Goal: Task Accomplishment & Management: Manage account settings

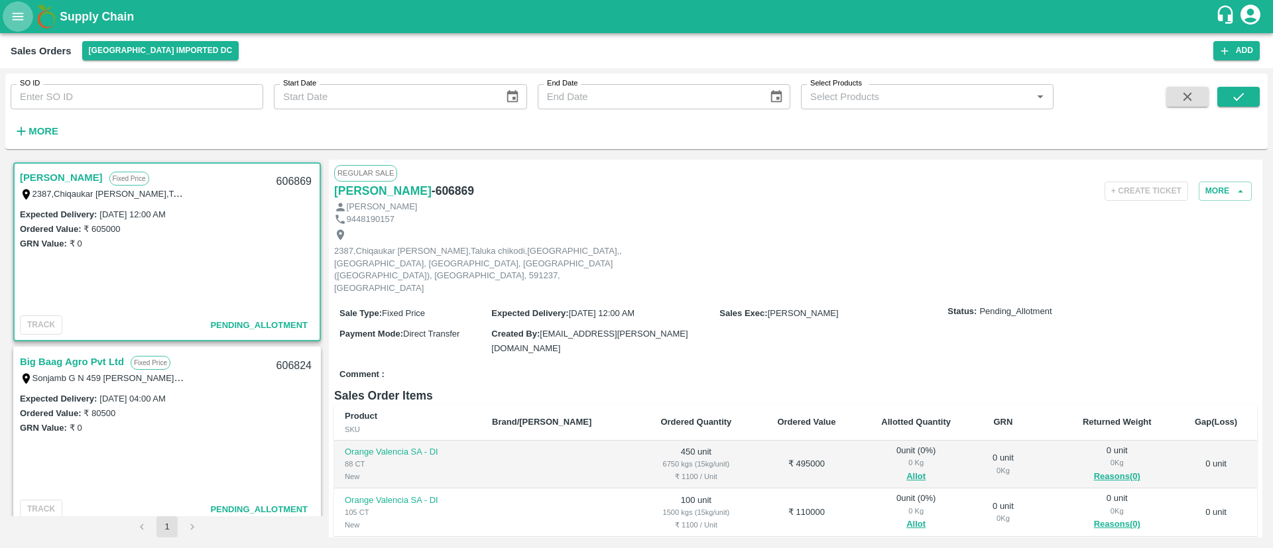
click at [7, 23] on button "open drawer" at bounding box center [18, 16] width 30 height 30
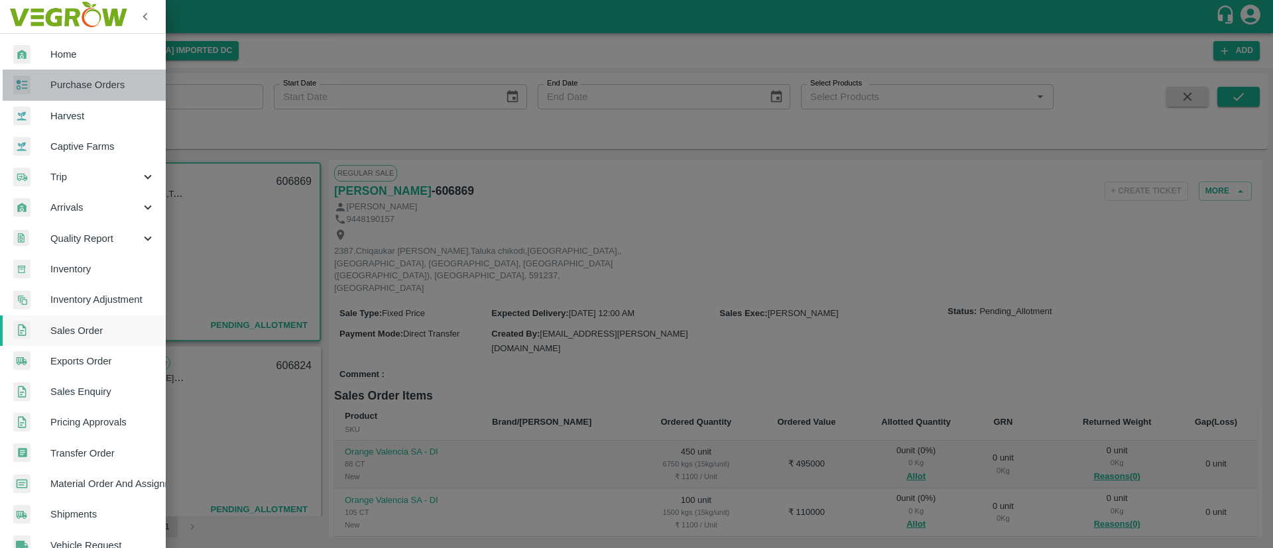
click at [91, 86] on span "Purchase Orders" at bounding box center [102, 85] width 105 height 15
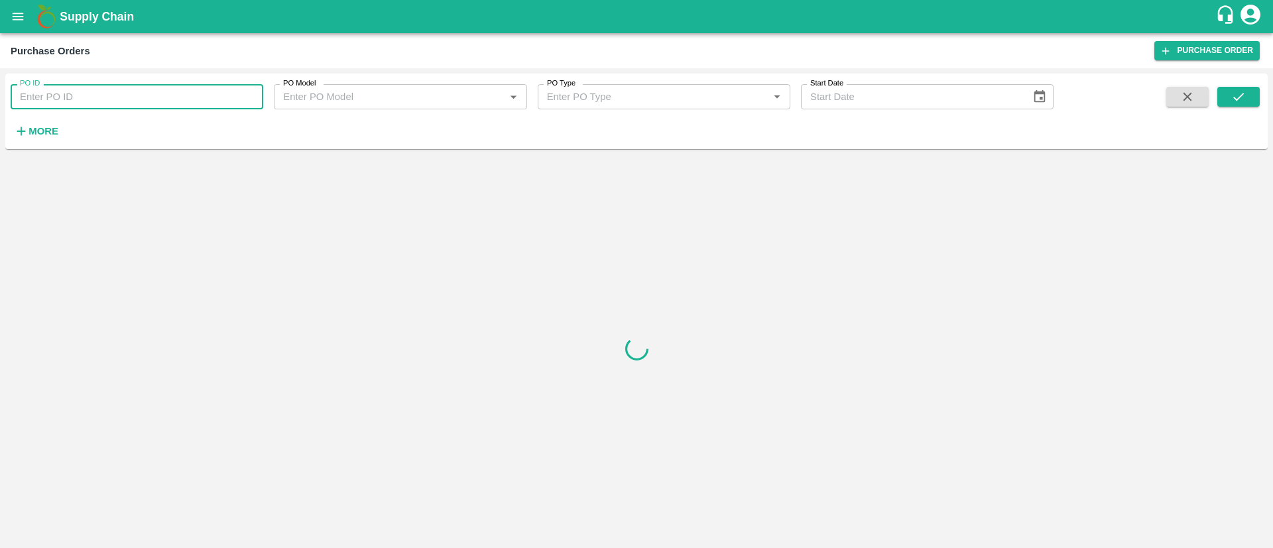
click at [130, 101] on input "PO ID" at bounding box center [137, 96] width 253 height 25
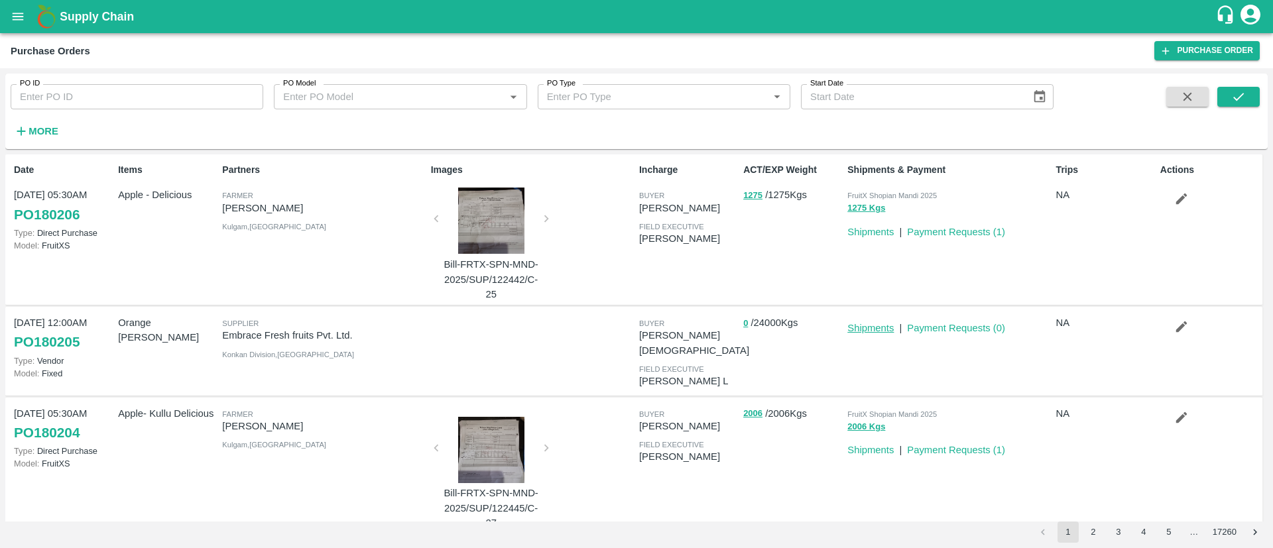
click at [874, 329] on link "Shipments" at bounding box center [870, 328] width 46 height 11
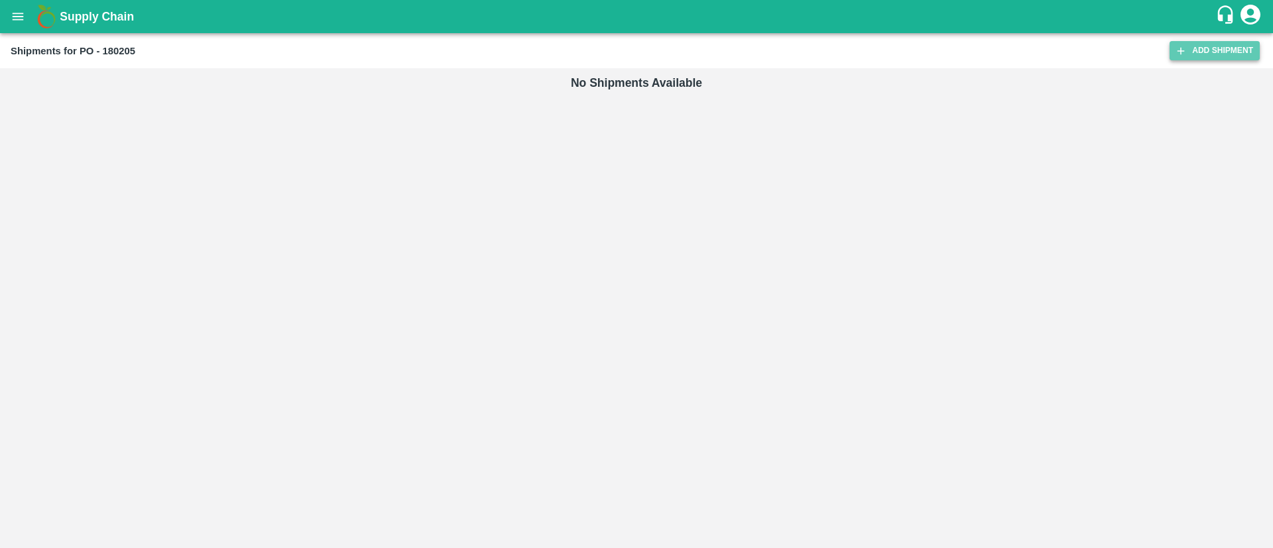
click at [1208, 57] on link "Add Shipment" at bounding box center [1214, 50] width 90 height 19
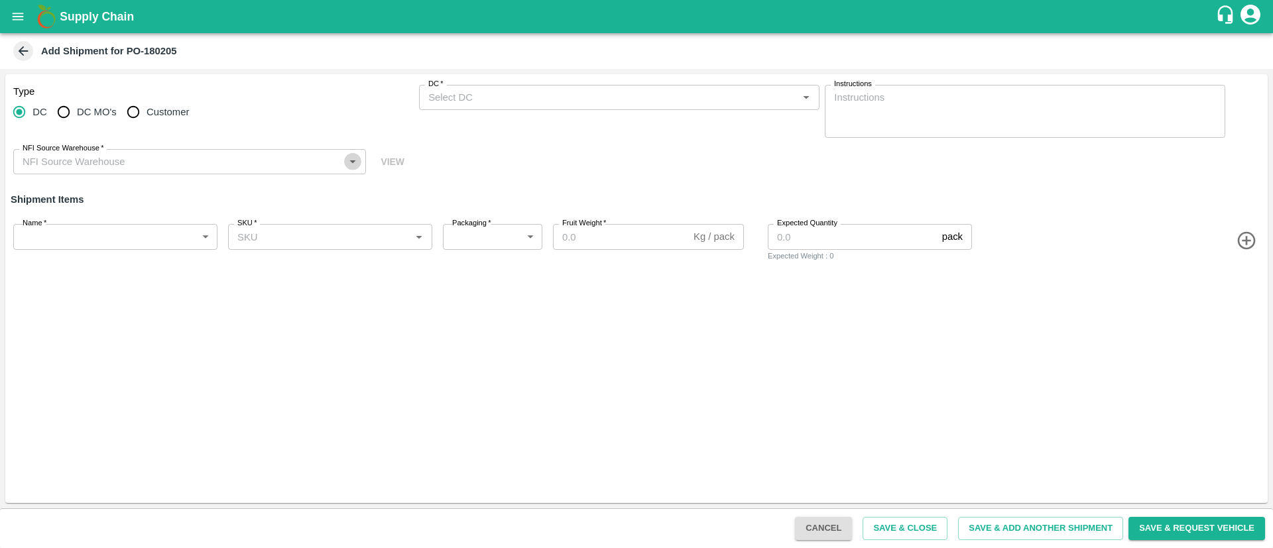
click at [351, 164] on icon "Open" at bounding box center [352, 161] width 15 height 15
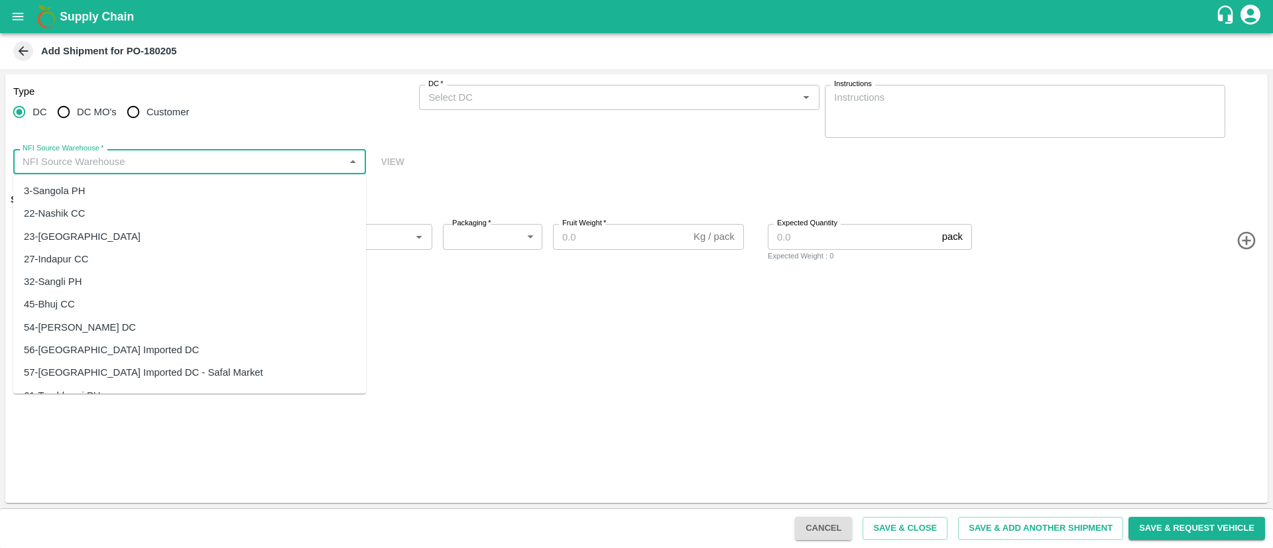
click at [80, 349] on div "56-Mumbai Imported DC" at bounding box center [111, 350] width 175 height 15
type input "56-Mumbai Imported DC"
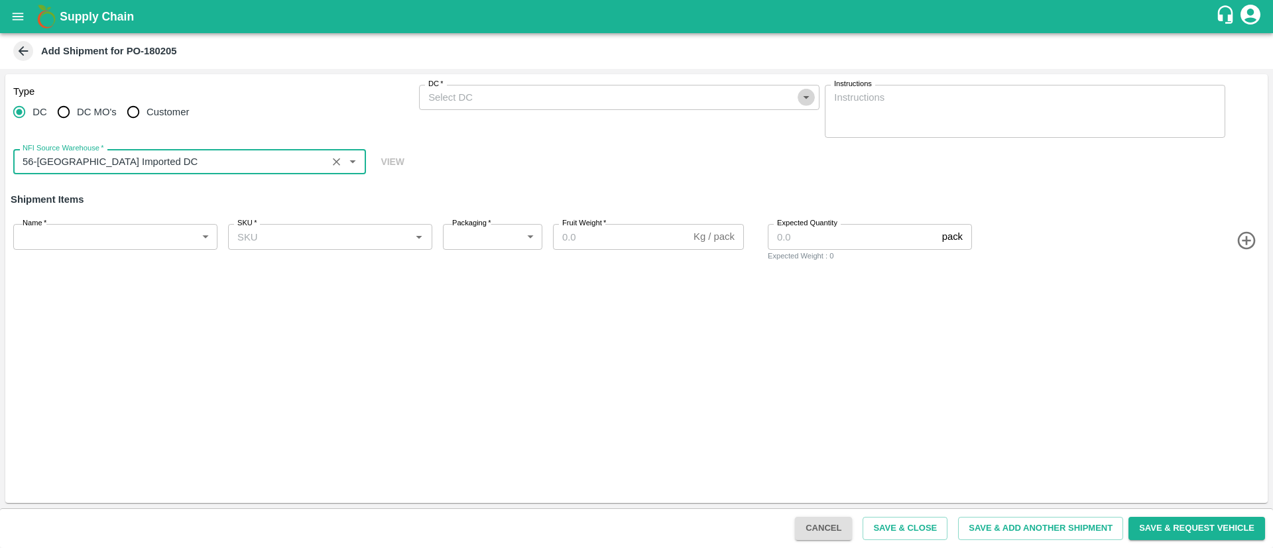
click at [804, 102] on icon "Open" at bounding box center [806, 97] width 15 height 15
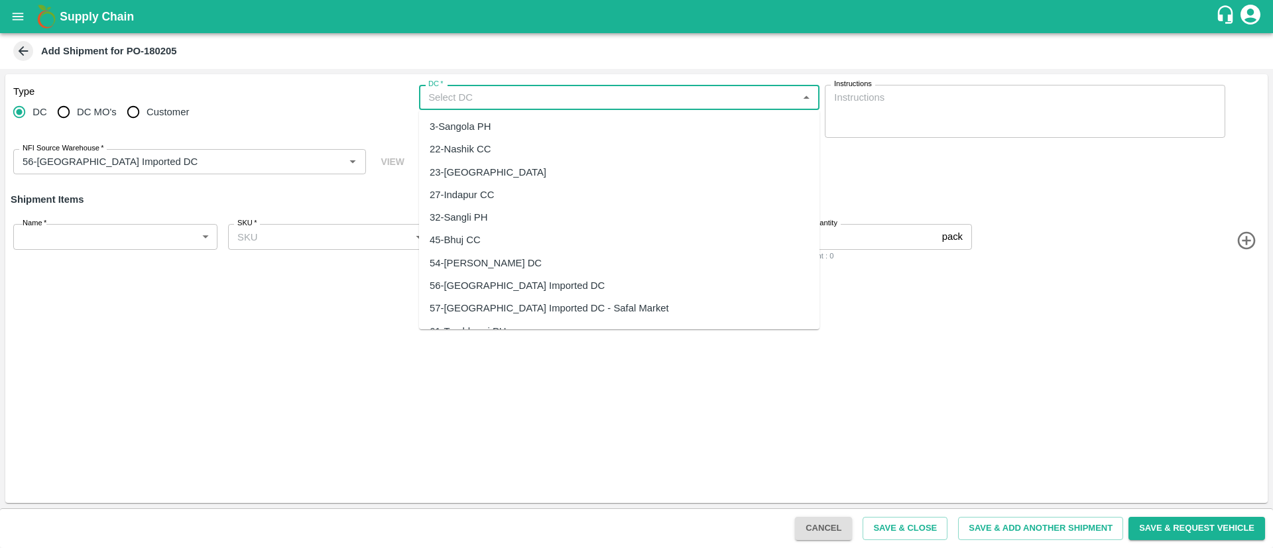
click at [550, 280] on div "56-Mumbai Imported DC" at bounding box center [619, 285] width 400 height 23
type input "56-Mumbai Imported DC"
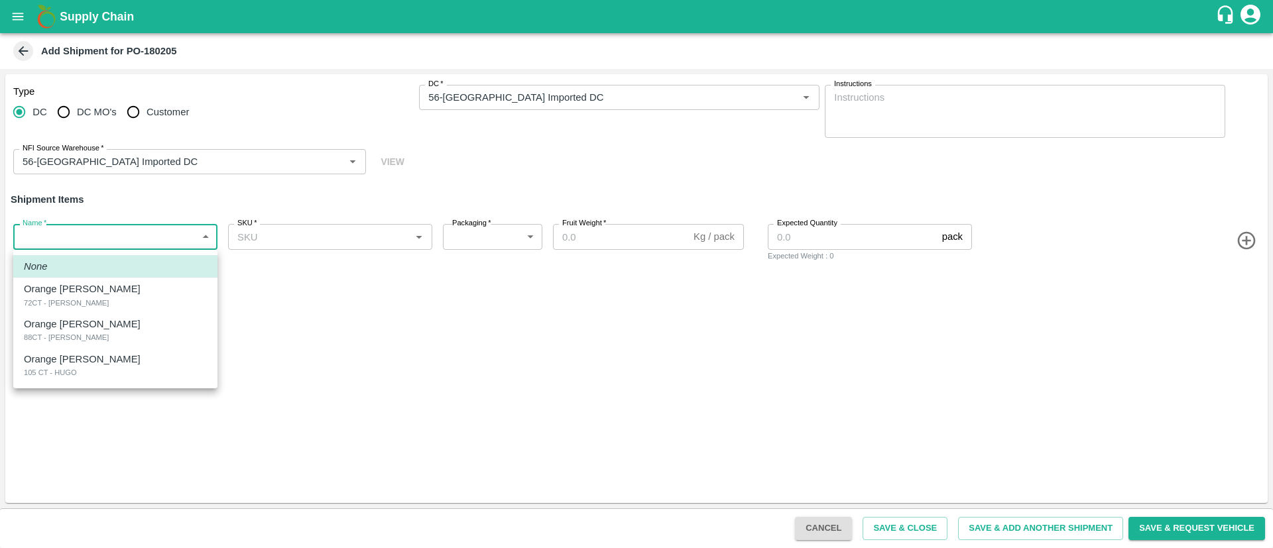
click at [201, 237] on body "Supply Chain Add Shipment for PO-180205 Type DC DC MO's Customer DC   * DC   * …" at bounding box center [636, 274] width 1273 height 548
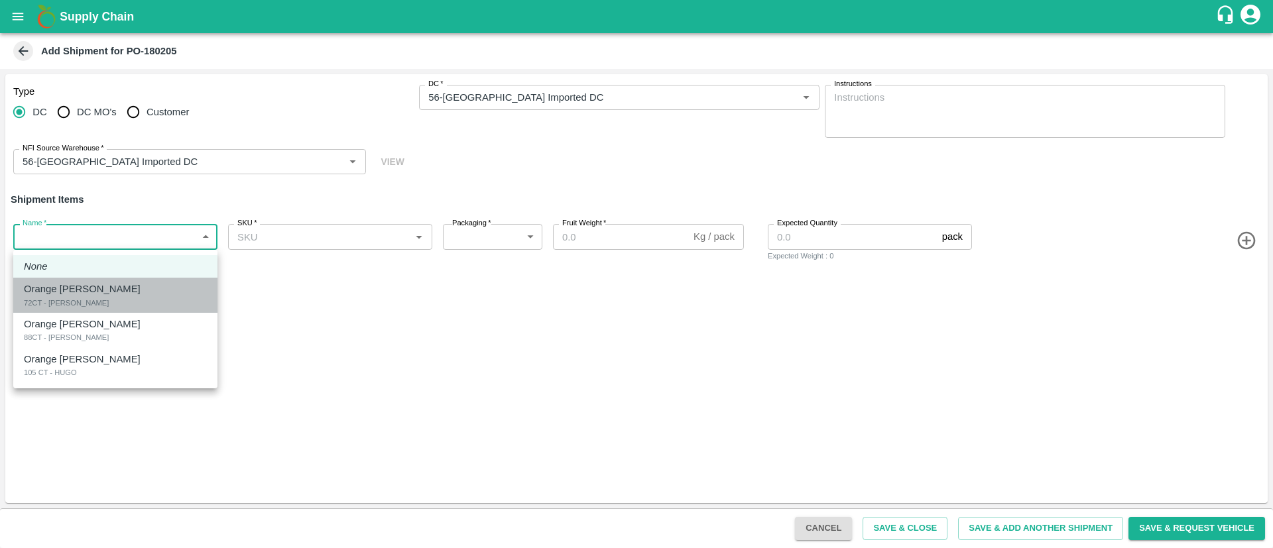
click at [135, 289] on div "Orange Valencia SA 72CT - HUGO" at bounding box center [115, 295] width 183 height 27
type input "2106535"
type input "276"
type input "15"
type input "720"
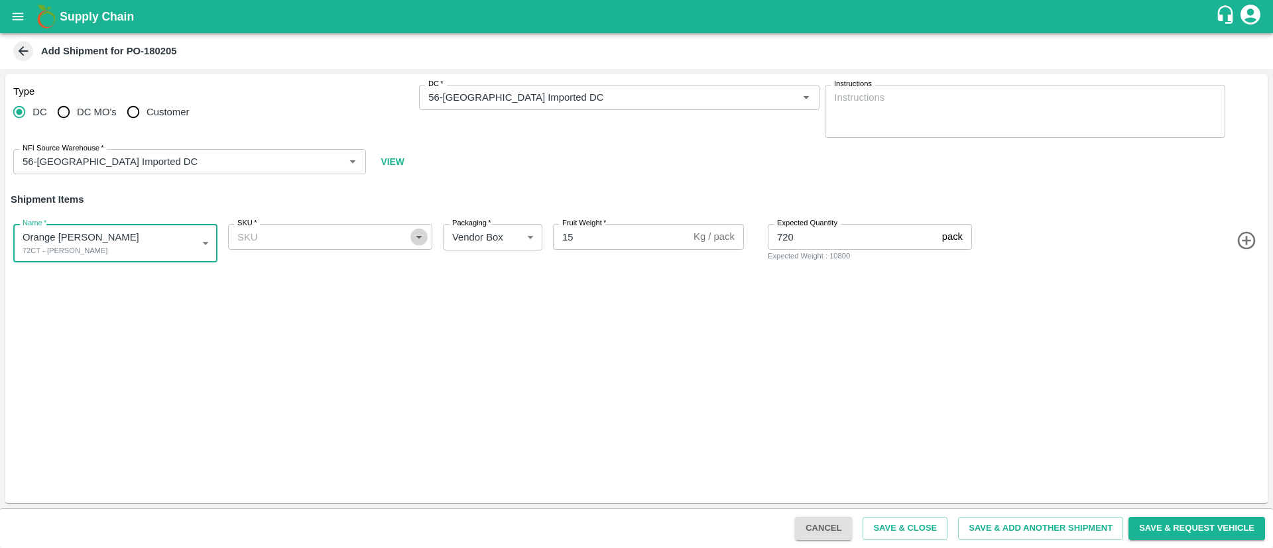
click at [412, 241] on icon "Open" at bounding box center [419, 236] width 15 height 15
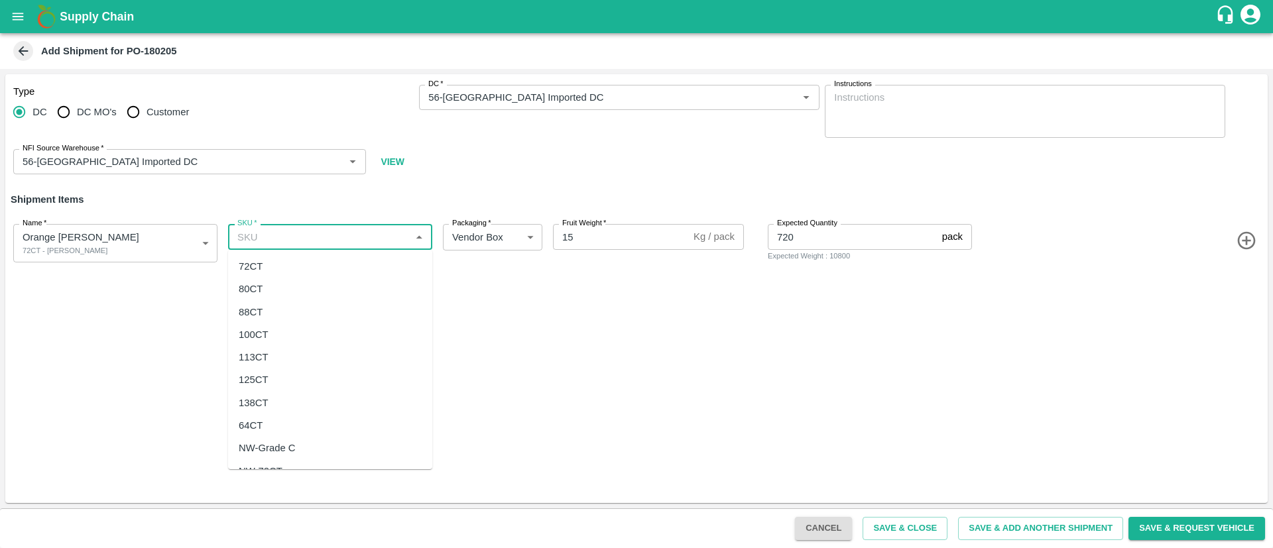
click at [303, 266] on div "72CT" at bounding box center [330, 266] width 204 height 23
type input "72CT"
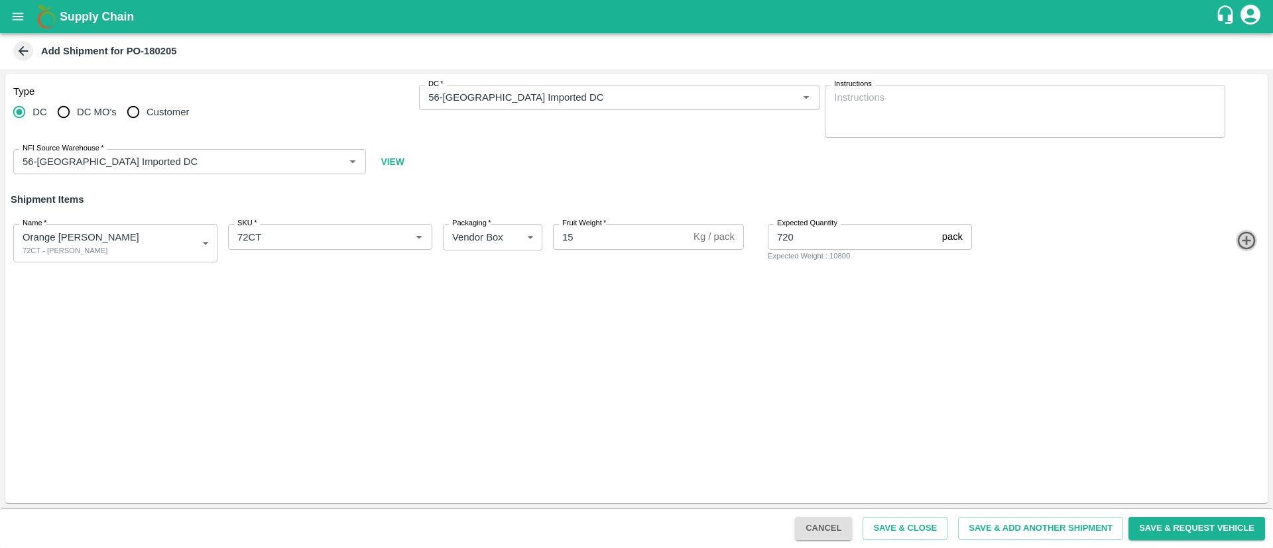
click at [1252, 237] on icon "button" at bounding box center [1246, 241] width 18 height 18
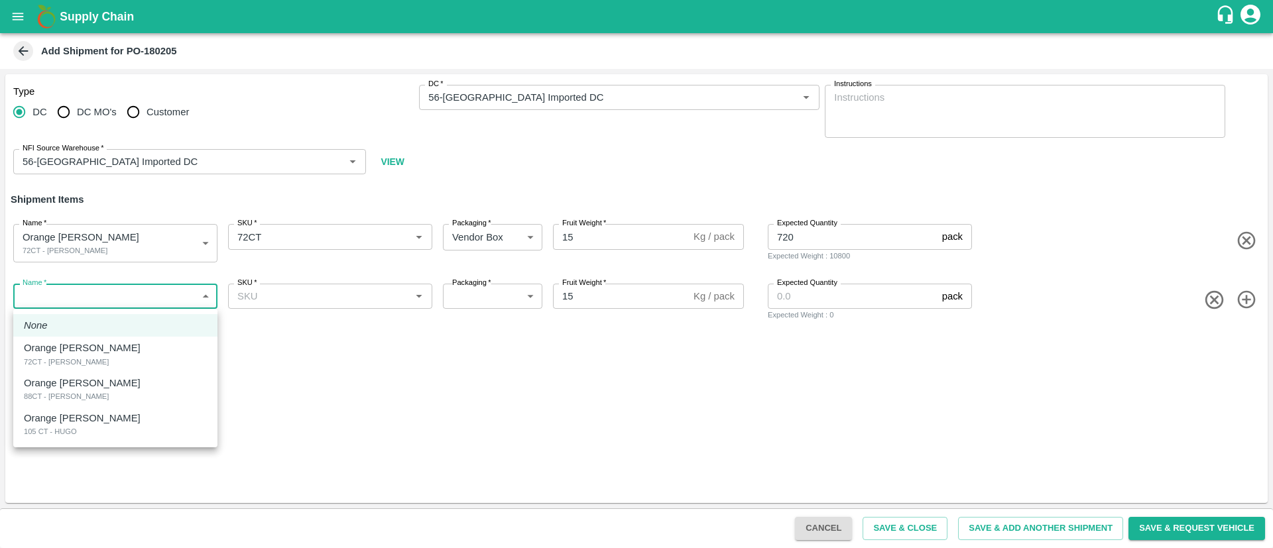
click at [201, 296] on body "Supply Chain Add Shipment for PO-180205 Type DC DC MO's Customer DC   * DC   * …" at bounding box center [636, 274] width 1273 height 548
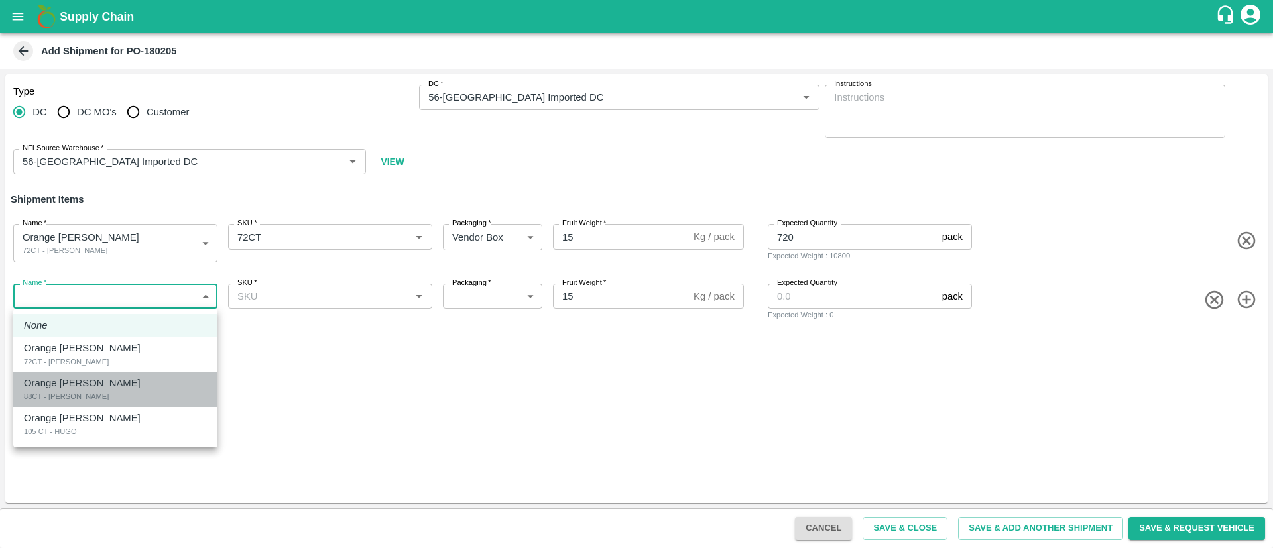
click at [93, 381] on p "Orange [PERSON_NAME]" at bounding box center [82, 383] width 117 height 15
type input "2106536"
type input "276"
type input "640"
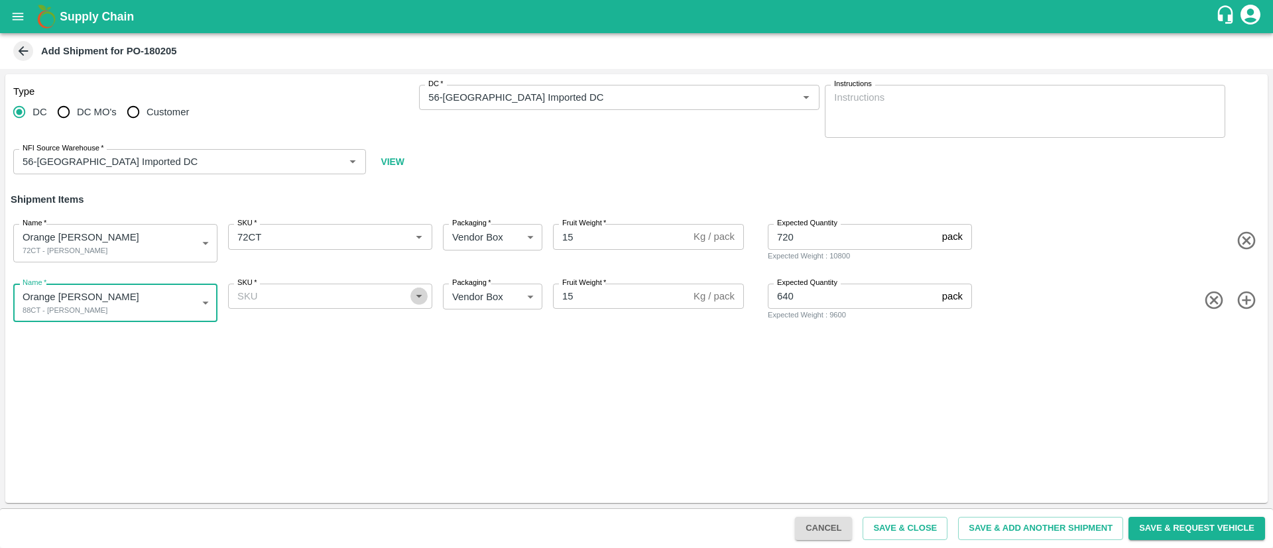
click at [418, 300] on icon "Open" at bounding box center [419, 296] width 15 height 15
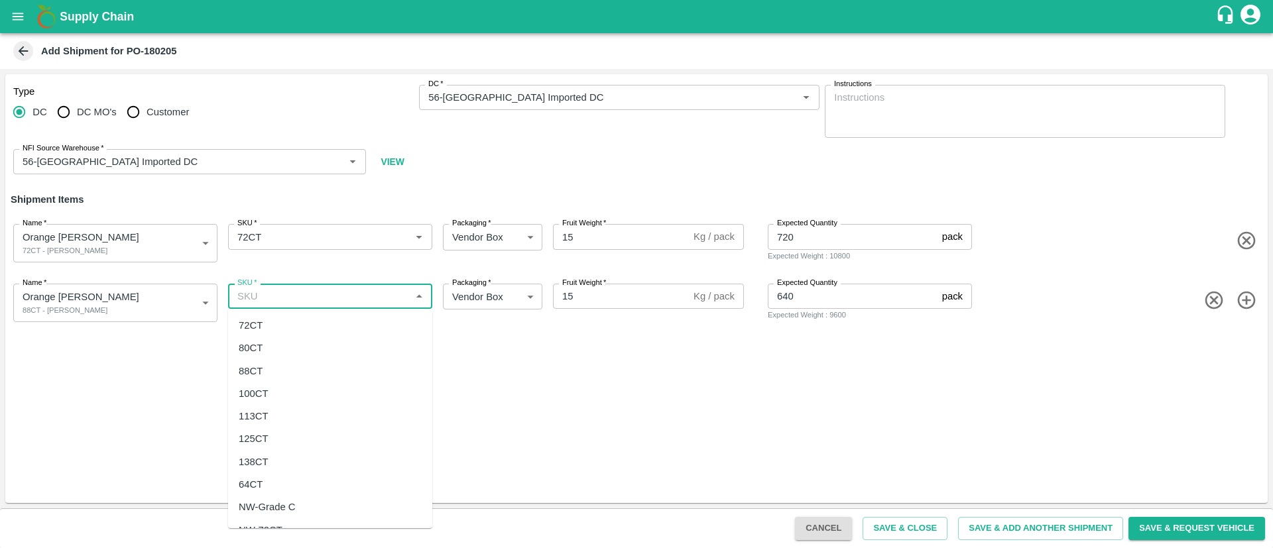
click at [299, 369] on div "88CT" at bounding box center [330, 371] width 204 height 23
type input "88CT"
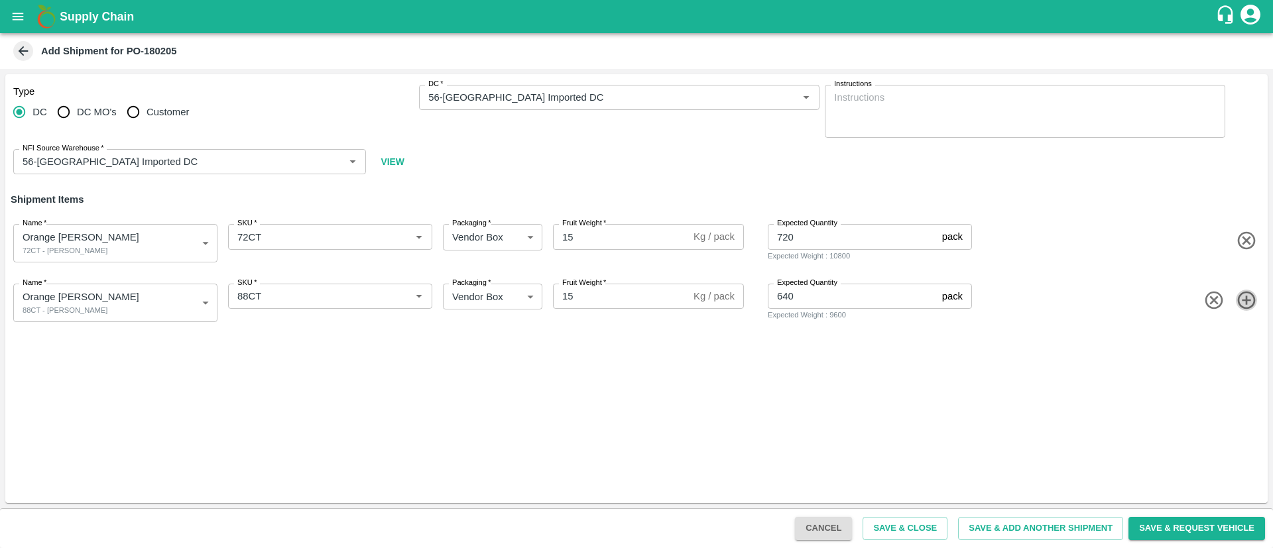
click at [1247, 301] on icon "button" at bounding box center [1247, 301] width 22 height 22
click at [198, 354] on body "Supply Chain Add Shipment for PO-180205 Type DC DC MO's Customer DC   * DC   * …" at bounding box center [636, 274] width 1273 height 548
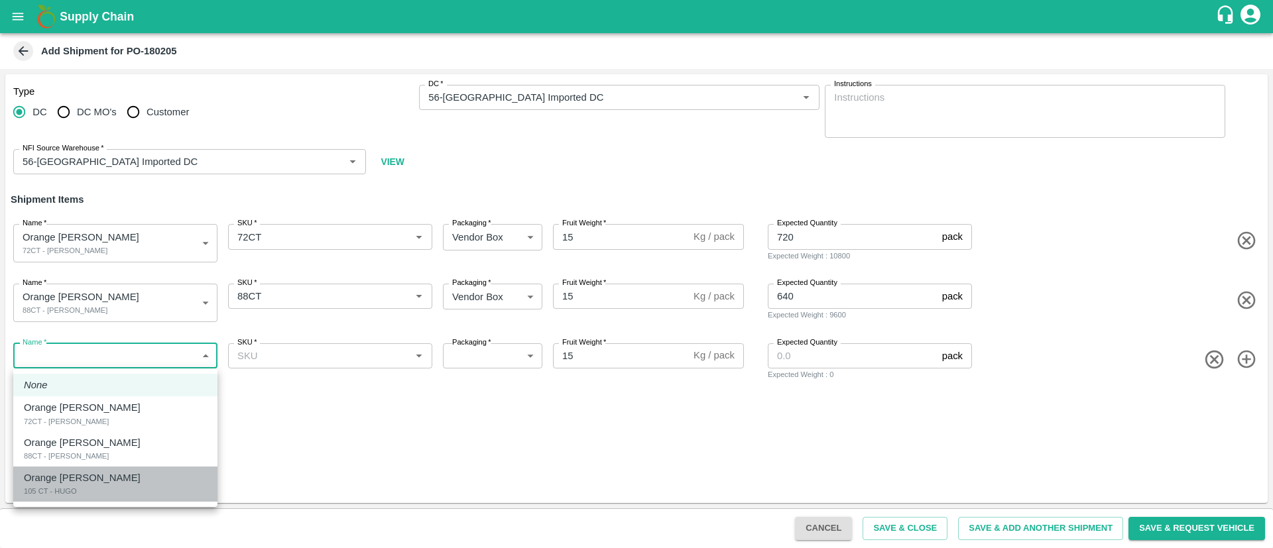
click at [76, 482] on p "Orange [PERSON_NAME]" at bounding box center [82, 478] width 117 height 15
type input "2106537"
type input "276"
type input "240"
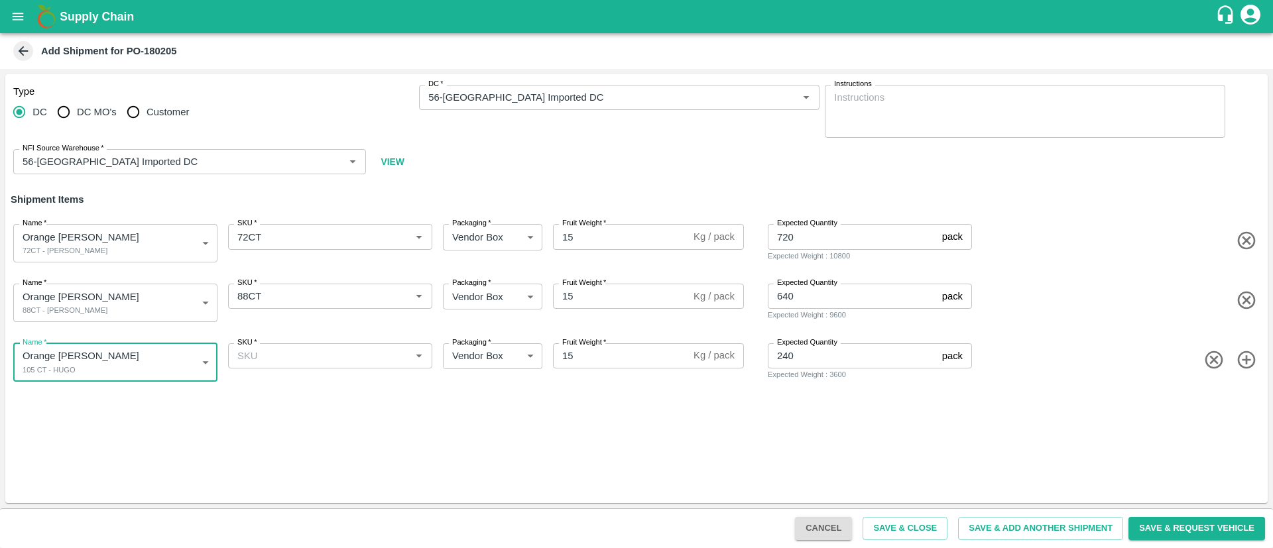
click at [428, 358] on div "SKU   *" at bounding box center [330, 355] width 204 height 25
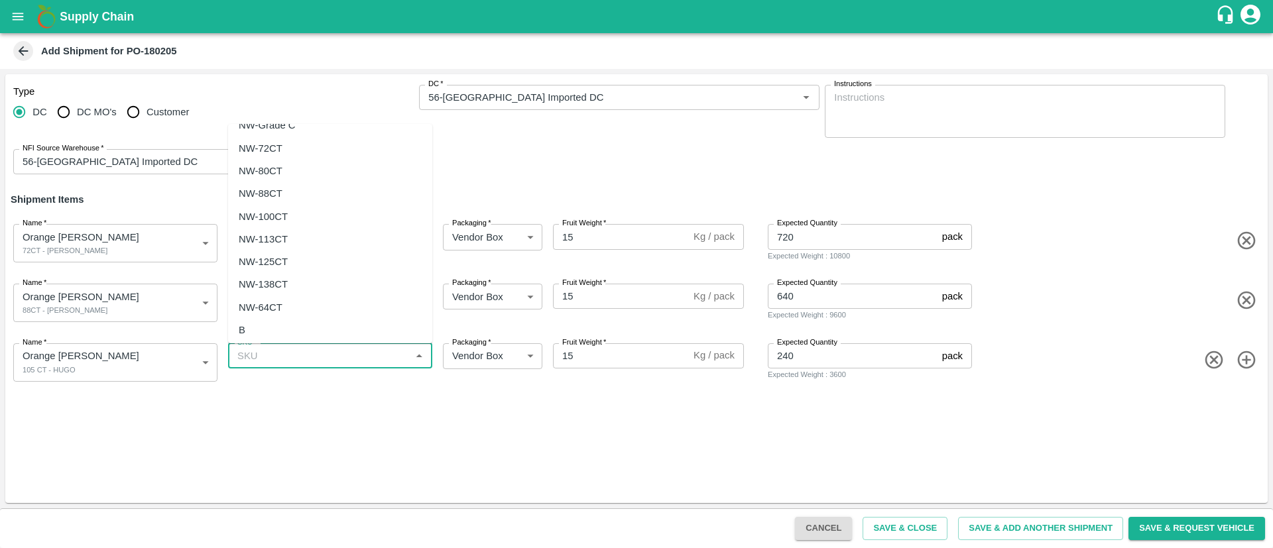
scroll to position [268, 0]
click at [275, 278] on div "105 CT" at bounding box center [330, 281] width 204 height 23
type input "105 CT"
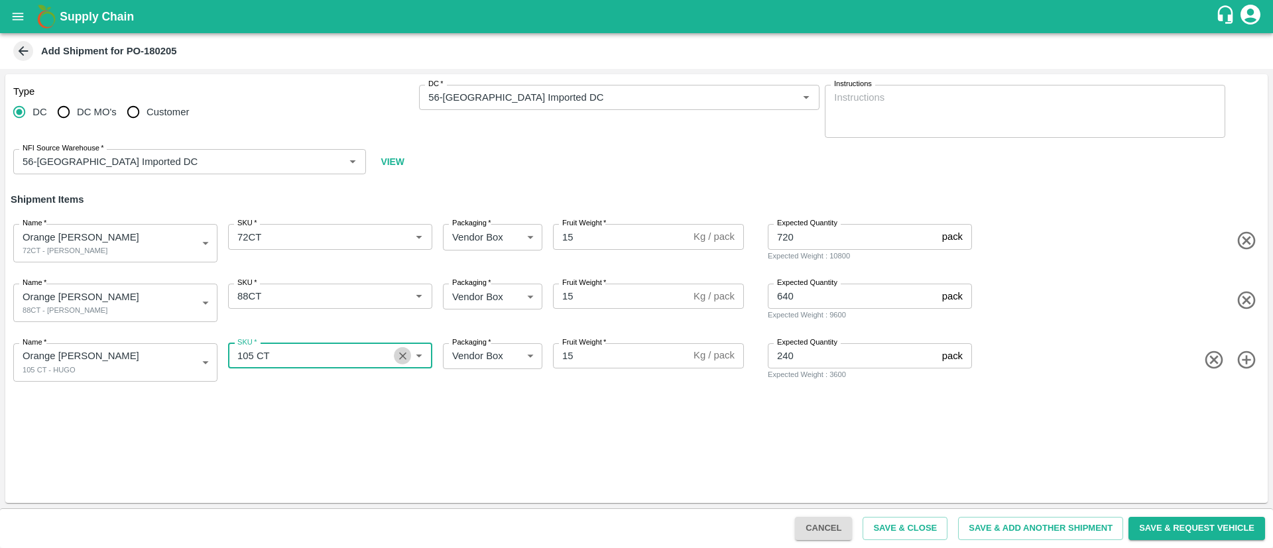
click at [398, 357] on icon "Clear" at bounding box center [402, 356] width 13 height 13
click at [416, 356] on icon "Open" at bounding box center [419, 356] width 15 height 15
click at [276, 274] on div "105 CT" at bounding box center [330, 281] width 204 height 23
type input "105 CT"
click at [257, 354] on input "SKU   *" at bounding box center [310, 355] width 157 height 17
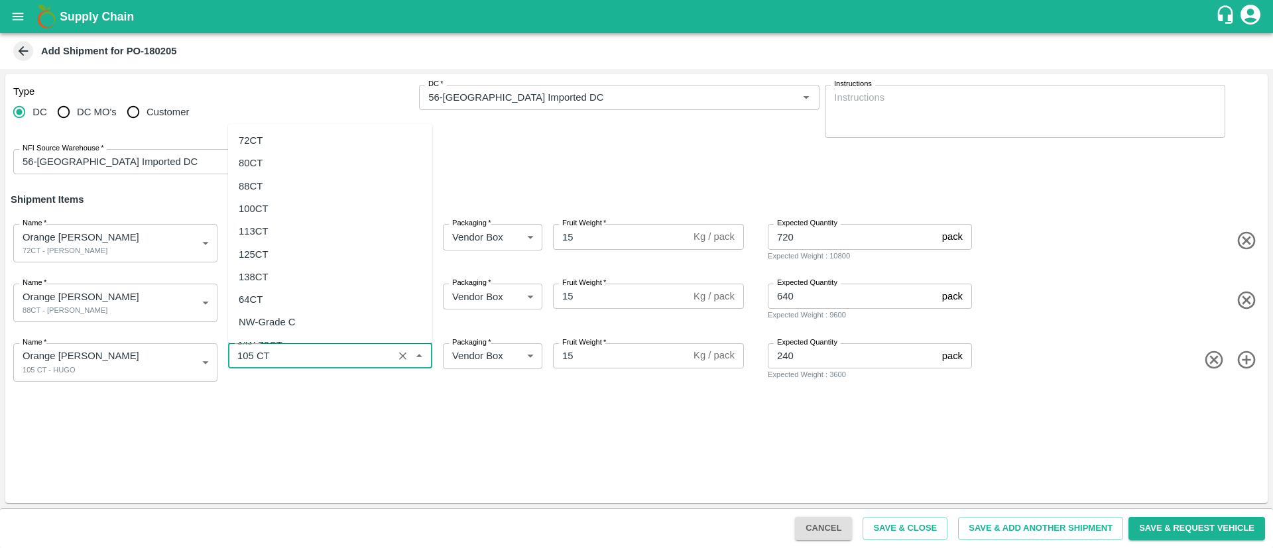
scroll to position [217, 0]
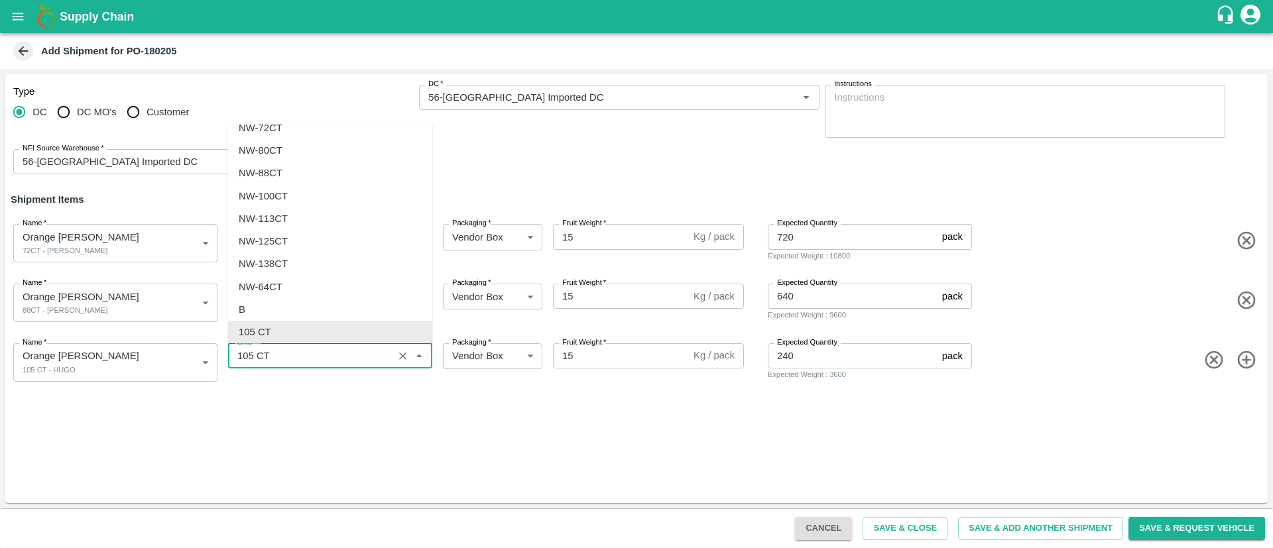
click at [1088, 335] on div "Name   * Orange Valencia SA 105 CT - HUGO 2106537 Name SKU   * SKU   * Packagin…" at bounding box center [633, 359] width 1267 height 65
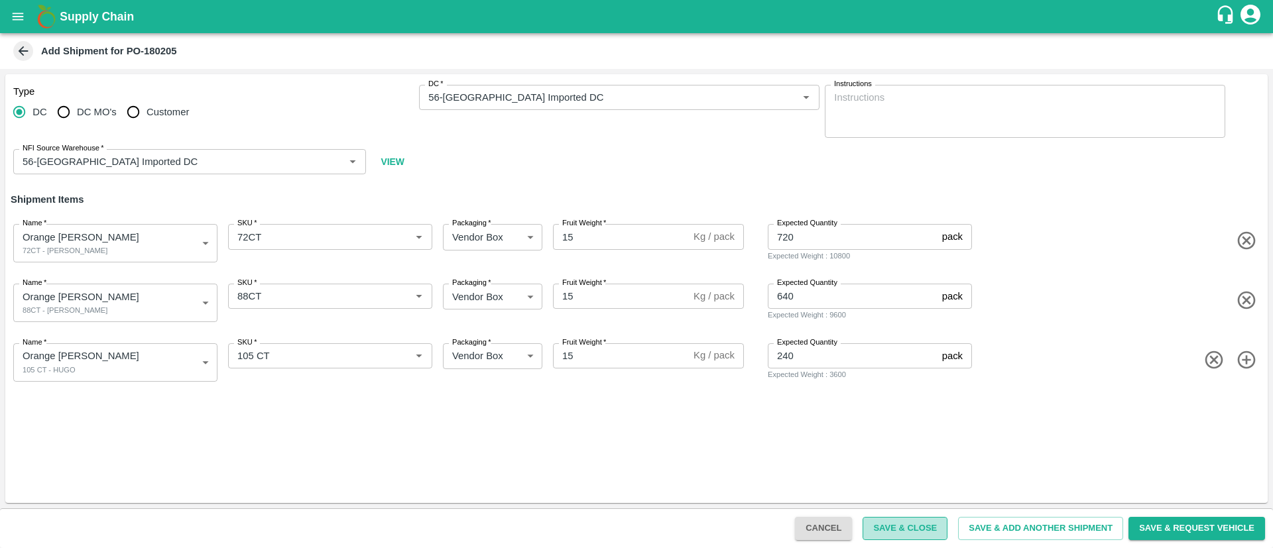
click at [906, 531] on button "Save & Close" at bounding box center [904, 528] width 85 height 23
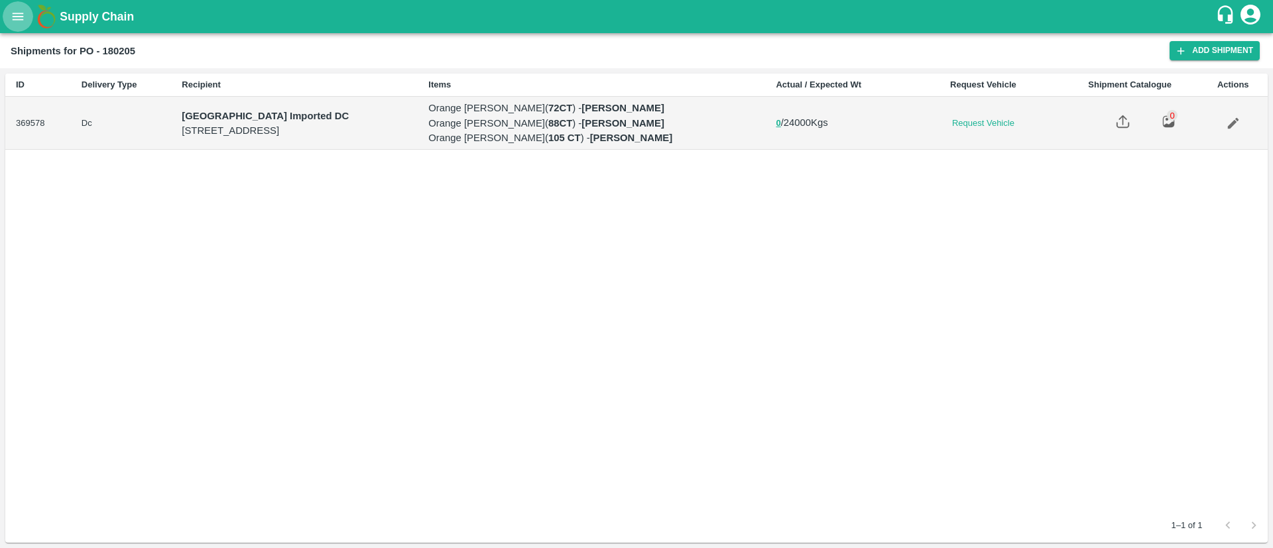
click at [9, 25] on button "open drawer" at bounding box center [18, 16] width 30 height 30
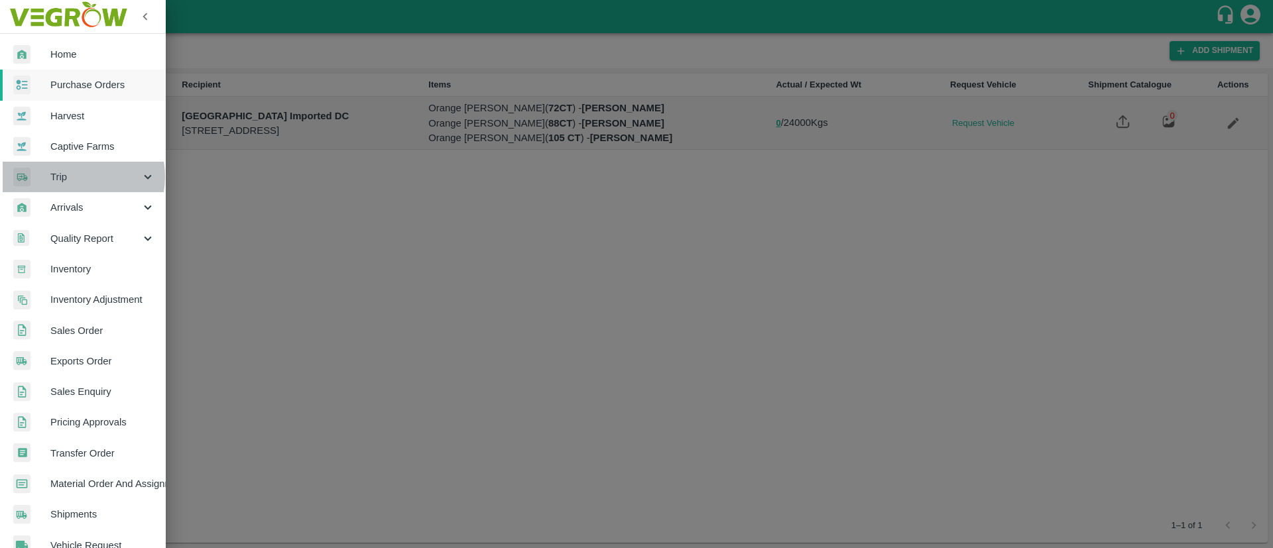
click at [74, 177] on span "Trip" at bounding box center [95, 177] width 90 height 15
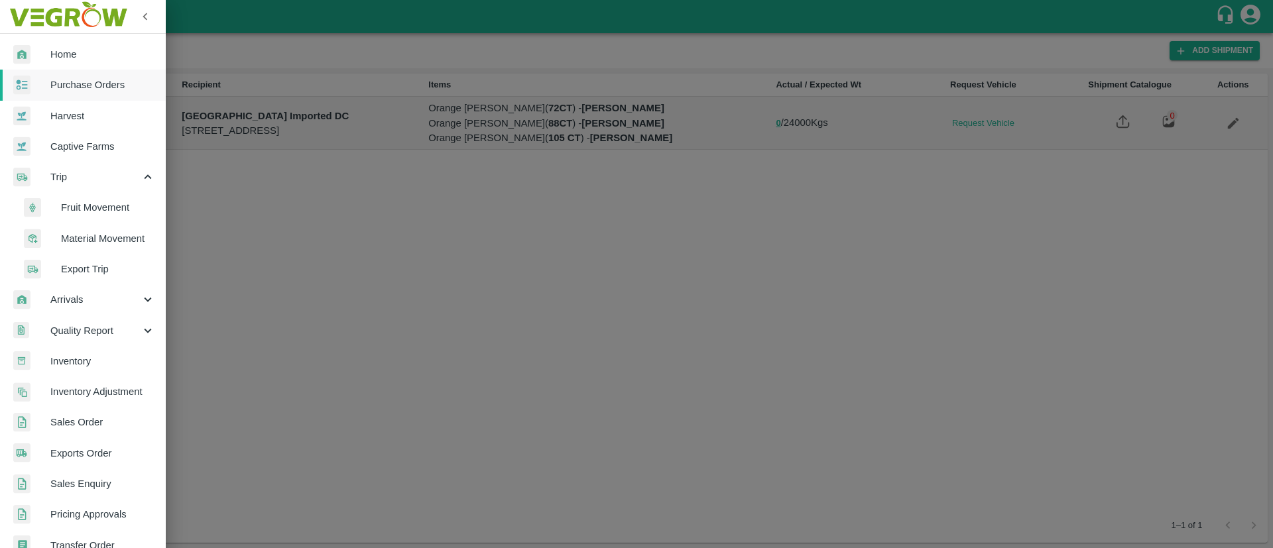
click at [95, 209] on span "Fruit Movement" at bounding box center [108, 207] width 94 height 15
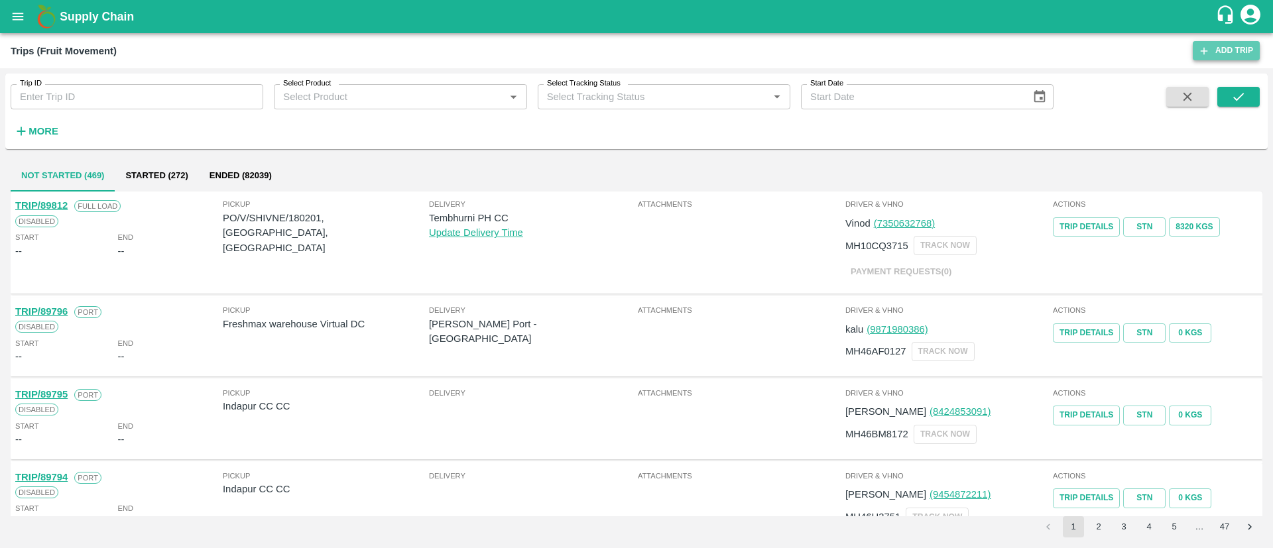
click at [1223, 44] on link "Add Trip" at bounding box center [1225, 50] width 67 height 19
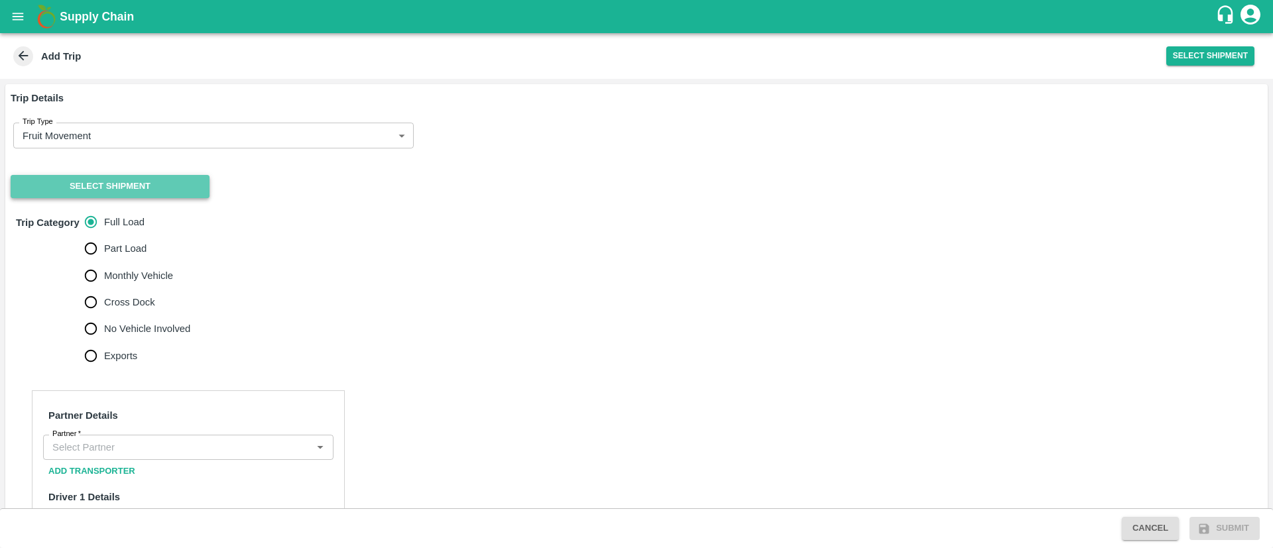
click at [139, 185] on button "Select Shipment" at bounding box center [110, 186] width 199 height 23
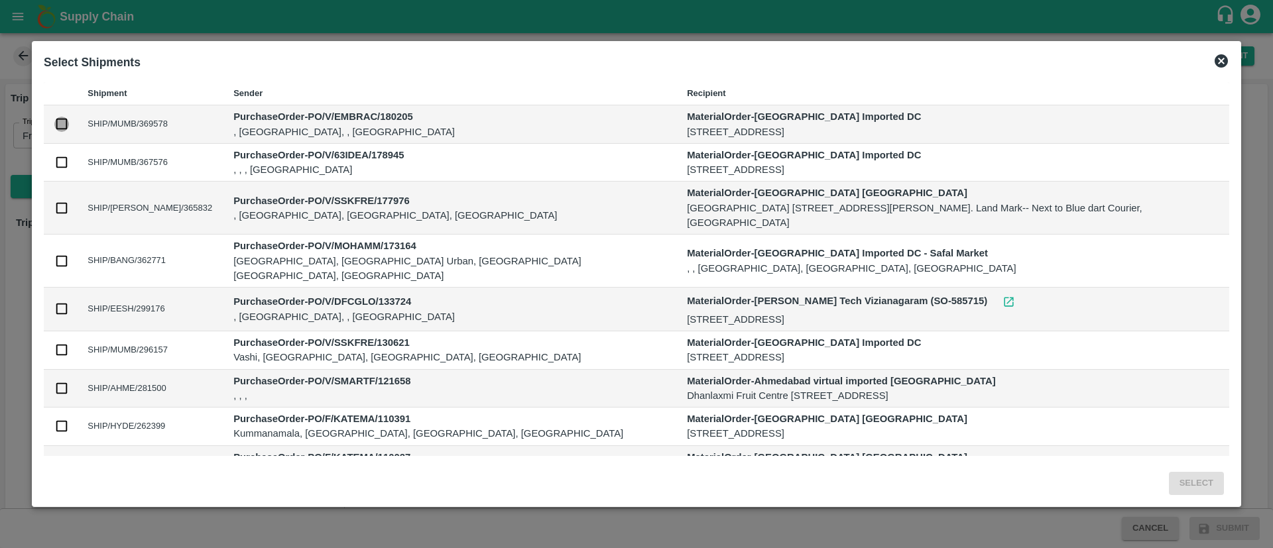
click at [69, 127] on input "checkbox" at bounding box center [61, 124] width 15 height 15
checkbox input "true"
click at [1169, 480] on button "Select" at bounding box center [1196, 483] width 55 height 23
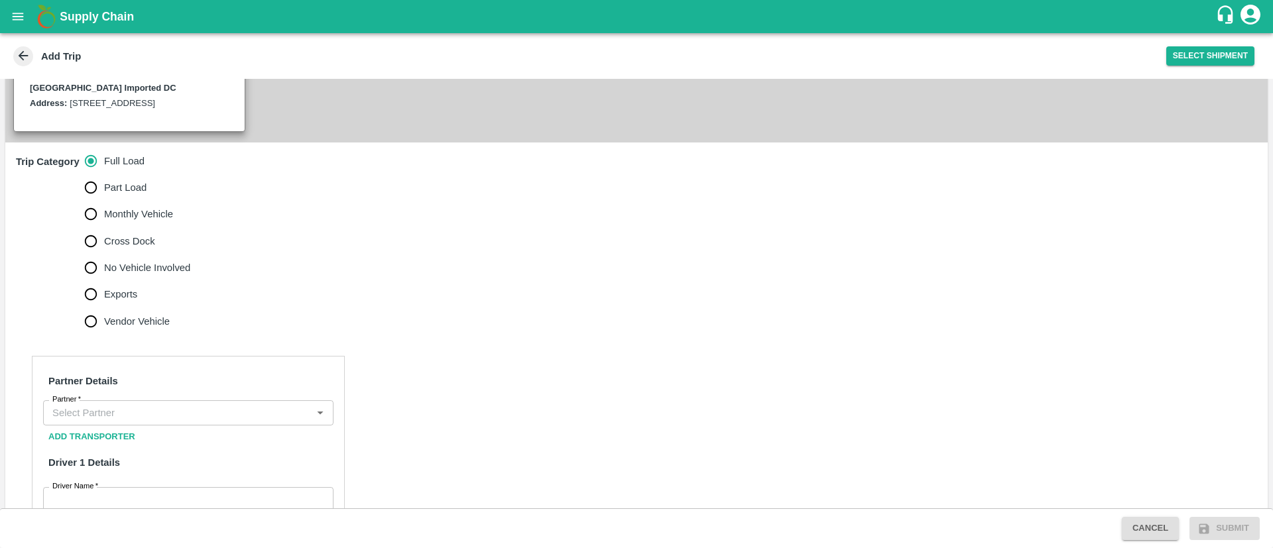
scroll to position [319, 0]
click at [98, 279] on input "No Vehicle Involved" at bounding box center [91, 270] width 27 height 27
radio input "true"
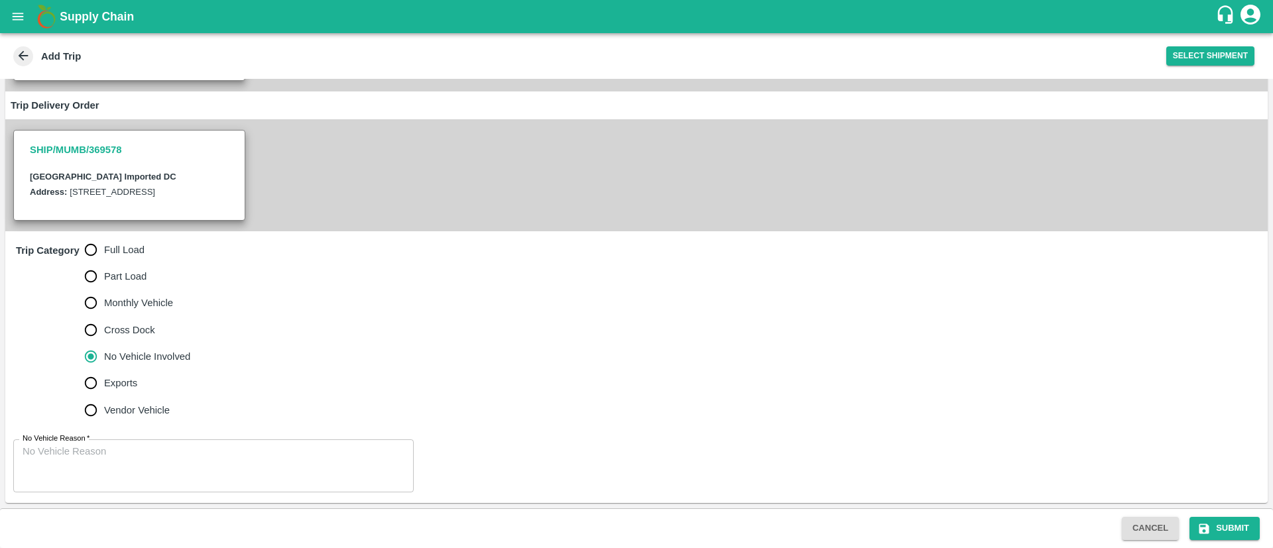
scroll to position [247, 0]
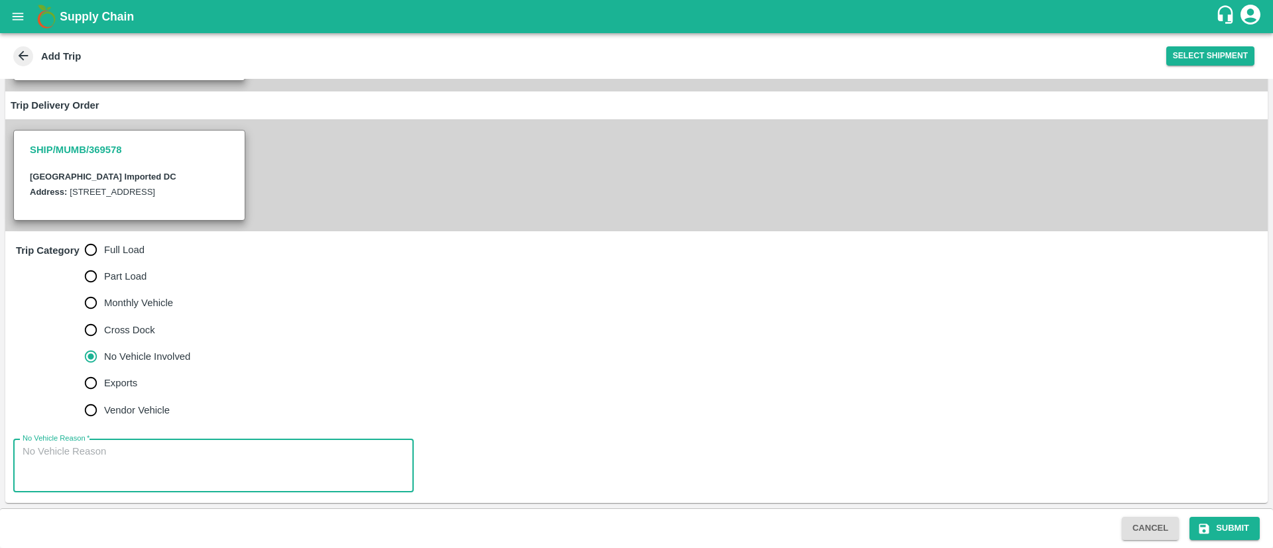
click at [163, 471] on textarea "No Vehicle Reason   *" at bounding box center [214, 466] width 382 height 42
type textarea "NA"
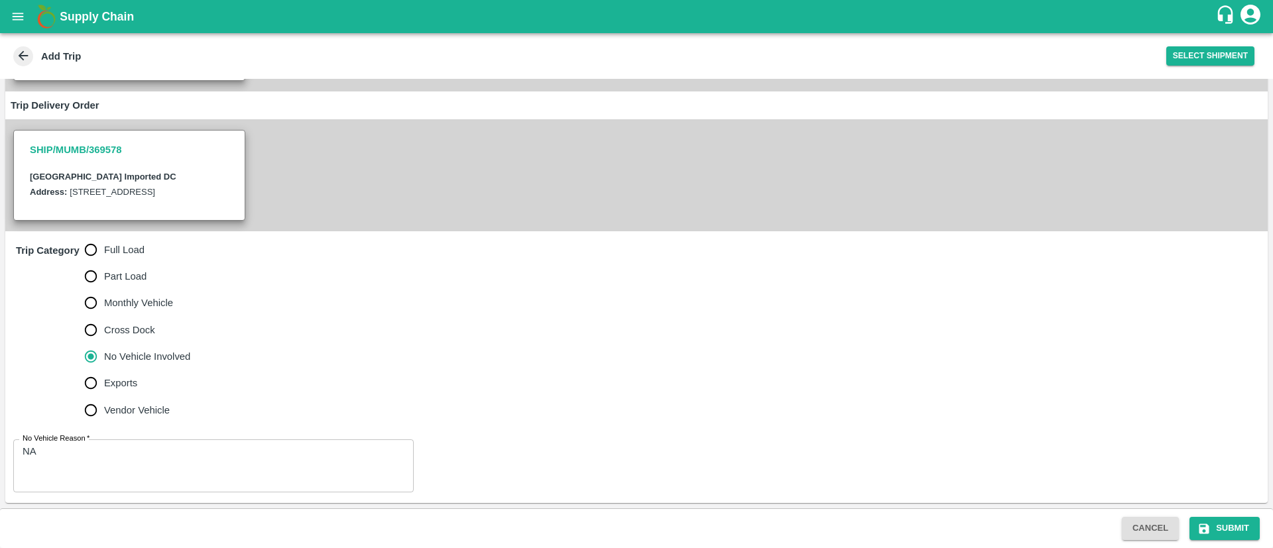
click at [1225, 541] on div "Cancel Submit" at bounding box center [636, 528] width 1273 height 40
click at [1224, 528] on button "Submit" at bounding box center [1224, 528] width 70 height 23
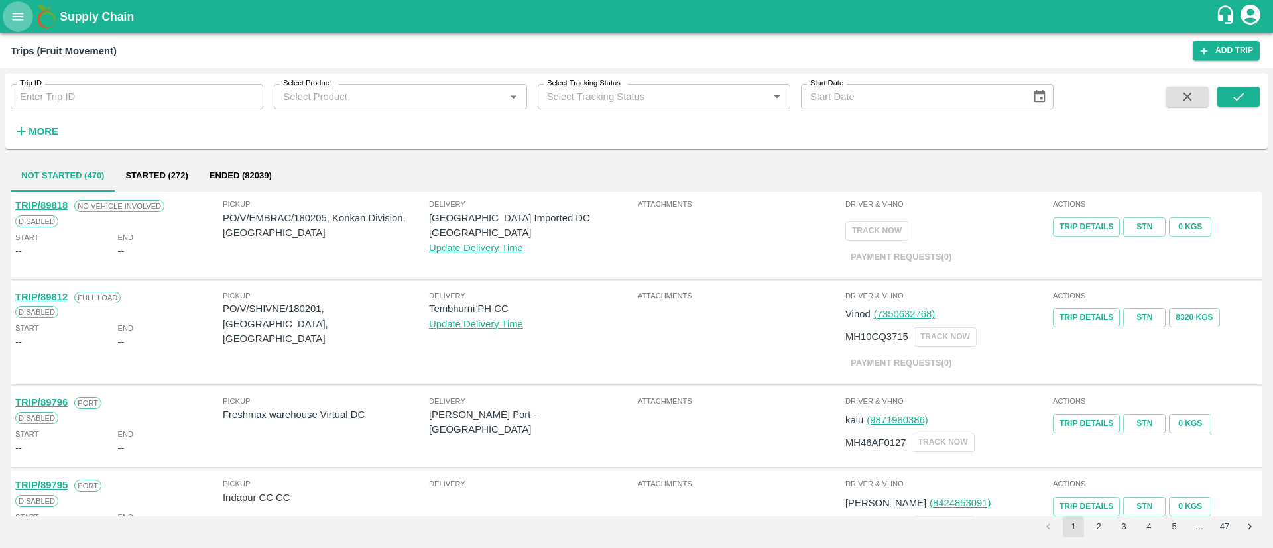
click at [13, 12] on icon "open drawer" at bounding box center [18, 16] width 15 height 15
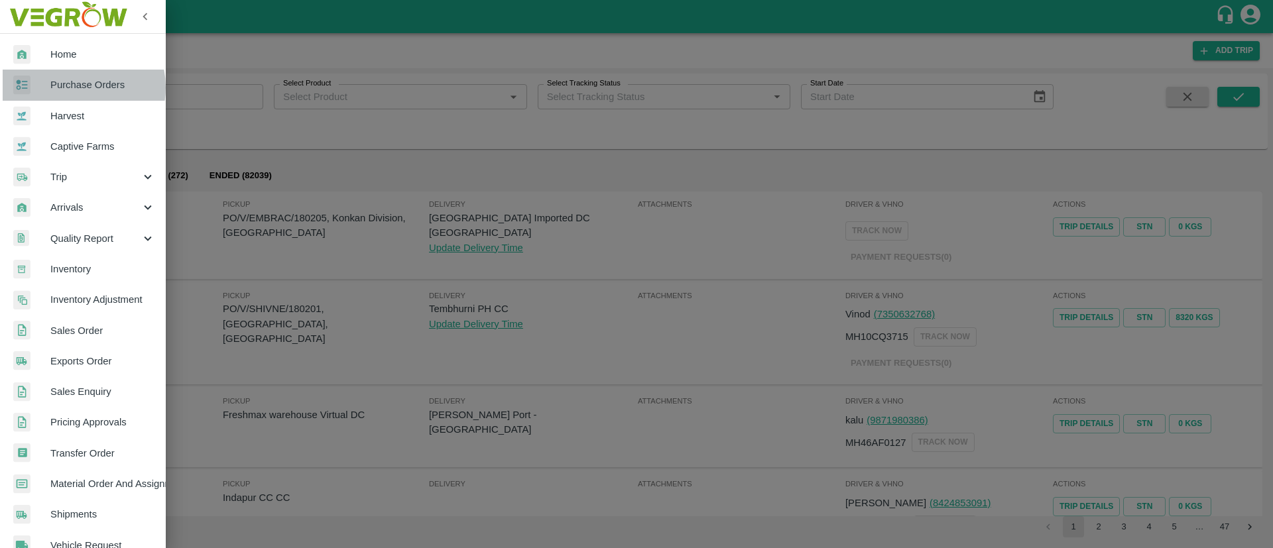
click at [74, 87] on span "Purchase Orders" at bounding box center [102, 85] width 105 height 15
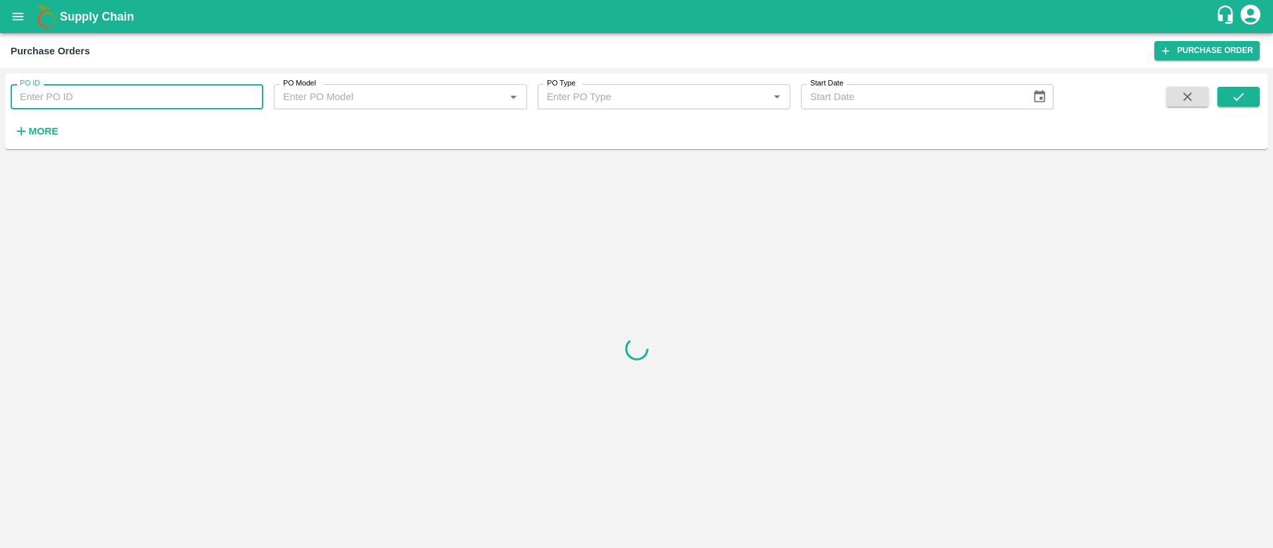
click at [64, 95] on input "PO ID" at bounding box center [137, 96] width 253 height 25
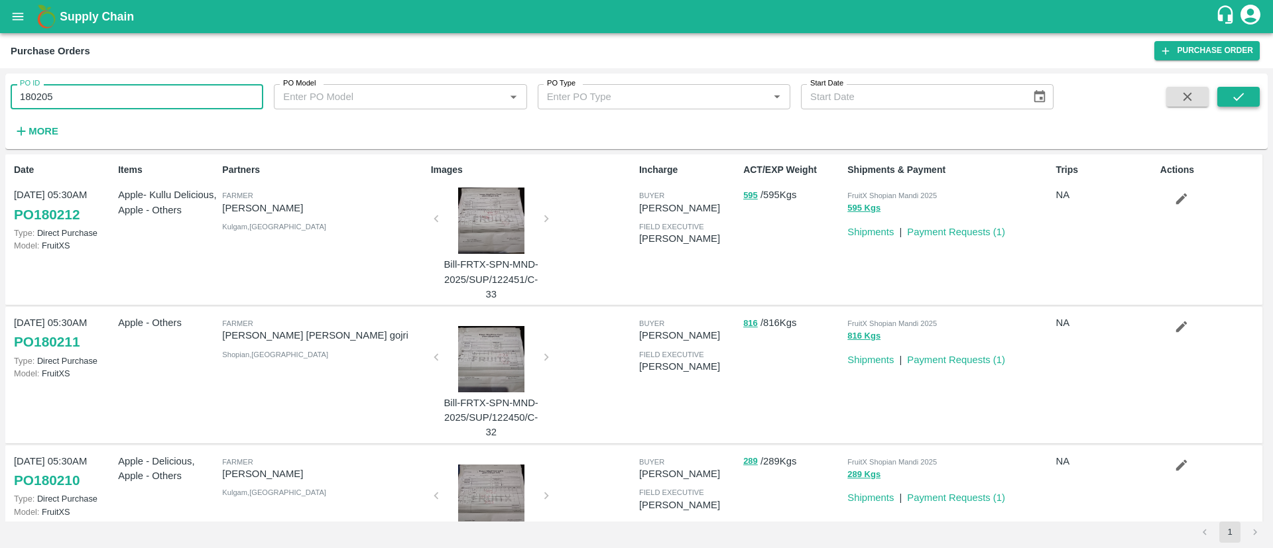
type input "180205"
click at [1228, 96] on button "submit" at bounding box center [1238, 97] width 42 height 20
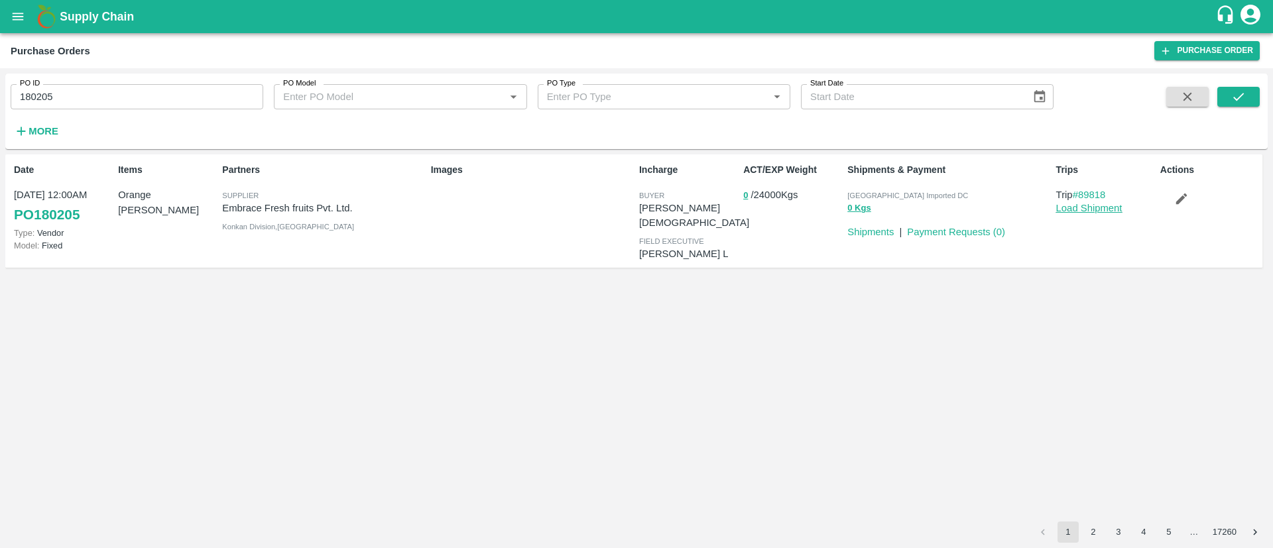
click at [1077, 209] on link "Load Shipment" at bounding box center [1089, 208] width 66 height 11
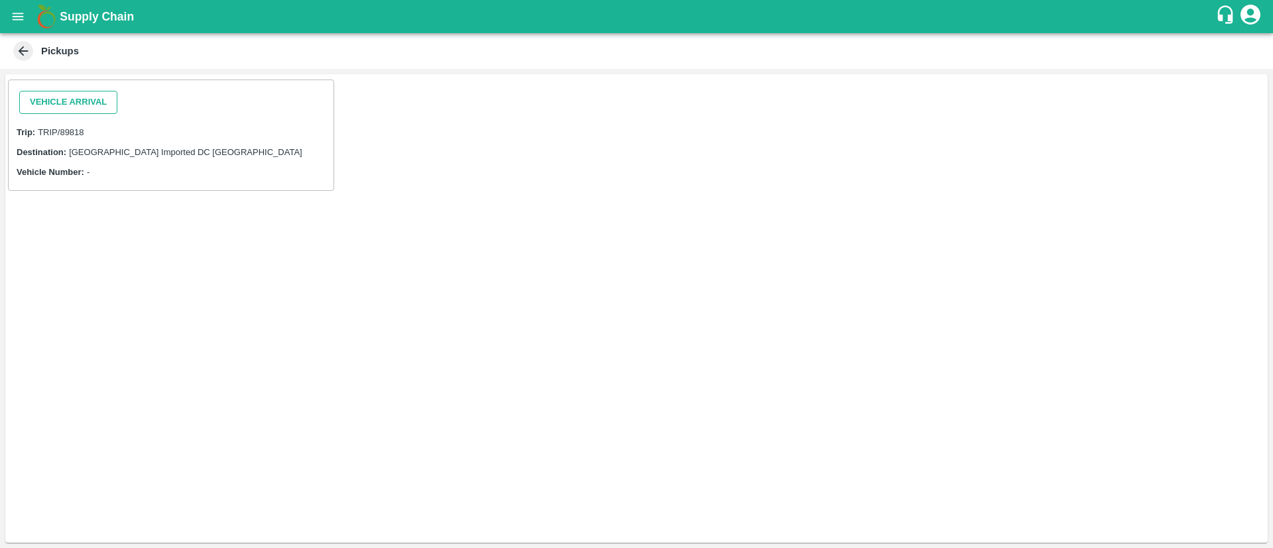
click at [74, 95] on button "Vehicle Arrival" at bounding box center [68, 102] width 98 height 23
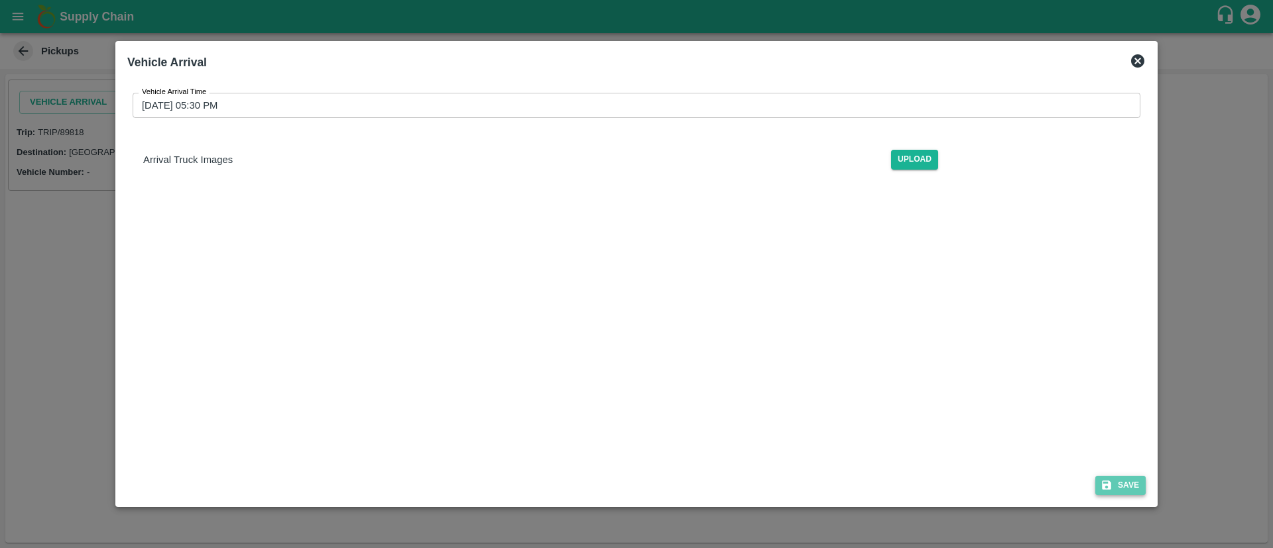
click at [1129, 481] on button "Save" at bounding box center [1120, 485] width 50 height 19
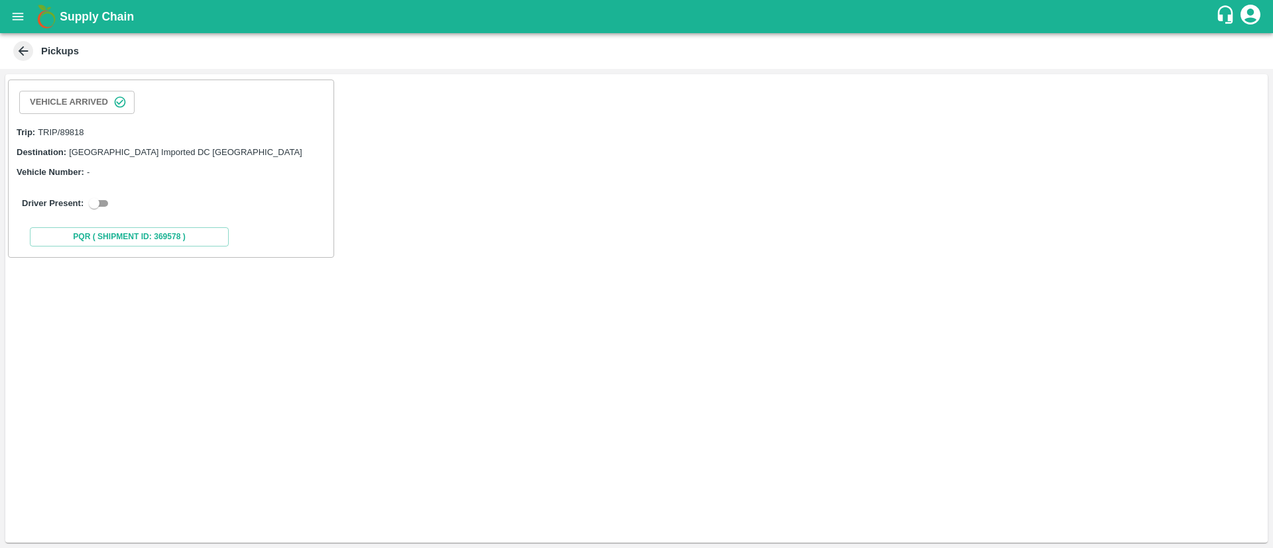
click at [104, 203] on input "checkbox" at bounding box center [94, 204] width 48 height 16
checkbox input "true"
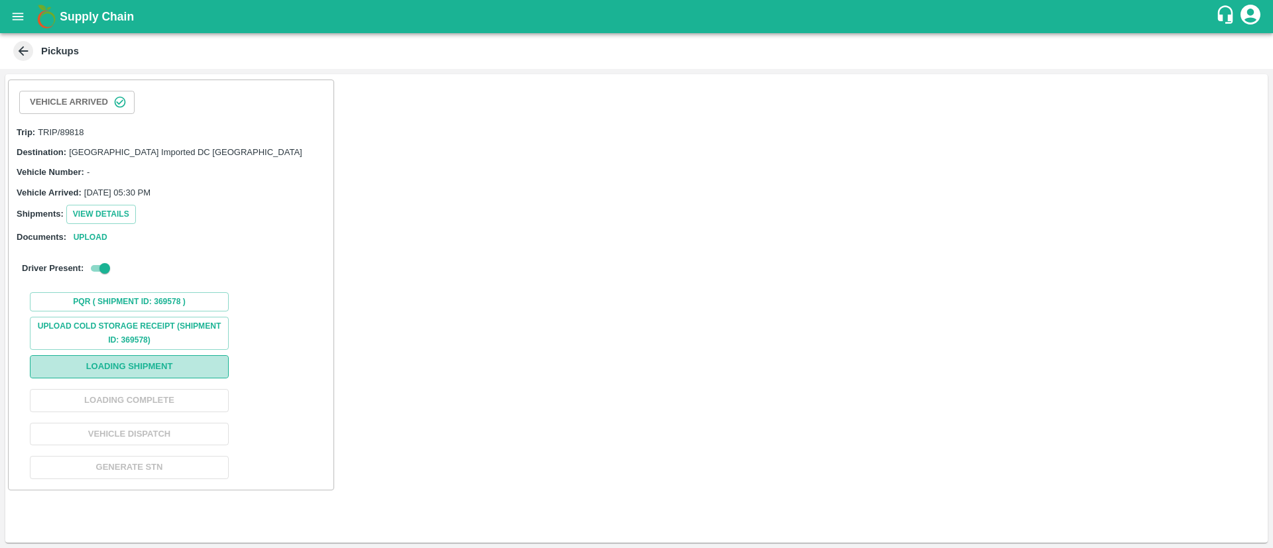
click at [148, 365] on button "Loading Shipment" at bounding box center [129, 366] width 199 height 23
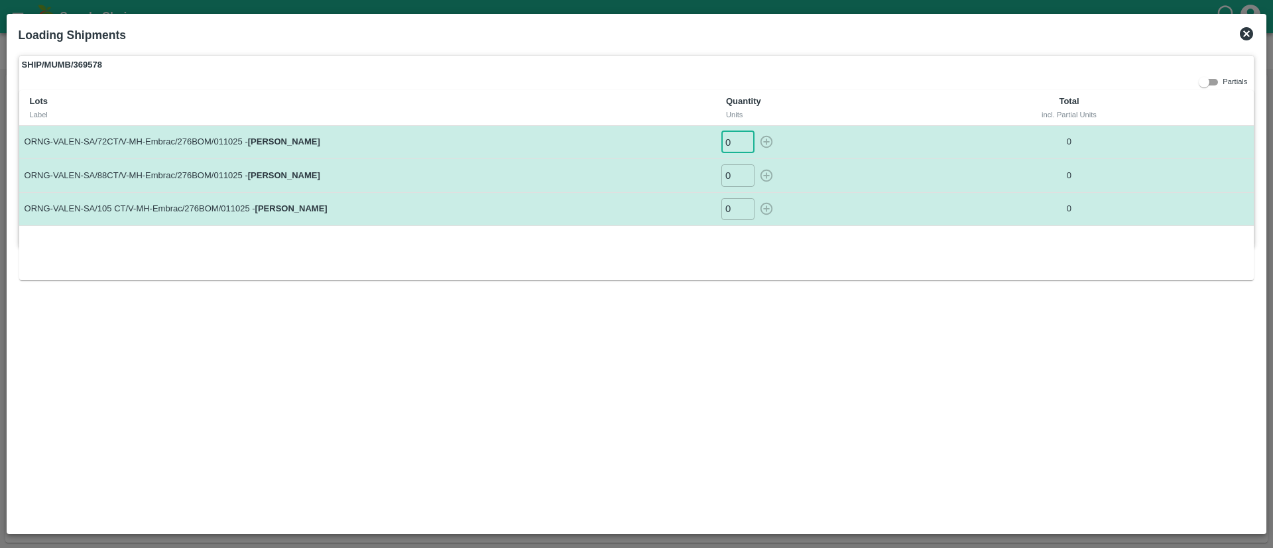
click at [736, 143] on input "0" at bounding box center [737, 142] width 33 height 22
click at [762, 143] on icon "button" at bounding box center [766, 142] width 15 height 15
type input "0"
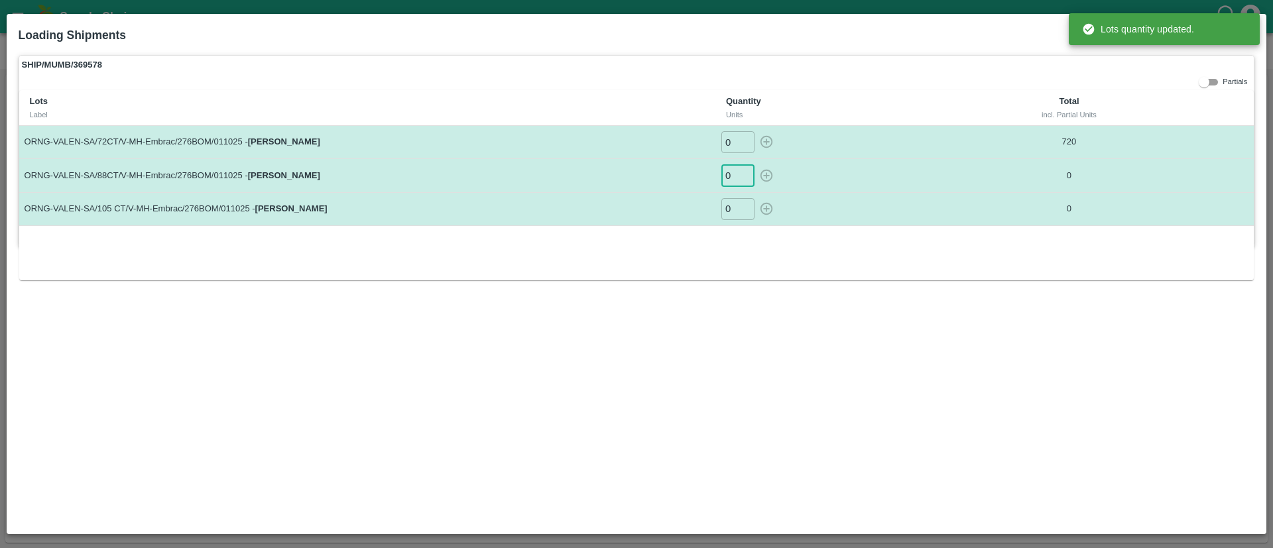
click at [732, 174] on input "0" at bounding box center [737, 175] width 33 height 22
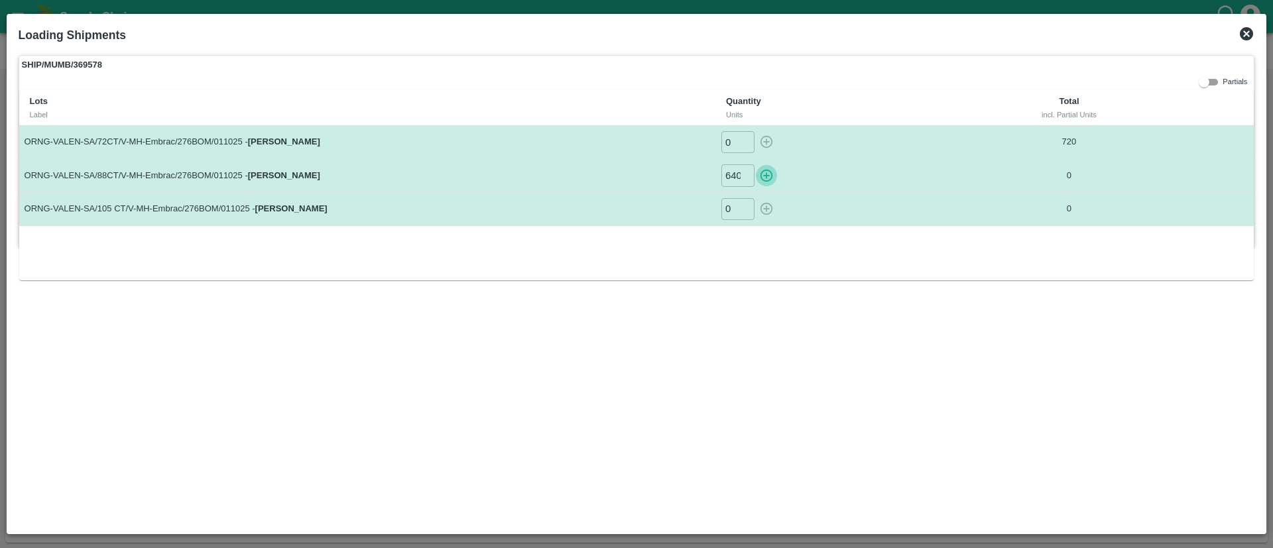
click at [766, 177] on icon "button" at bounding box center [766, 175] width 15 height 15
type input "0"
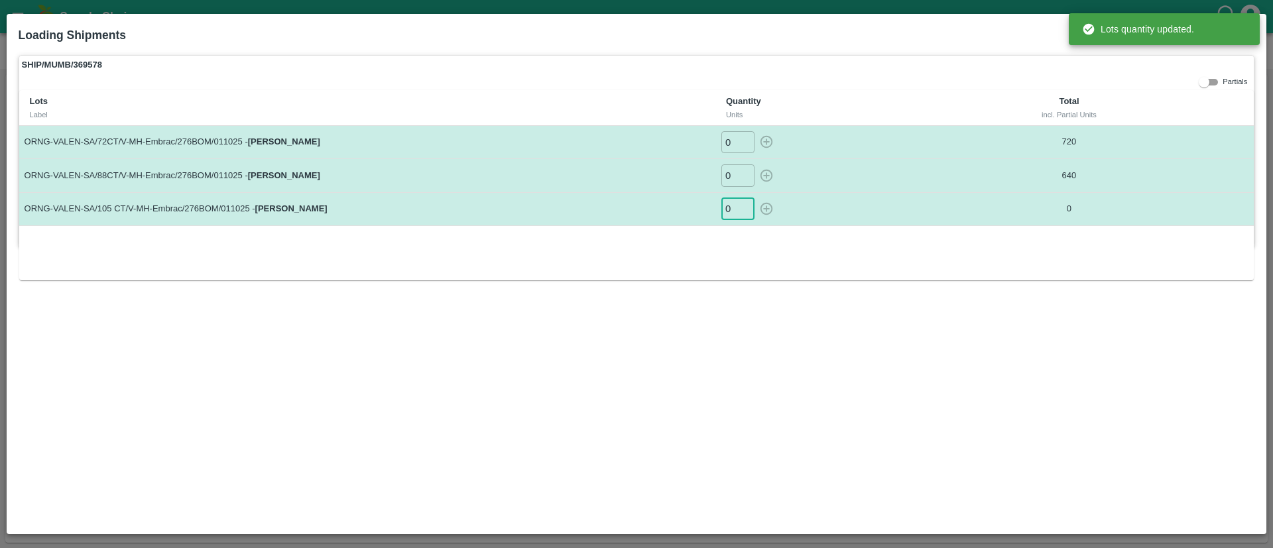
click at [728, 206] on input "0" at bounding box center [737, 209] width 33 height 22
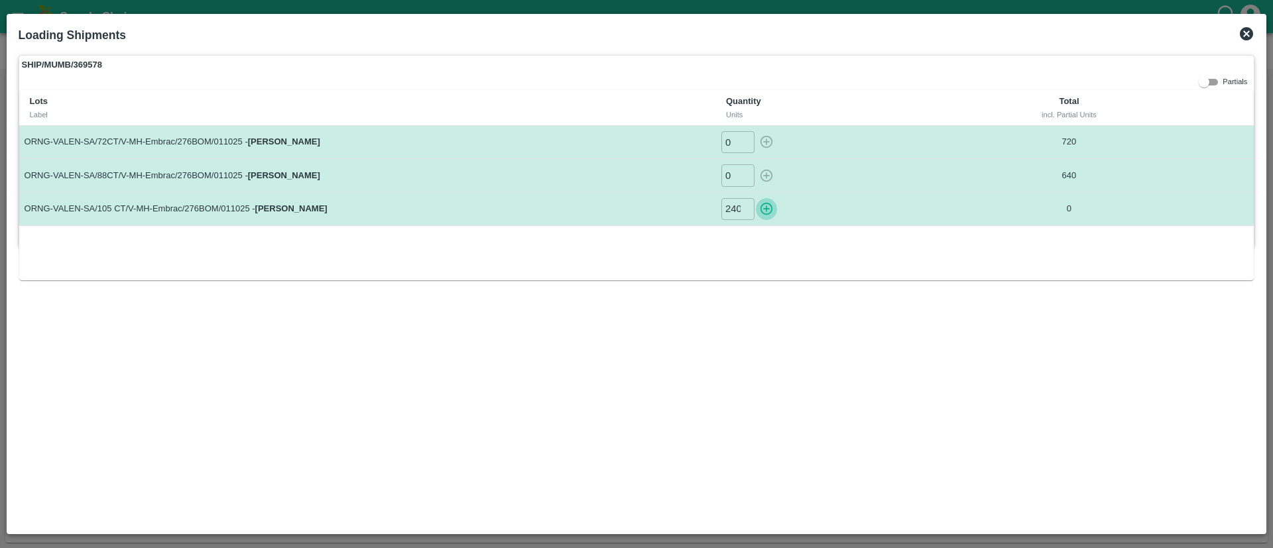
click at [765, 209] on icon "button" at bounding box center [766, 209] width 15 height 15
type input "0"
click at [1247, 38] on icon at bounding box center [1245, 33] width 13 height 13
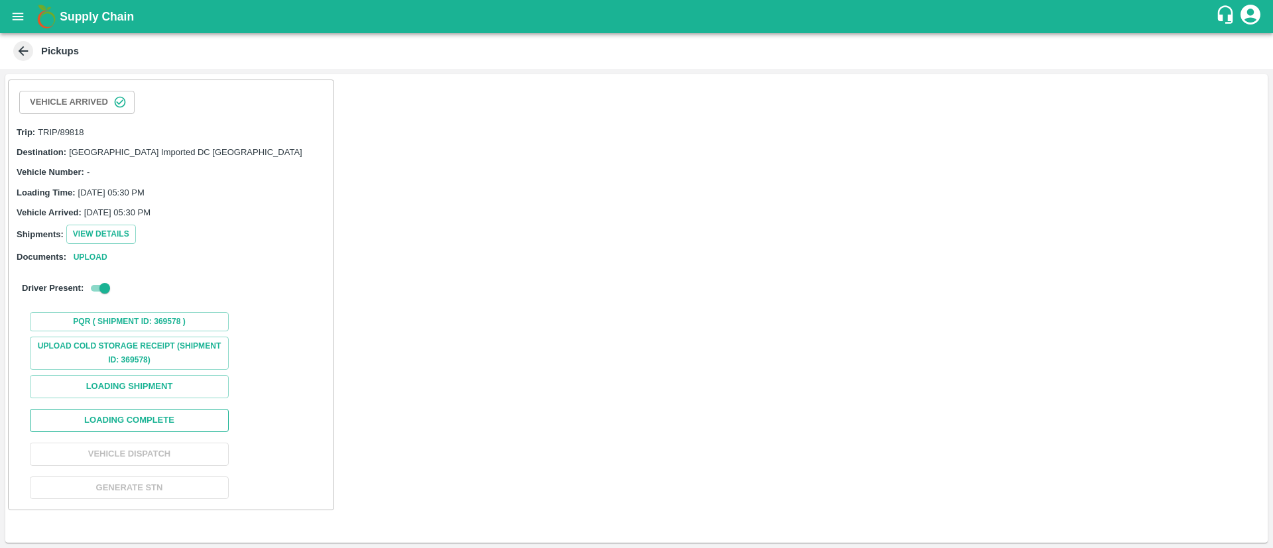
click at [129, 416] on button "Loading Complete" at bounding box center [129, 420] width 199 height 23
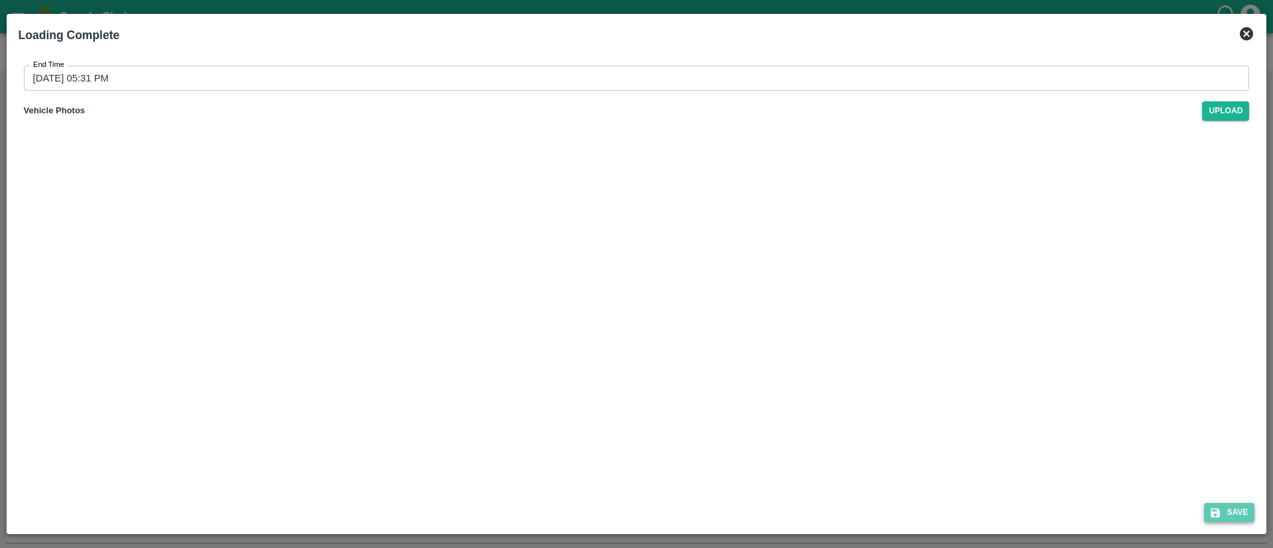
click at [1220, 513] on icon "submit" at bounding box center [1215, 512] width 9 height 9
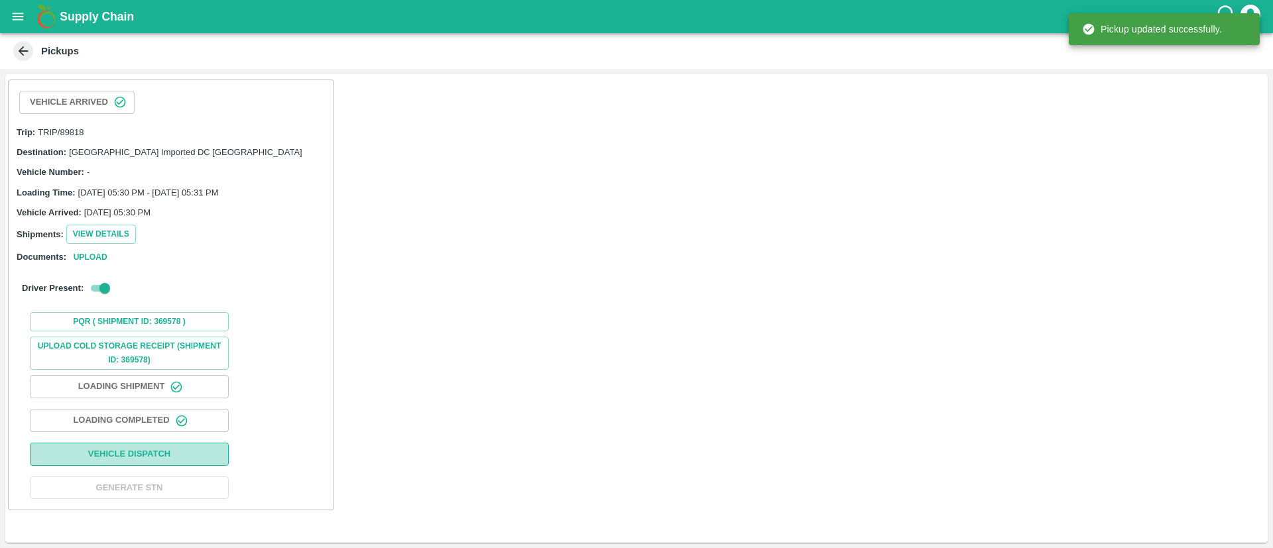
click at [181, 447] on button "Vehicle Dispatch" at bounding box center [129, 454] width 199 height 23
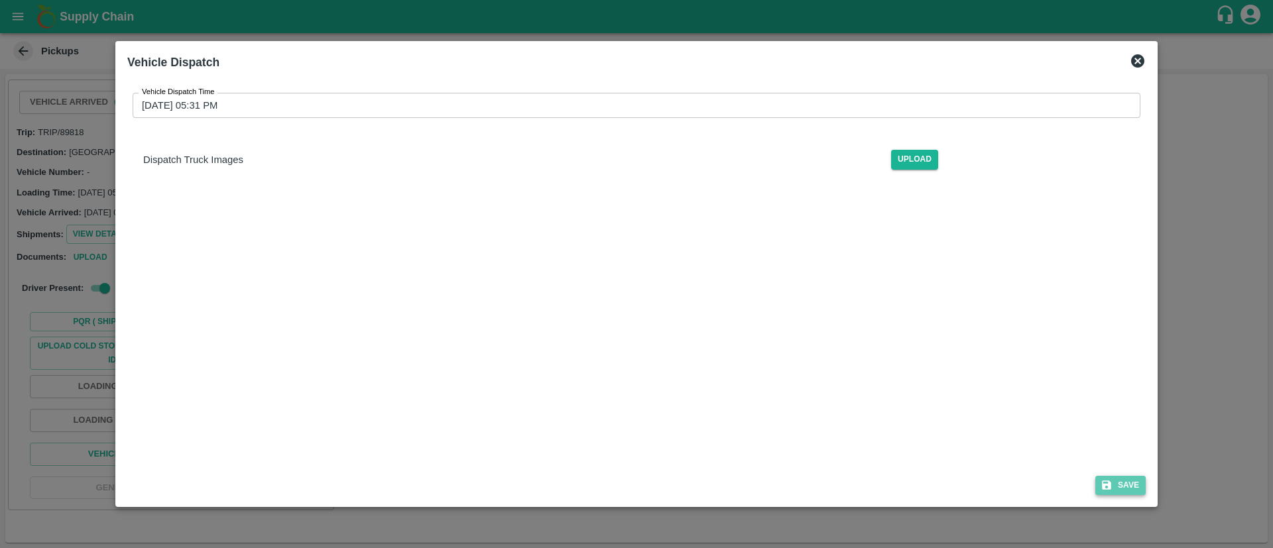
click at [1100, 478] on button "Save" at bounding box center [1120, 485] width 50 height 19
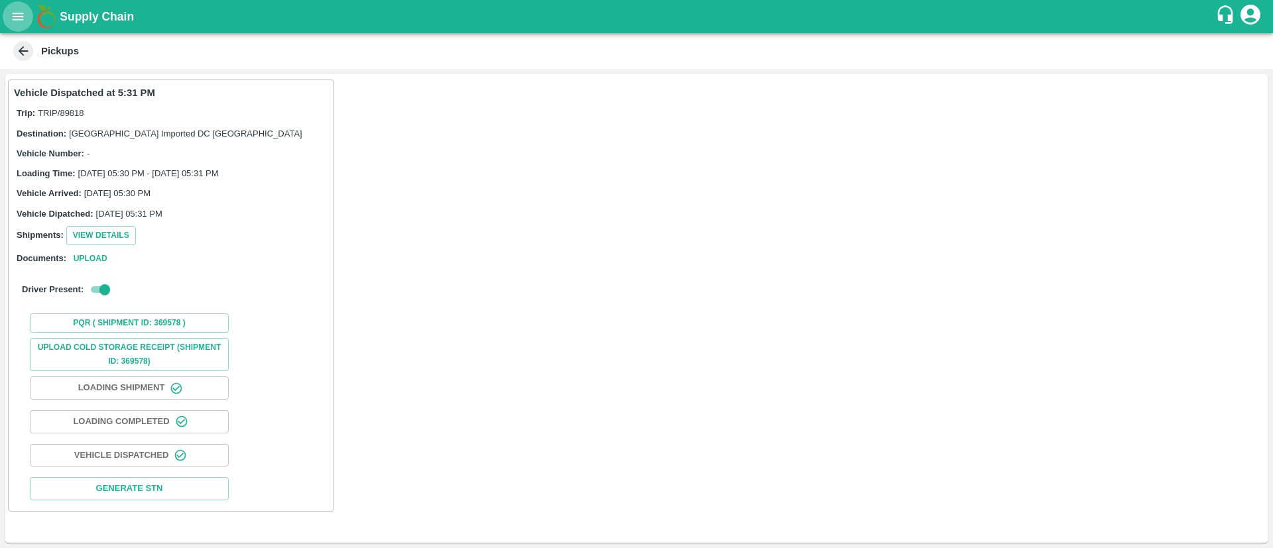
click at [21, 17] on icon "open drawer" at bounding box center [18, 16] width 11 height 7
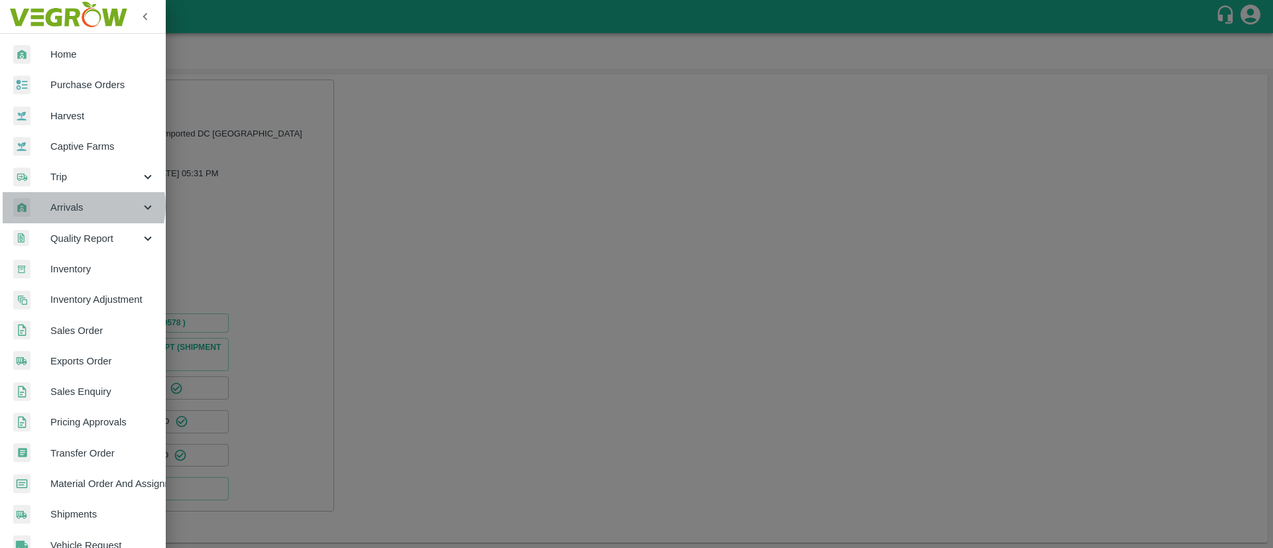
click at [82, 205] on span "Arrivals" at bounding box center [95, 207] width 90 height 15
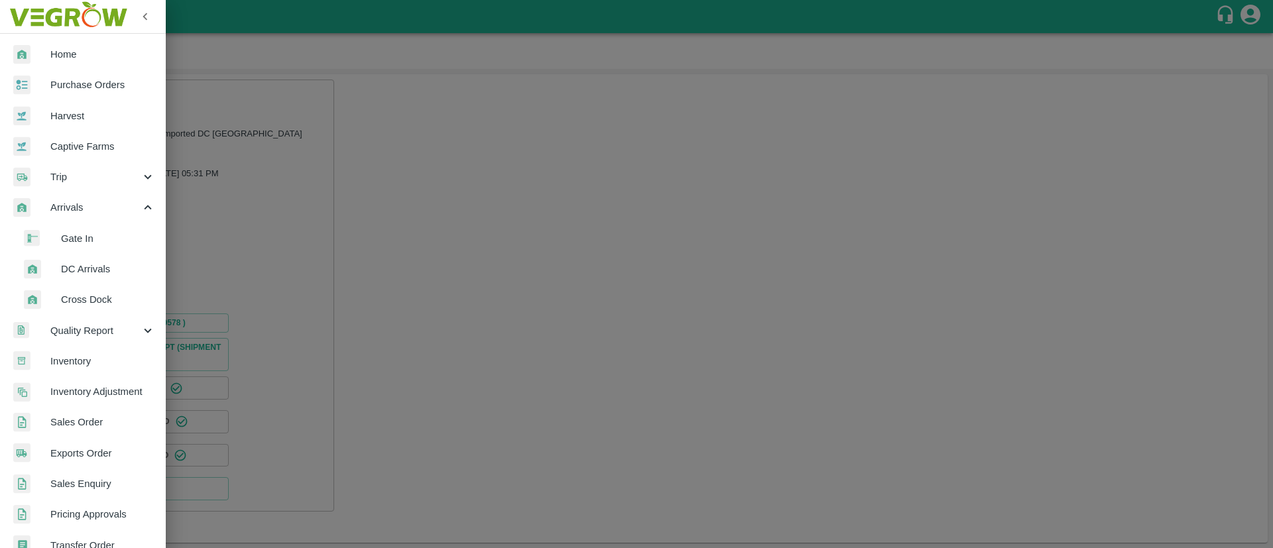
click at [91, 270] on span "DC Arrivals" at bounding box center [108, 269] width 94 height 15
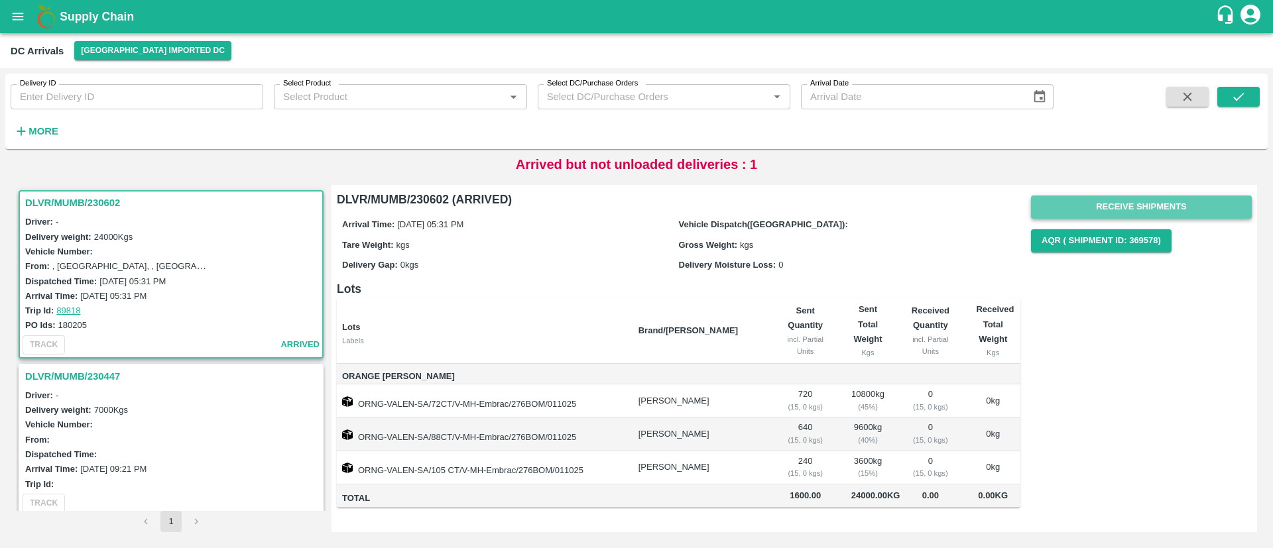
click at [1127, 212] on button "Receive Shipments" at bounding box center [1141, 207] width 221 height 23
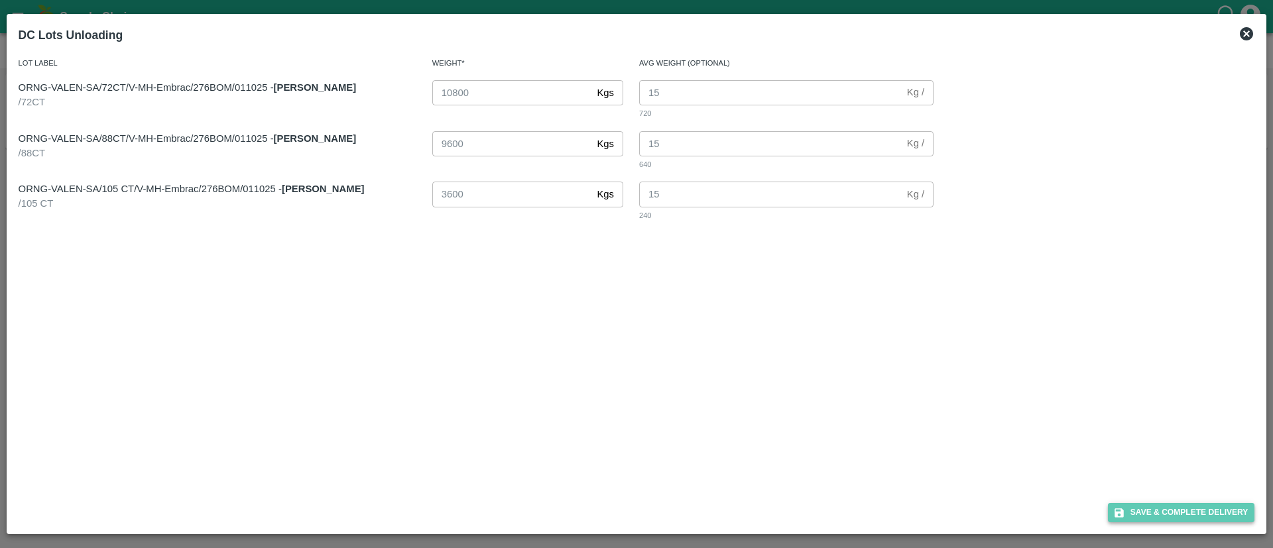
click at [1141, 509] on button "Save & Complete Delivery" at bounding box center [1181, 512] width 147 height 19
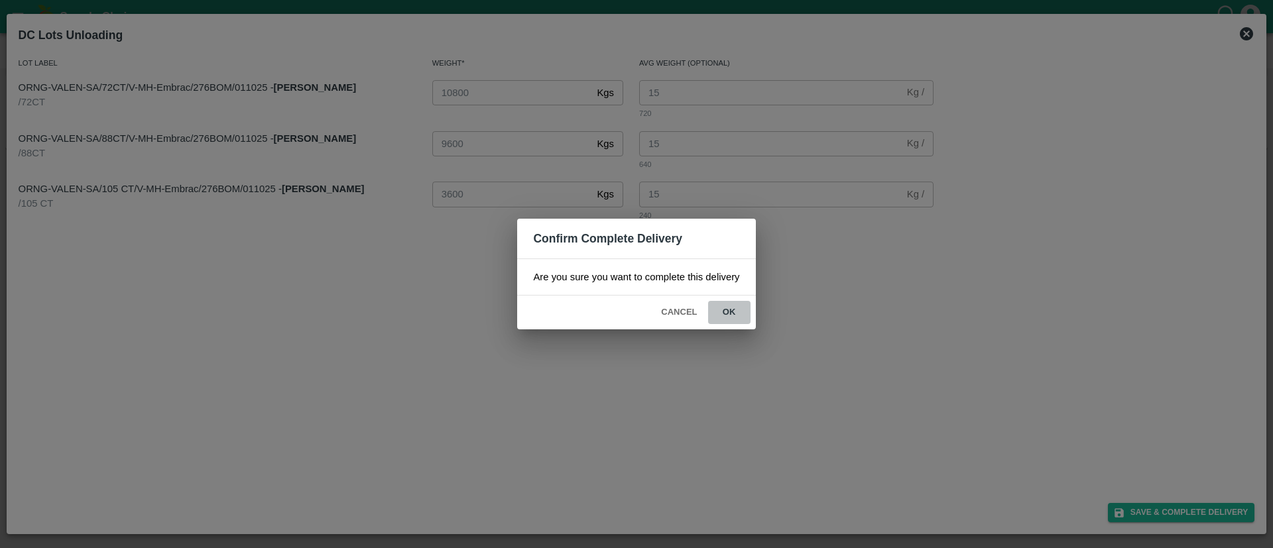
click at [722, 306] on button "ok" at bounding box center [729, 312] width 42 height 23
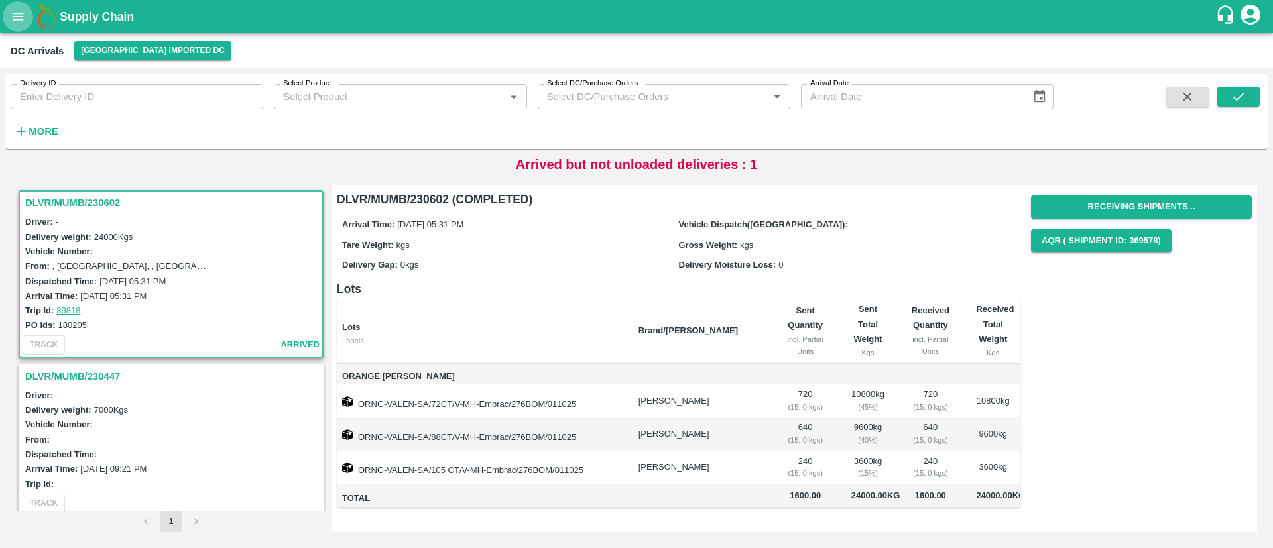
click at [23, 11] on icon "open drawer" at bounding box center [18, 16] width 15 height 15
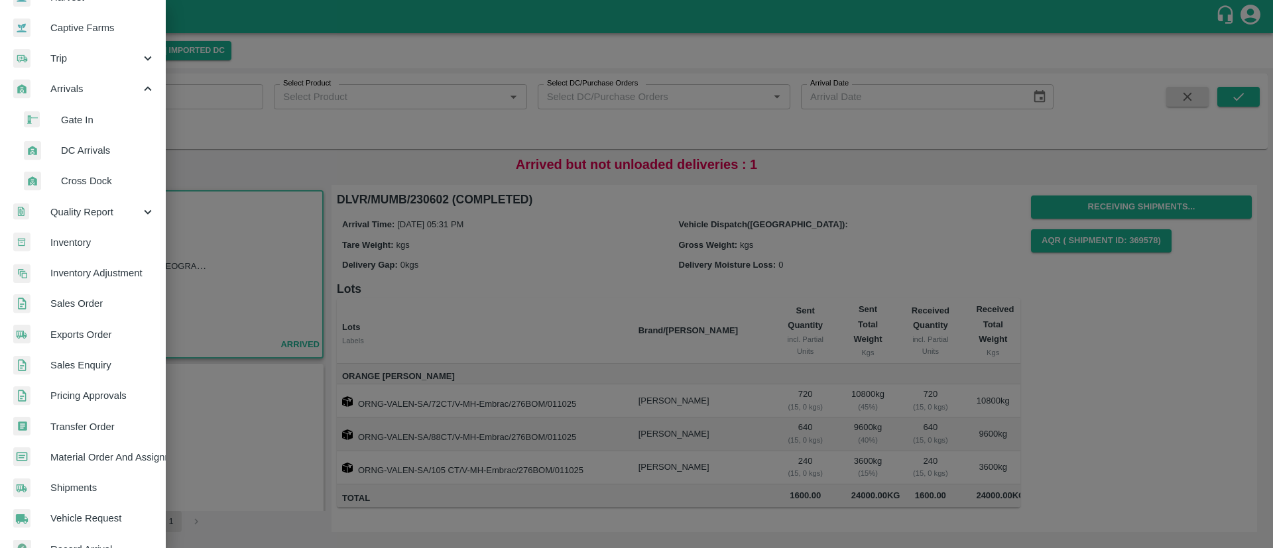
scroll to position [121, 0]
click at [101, 294] on span "Sales Order" at bounding box center [102, 301] width 105 height 15
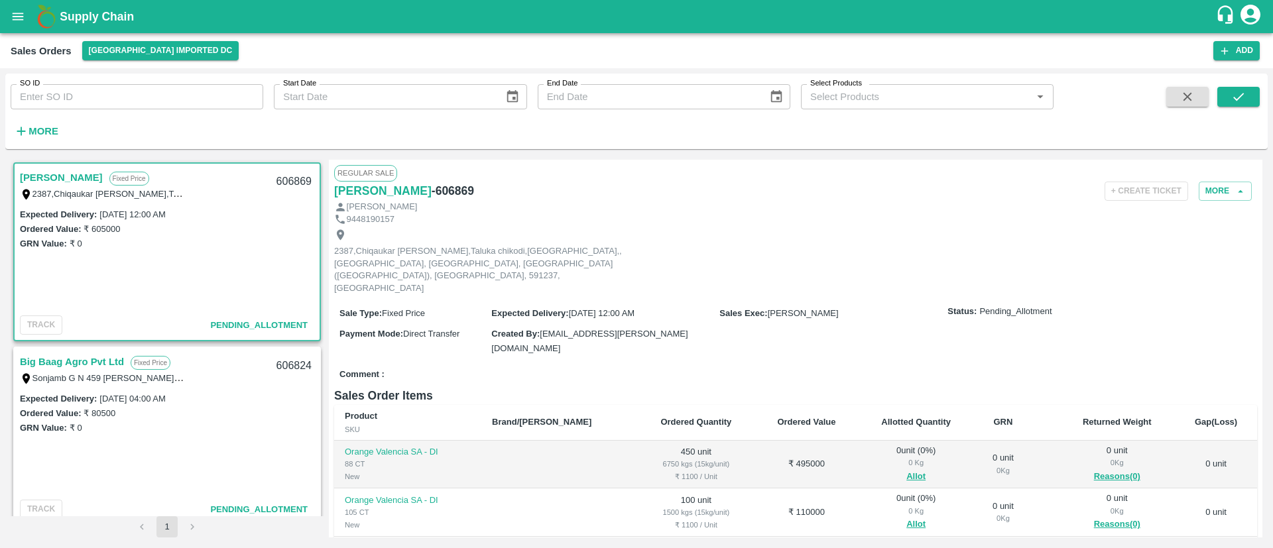
click at [264, 236] on div "GRN Value: ₹ 0" at bounding box center [167, 243] width 294 height 15
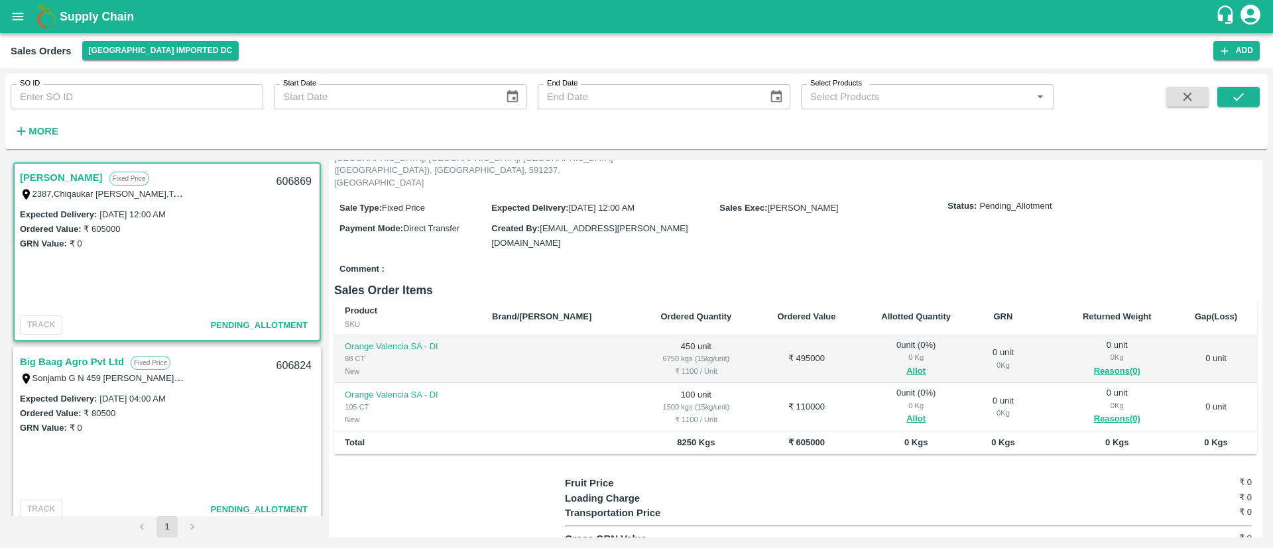
scroll to position [107, 0]
click at [906, 362] on button "Allot" at bounding box center [915, 369] width 19 height 15
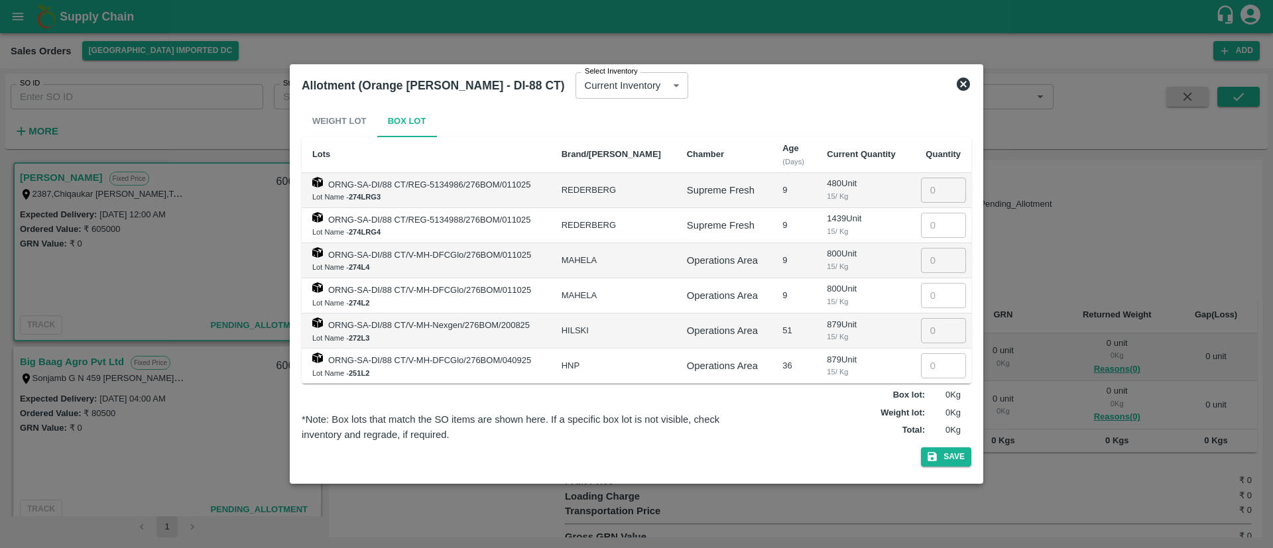
click at [966, 85] on icon at bounding box center [962, 84] width 13 height 13
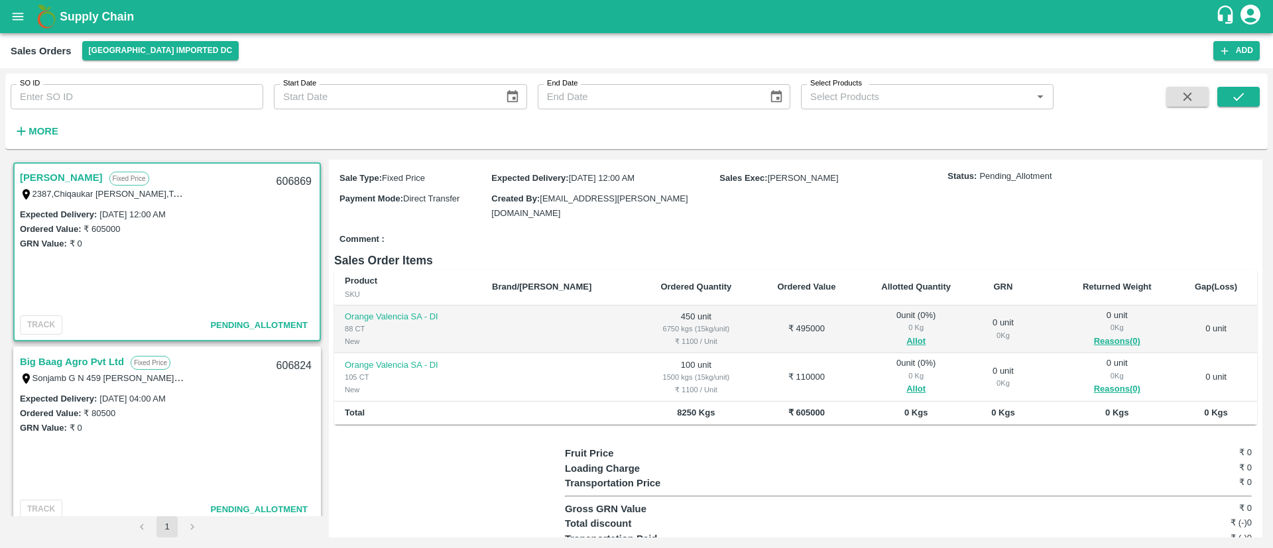
scroll to position [0, 0]
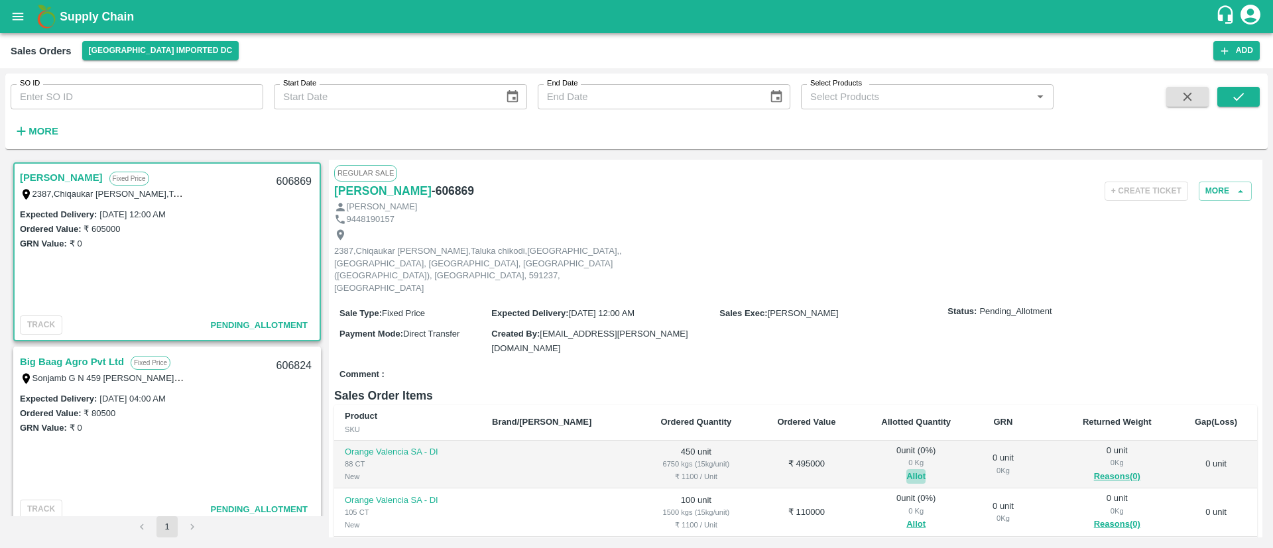
click at [906, 469] on button "Allot" at bounding box center [915, 476] width 19 height 15
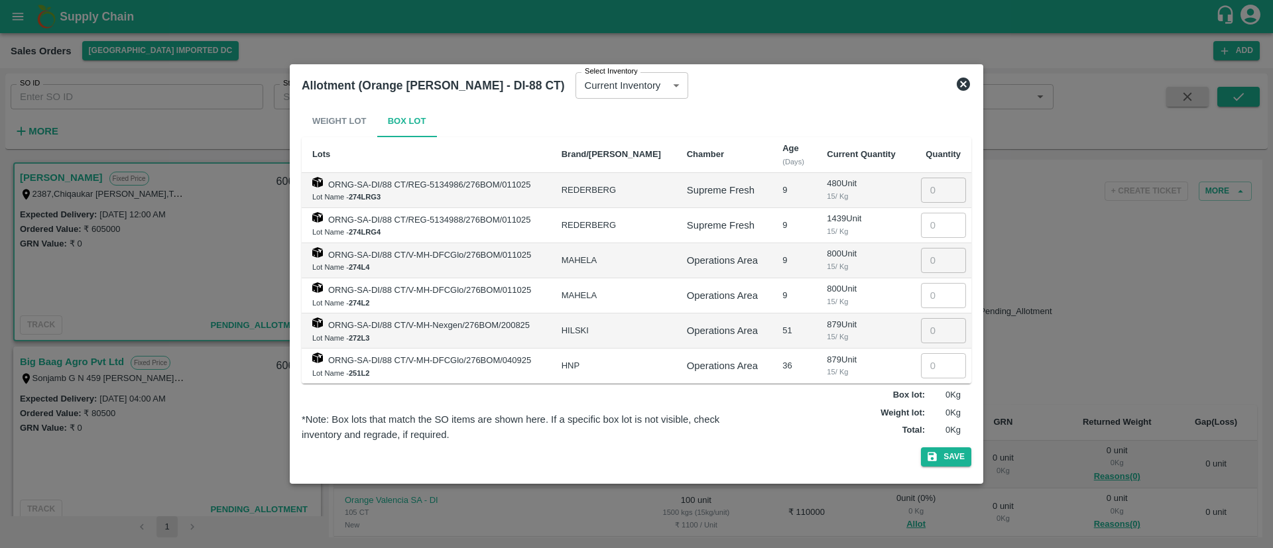
click at [960, 83] on icon at bounding box center [962, 84] width 13 height 13
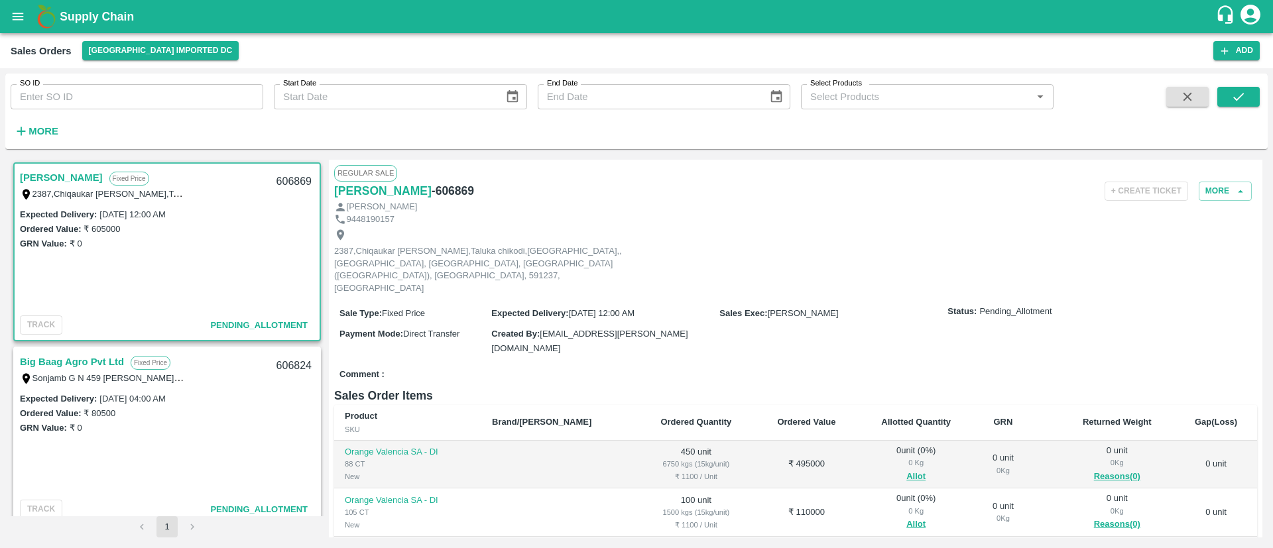
click at [24, 18] on icon "open drawer" at bounding box center [18, 16] width 15 height 15
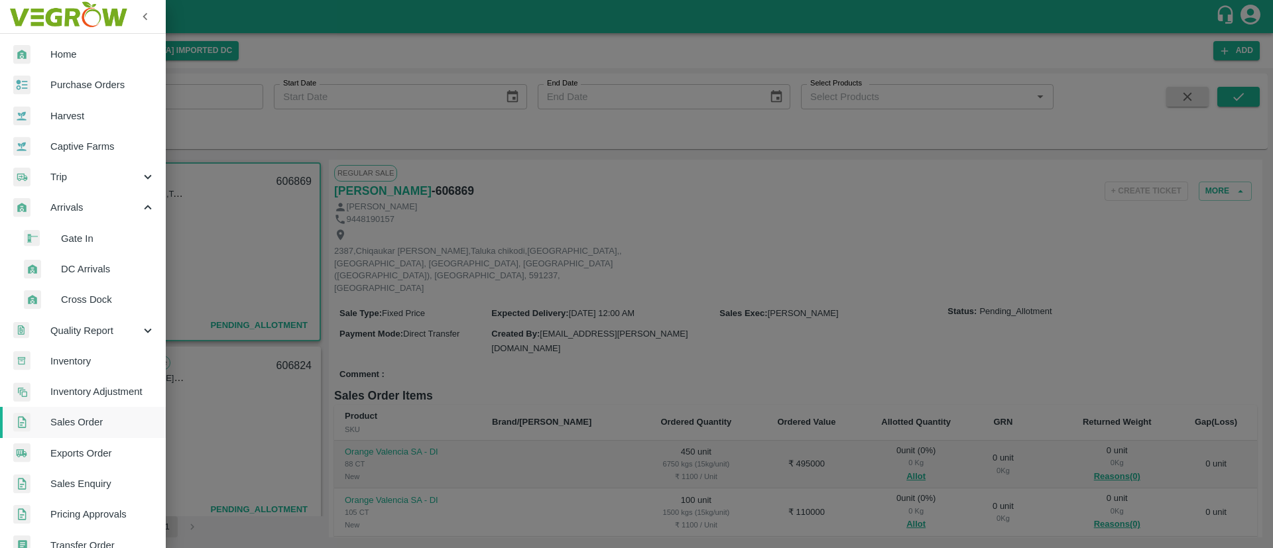
click at [107, 266] on span "DC Arrivals" at bounding box center [108, 269] width 94 height 15
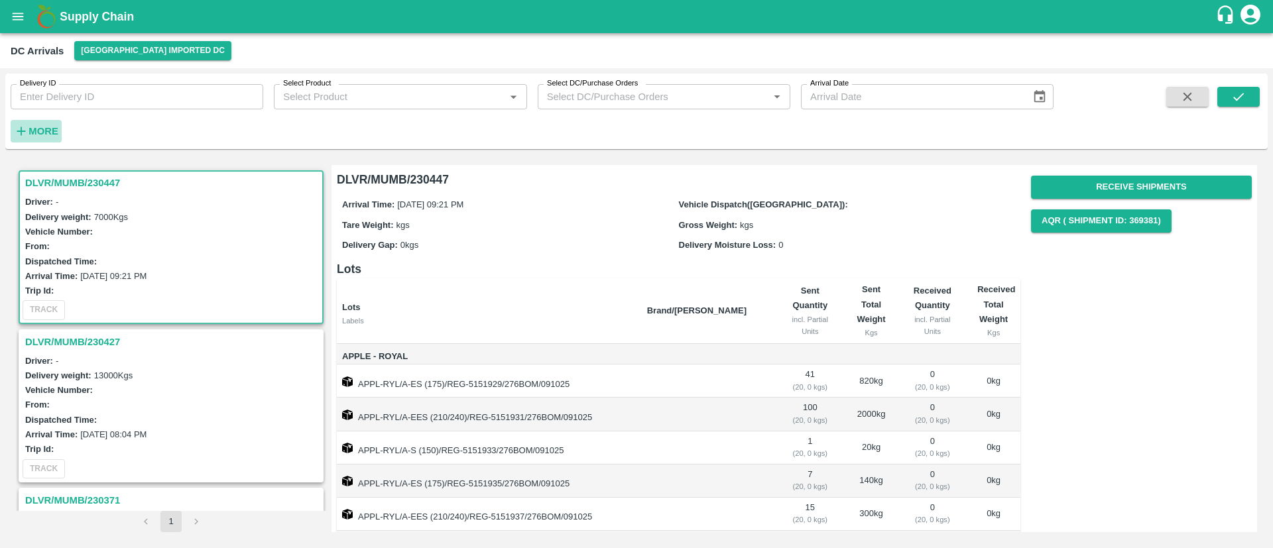
click at [54, 131] on strong "More" at bounding box center [44, 131] width 30 height 11
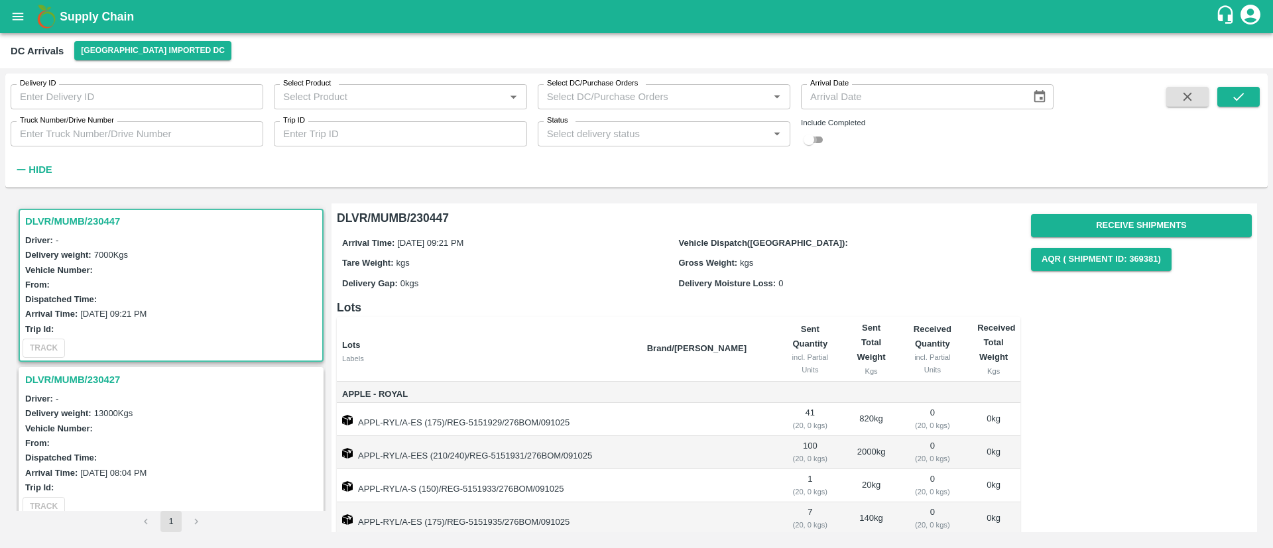
click at [806, 133] on input "checkbox" at bounding box center [809, 140] width 48 height 16
checkbox input "true"
click at [1244, 104] on button "submit" at bounding box center [1238, 97] width 42 height 20
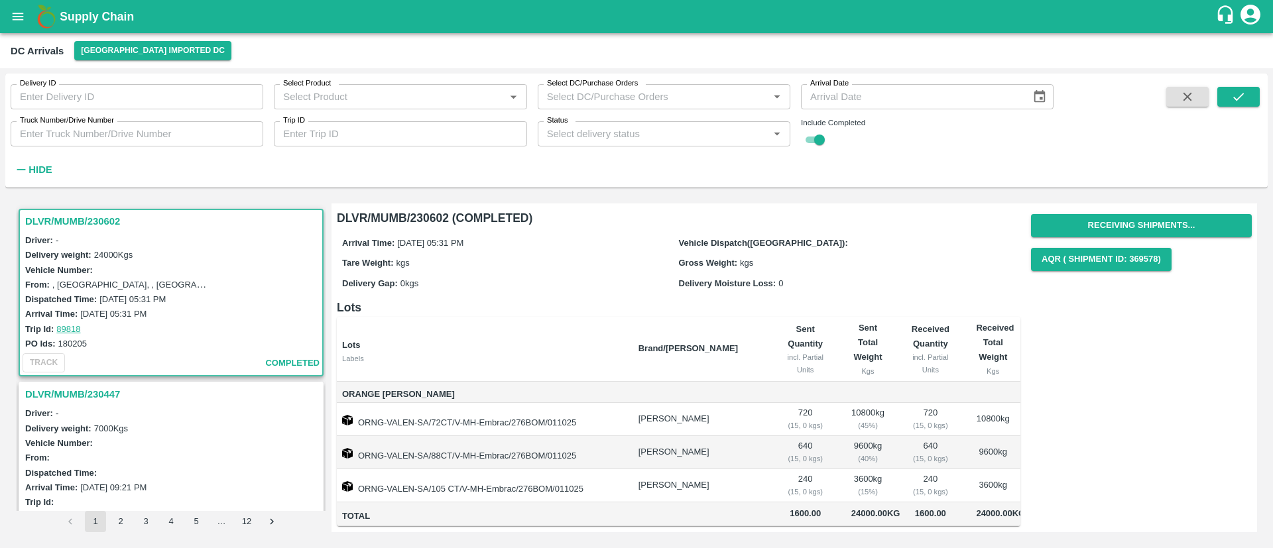
scroll to position [15, 0]
click at [19, 20] on icon "open drawer" at bounding box center [18, 16] width 11 height 7
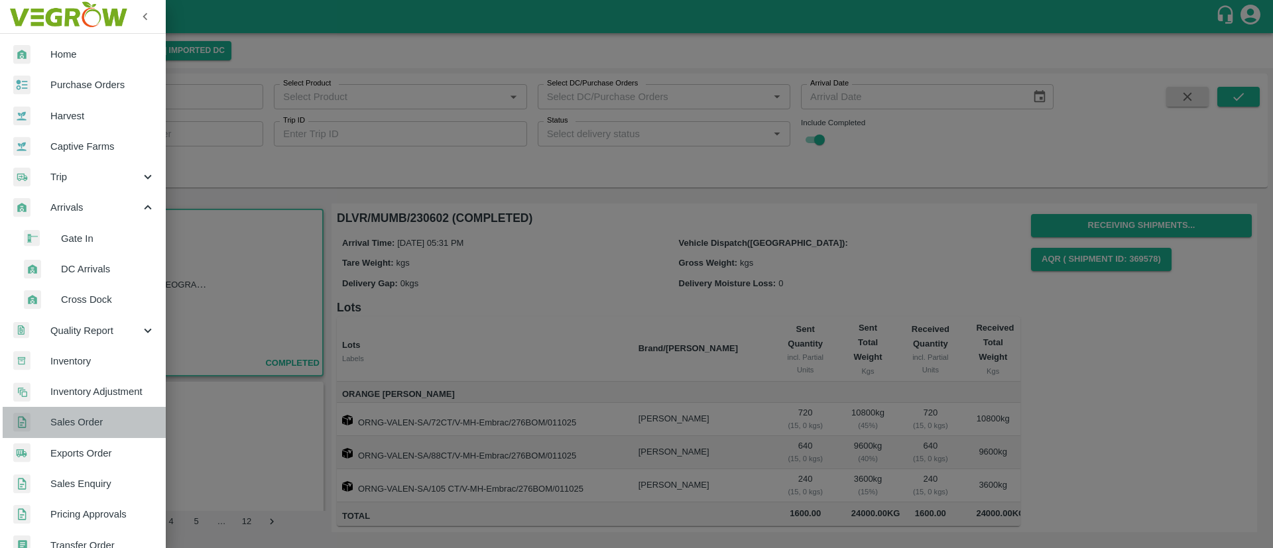
click at [106, 424] on span "Sales Order" at bounding box center [102, 422] width 105 height 15
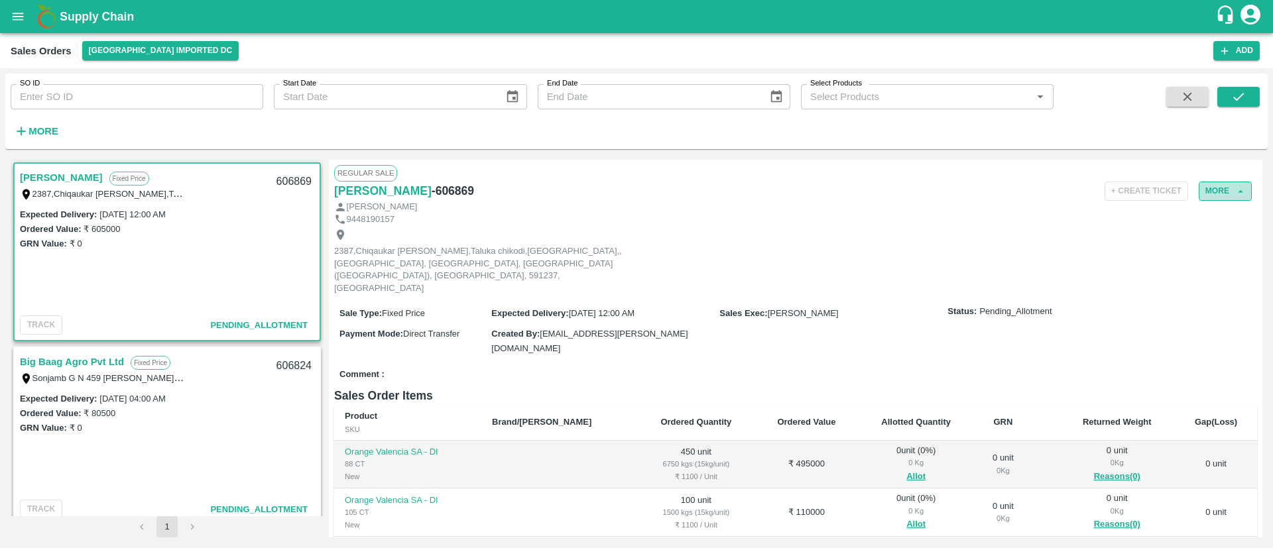
click at [1208, 184] on button "More" at bounding box center [1224, 191] width 53 height 19
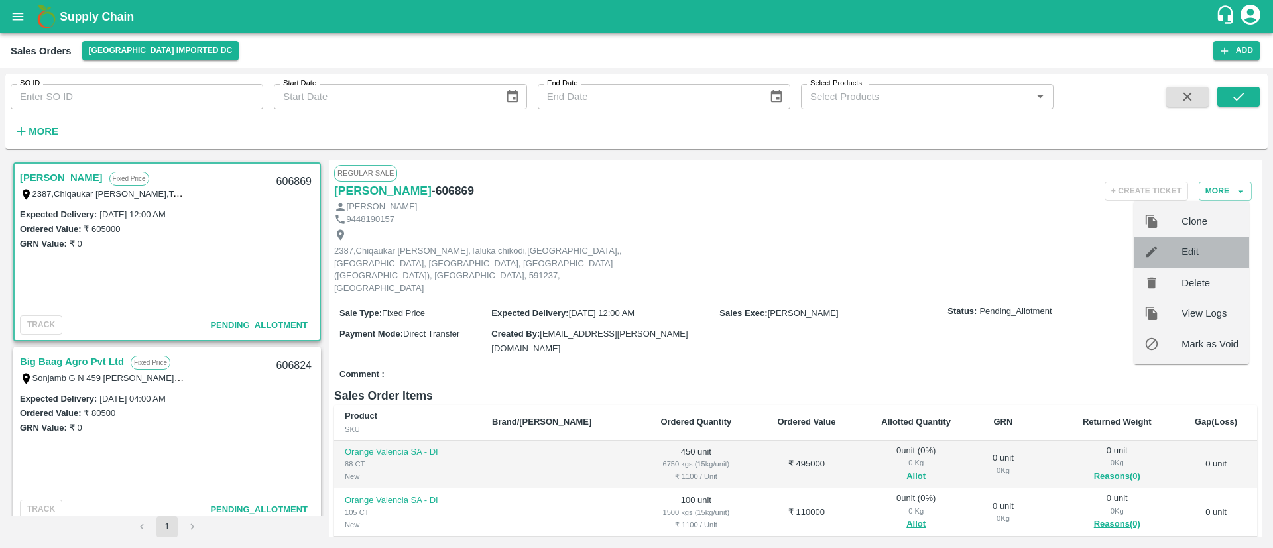
click at [1189, 252] on span "Edit" at bounding box center [1209, 252] width 57 height 15
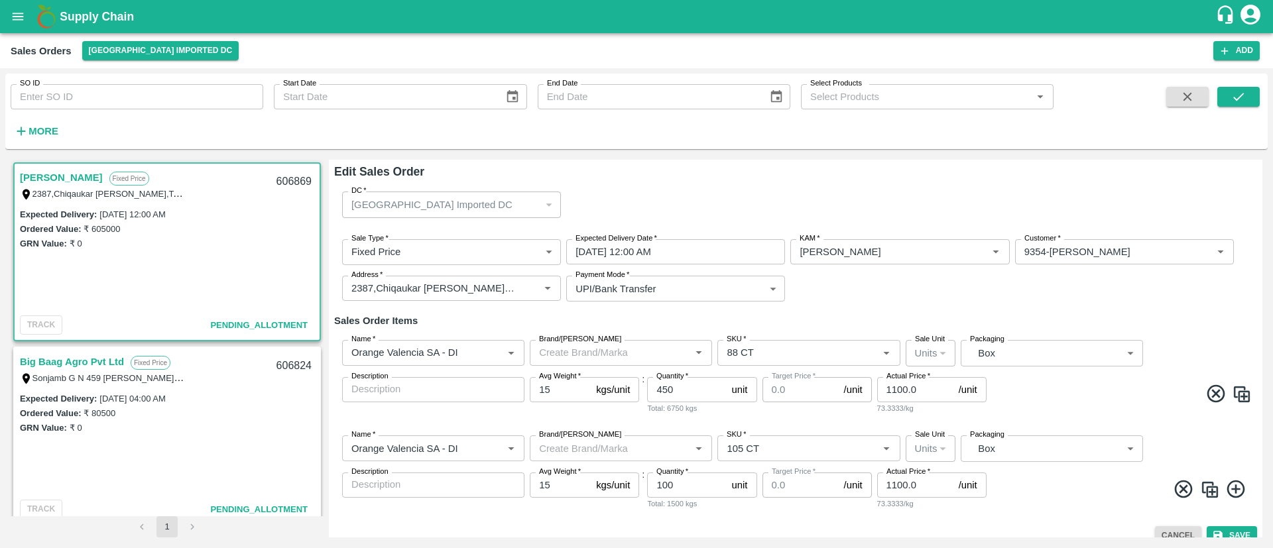
type input "0"
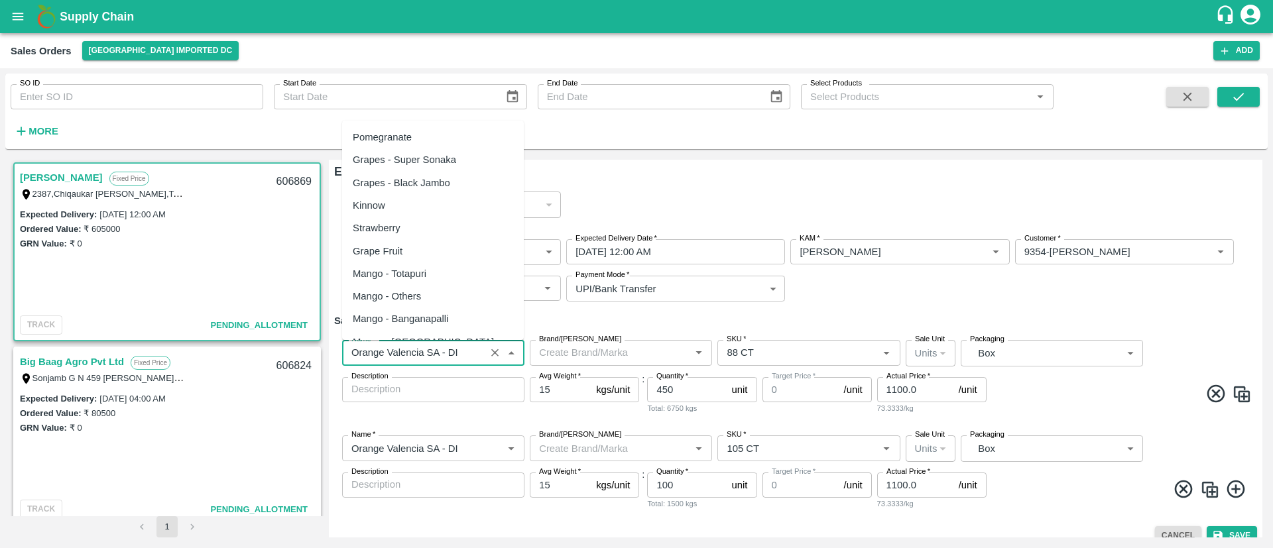
click at [472, 355] on input "Name   *" at bounding box center [413, 352] width 135 height 17
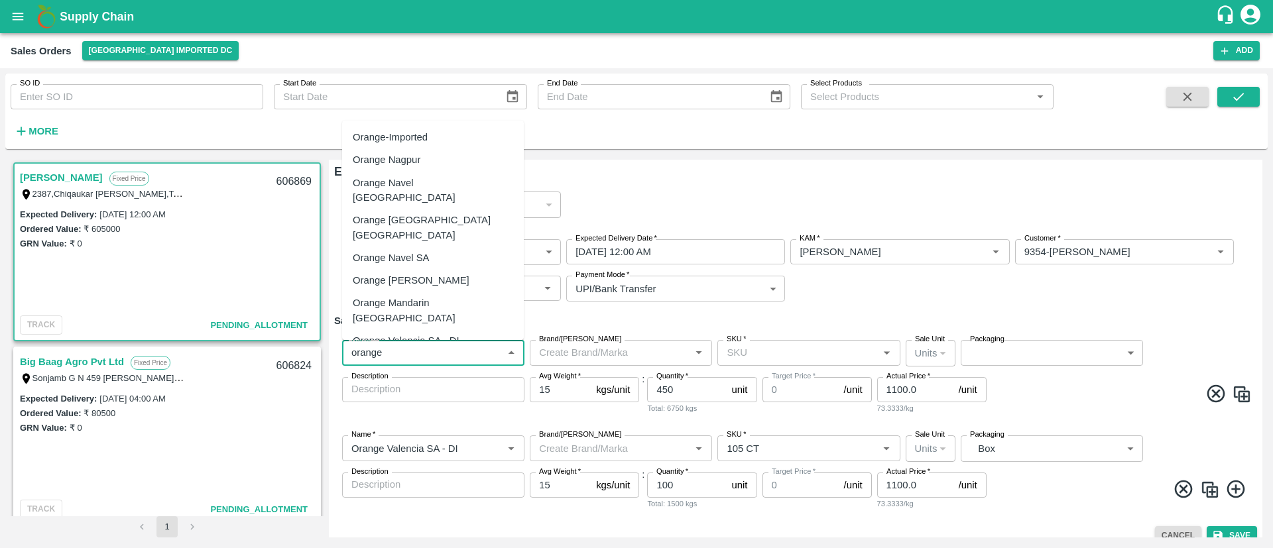
click at [435, 273] on div "Orange [PERSON_NAME]" at bounding box center [411, 280] width 117 height 15
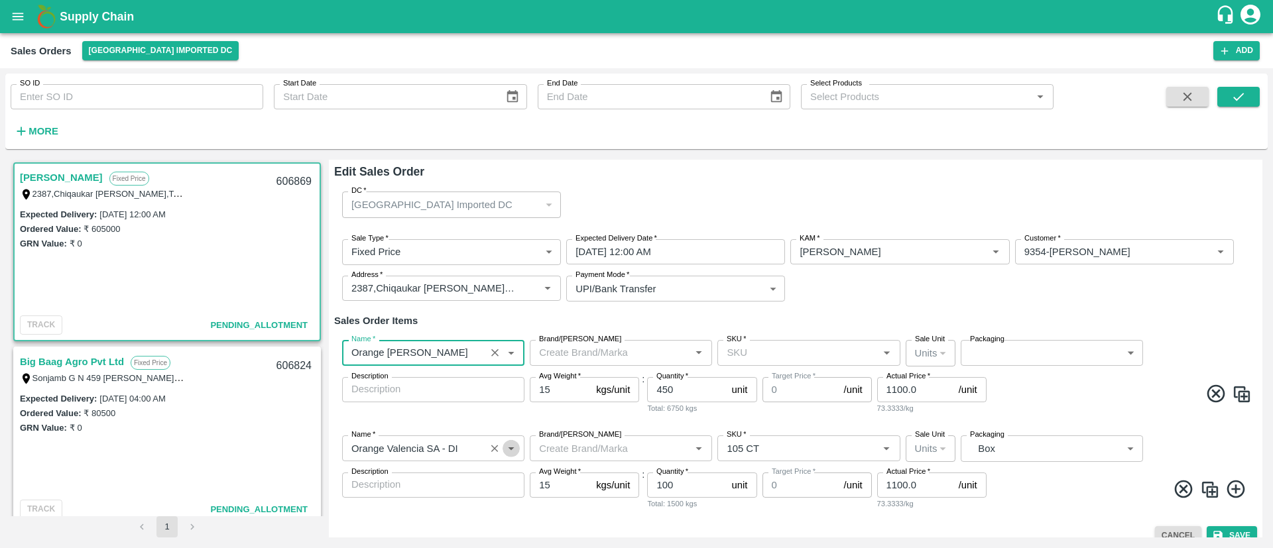
click at [512, 447] on icon "Open" at bounding box center [511, 448] width 15 height 15
type input "Orange [PERSON_NAME]"
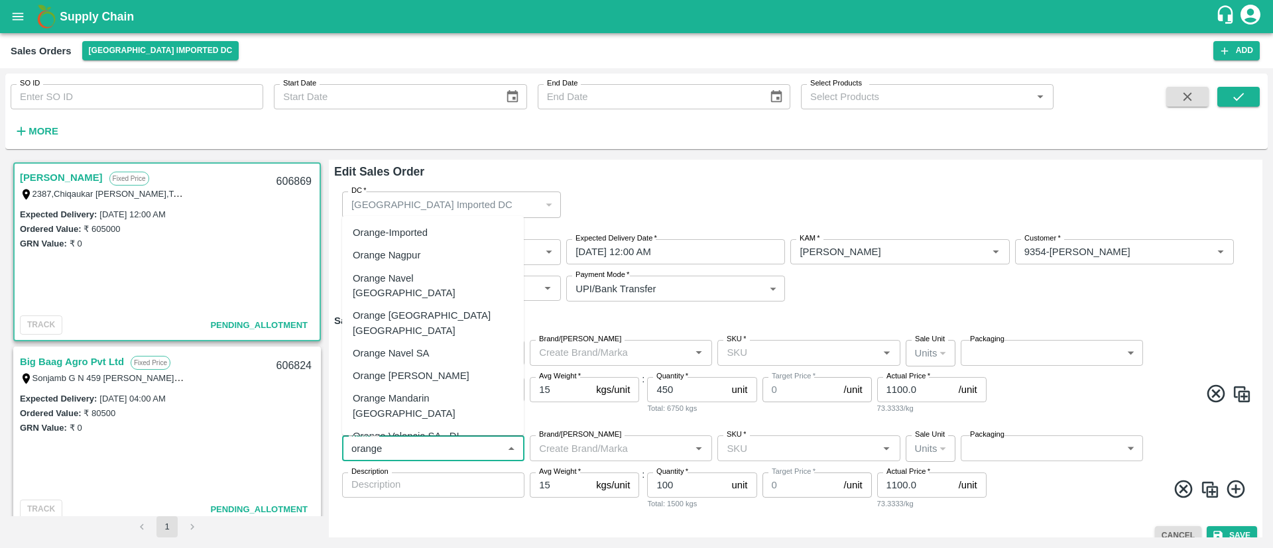
click at [407, 369] on div "Orange [PERSON_NAME]" at bounding box center [411, 376] width 117 height 15
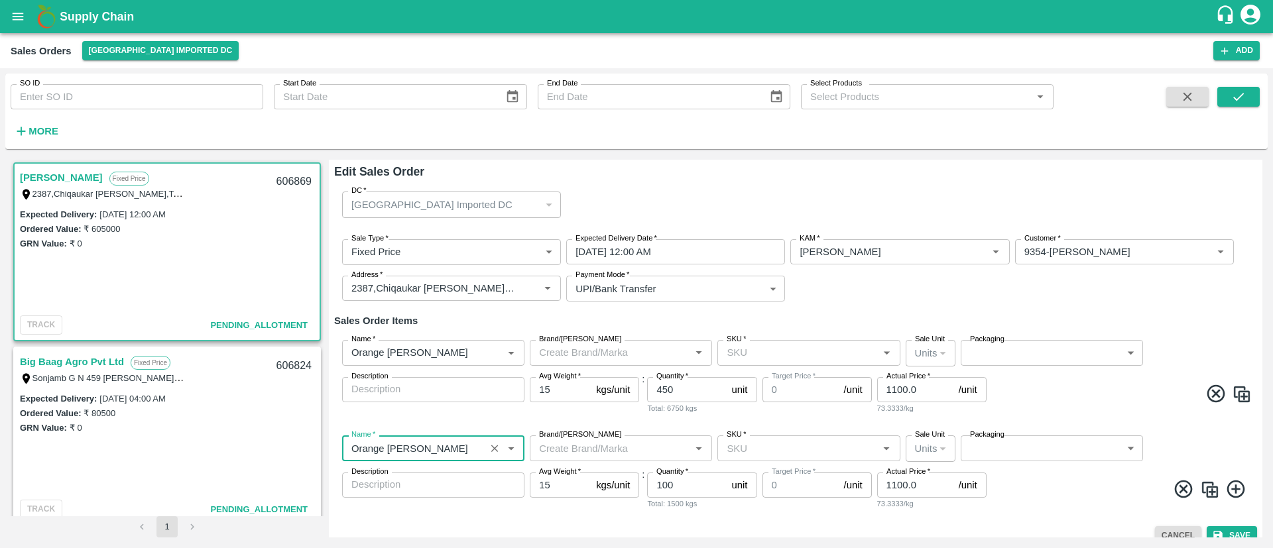
scroll to position [15, 0]
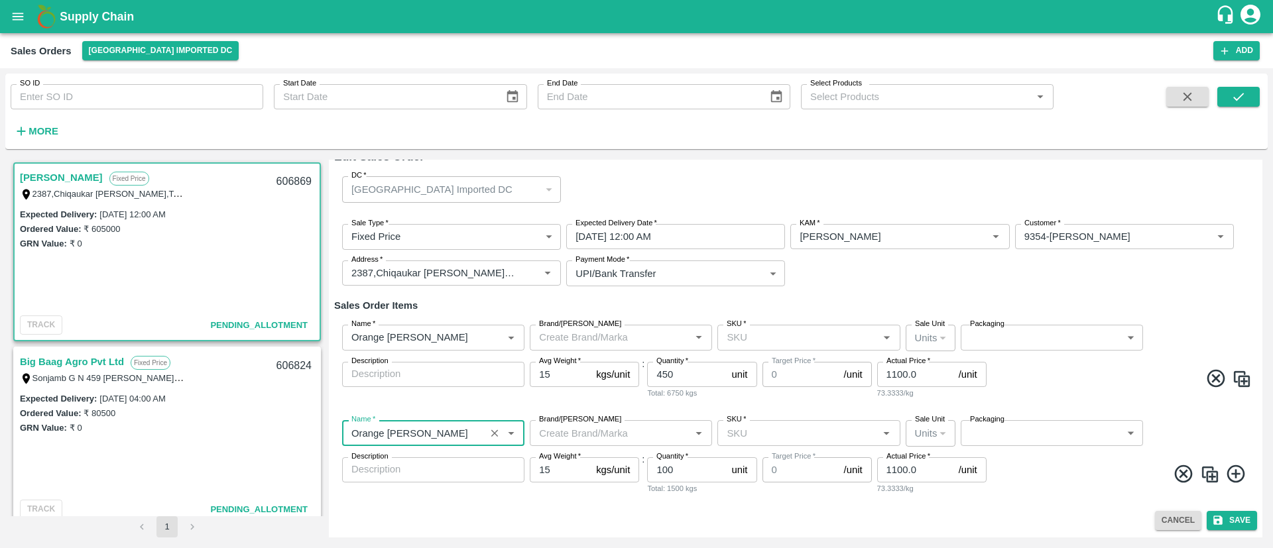
click at [896, 341] on div "SKU   *" at bounding box center [808, 337] width 182 height 25
type input "Orange [PERSON_NAME]"
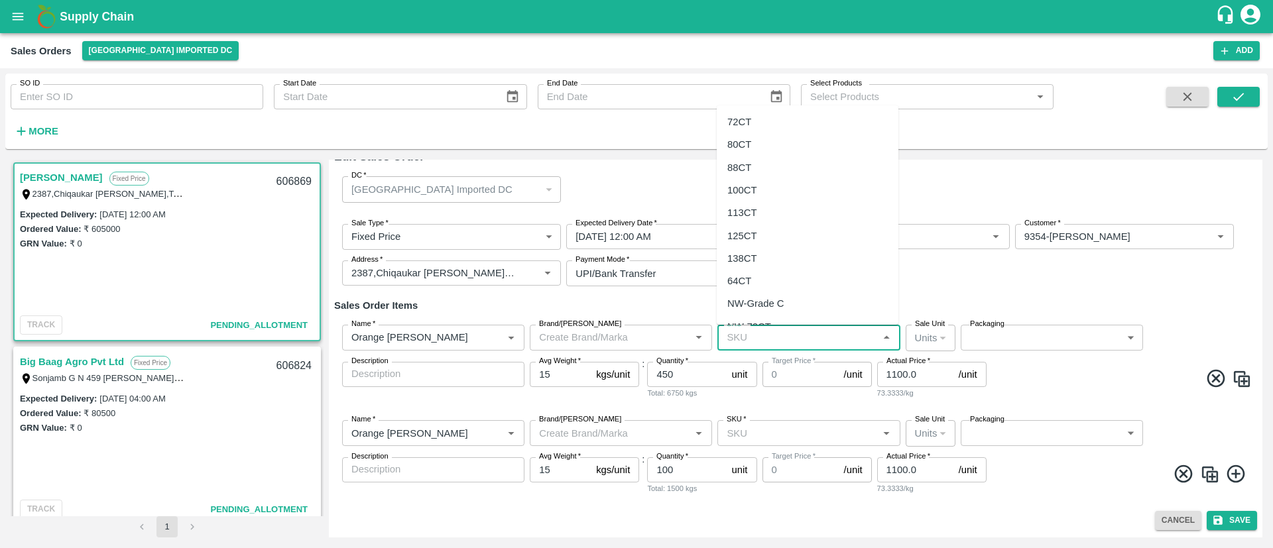
click at [740, 120] on div "72CT" at bounding box center [739, 122] width 24 height 15
type input "72CT"
type input "NA"
click at [884, 434] on icon "Open" at bounding box center [886, 433] width 15 height 15
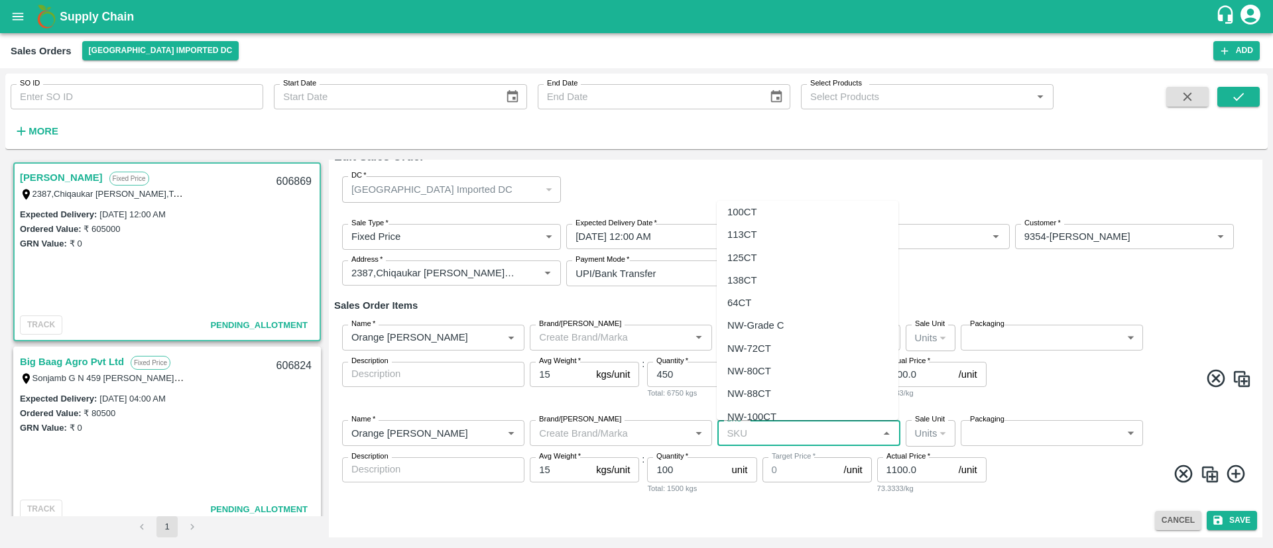
scroll to position [268, 0]
click at [744, 347] on div "105 CT" at bounding box center [808, 358] width 182 height 23
type input "105 CT"
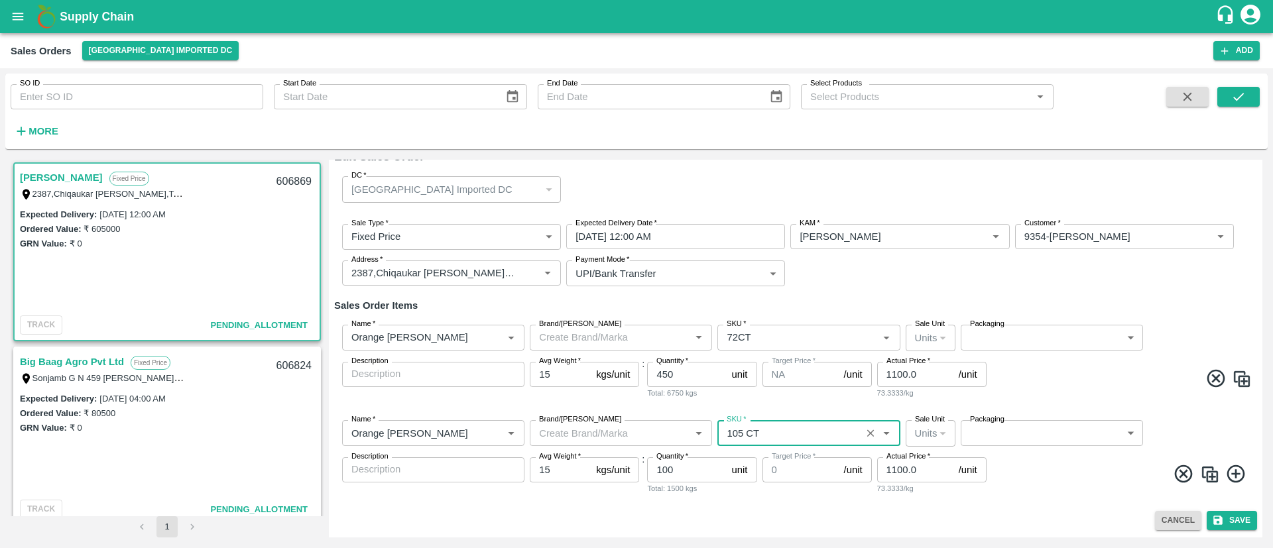
type input "NA"
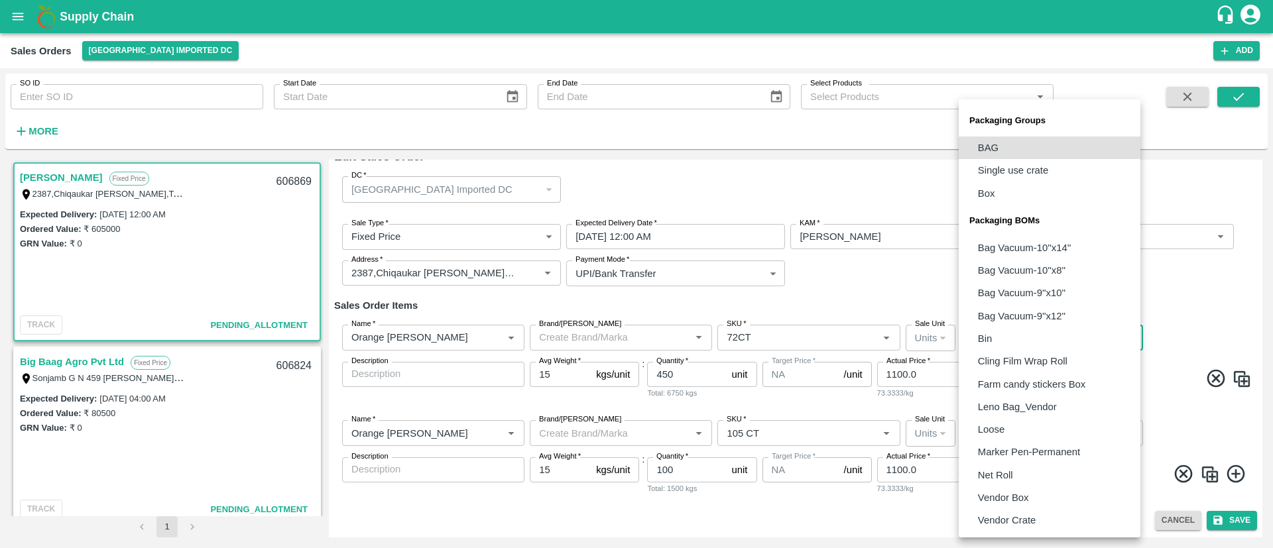
click at [1127, 329] on body "Supply Chain Sales Orders [GEOGRAPHIC_DATA] Imported [GEOGRAPHIC_DATA] Add SO I…" at bounding box center [636, 274] width 1273 height 548
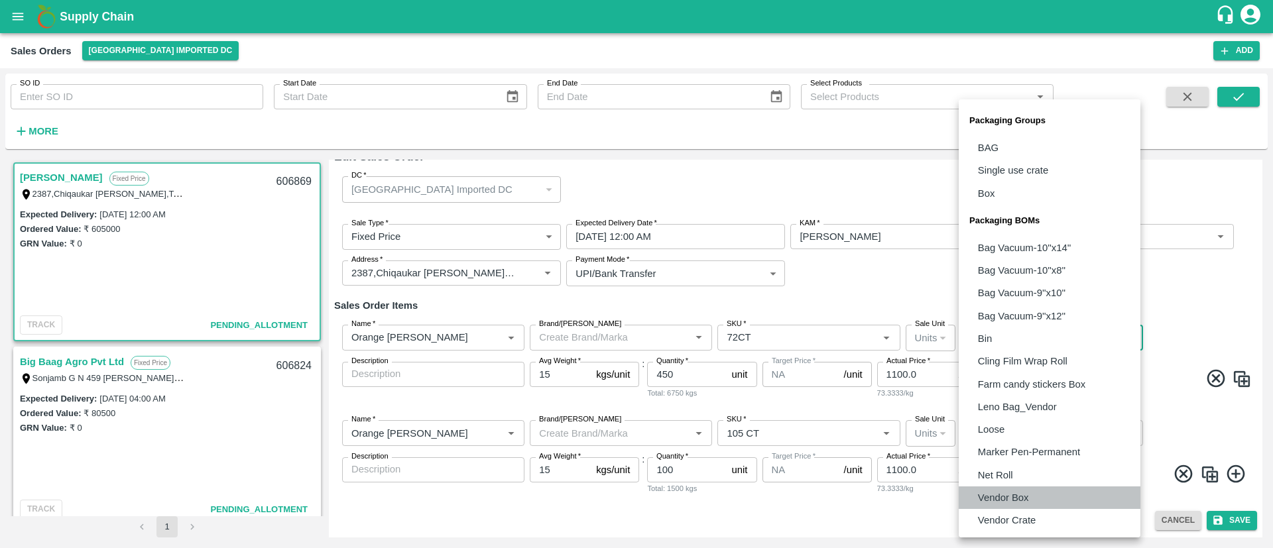
click at [1015, 498] on p "Vendor Box" at bounding box center [1003, 497] width 51 height 15
type input "BOM/276"
click at [1124, 428] on body "Supply Chain Sales Orders [GEOGRAPHIC_DATA] Imported [GEOGRAPHIC_DATA] Add SO I…" at bounding box center [636, 274] width 1273 height 548
click at [1029, 493] on li "Vendor Box" at bounding box center [1049, 498] width 182 height 23
type input "BOM/276"
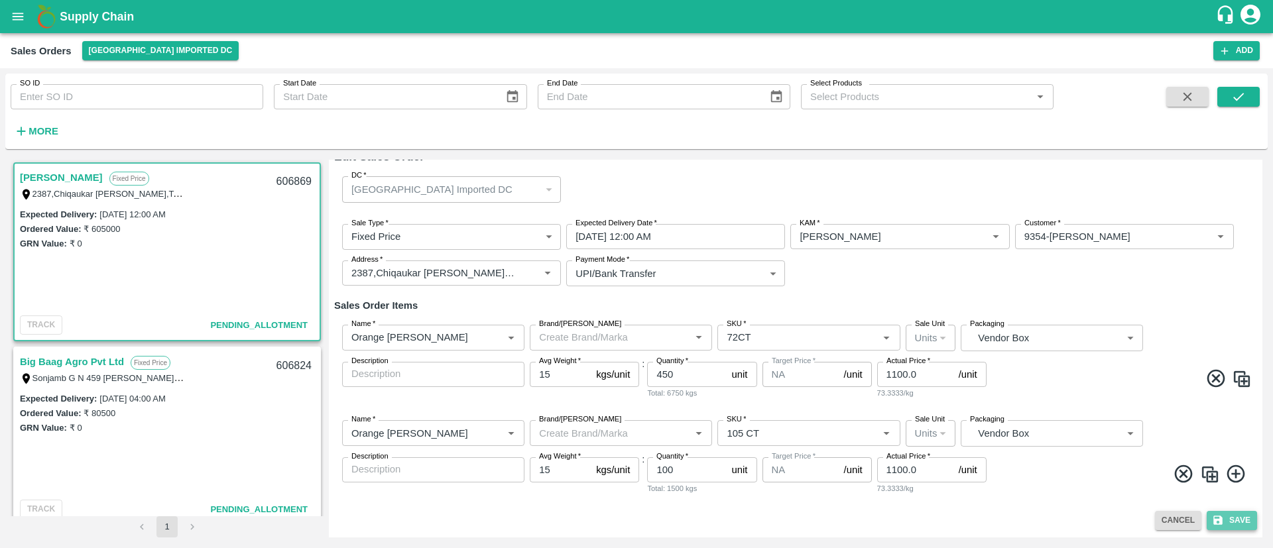
click at [1239, 520] on button "Save" at bounding box center [1231, 520] width 50 height 19
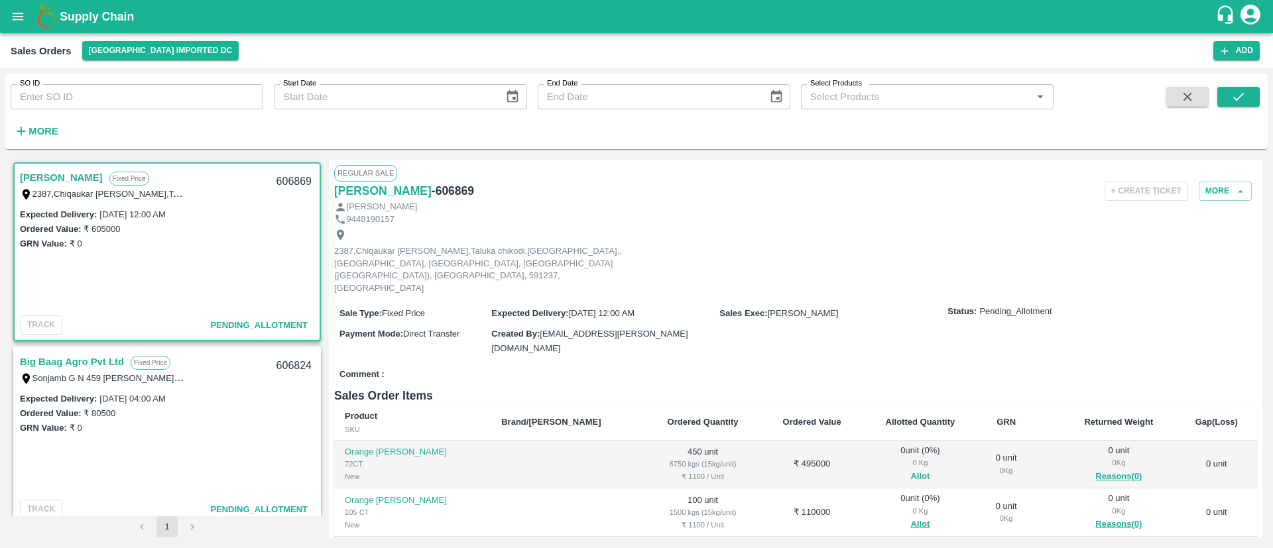
click at [910, 469] on button "Allot" at bounding box center [919, 476] width 19 height 15
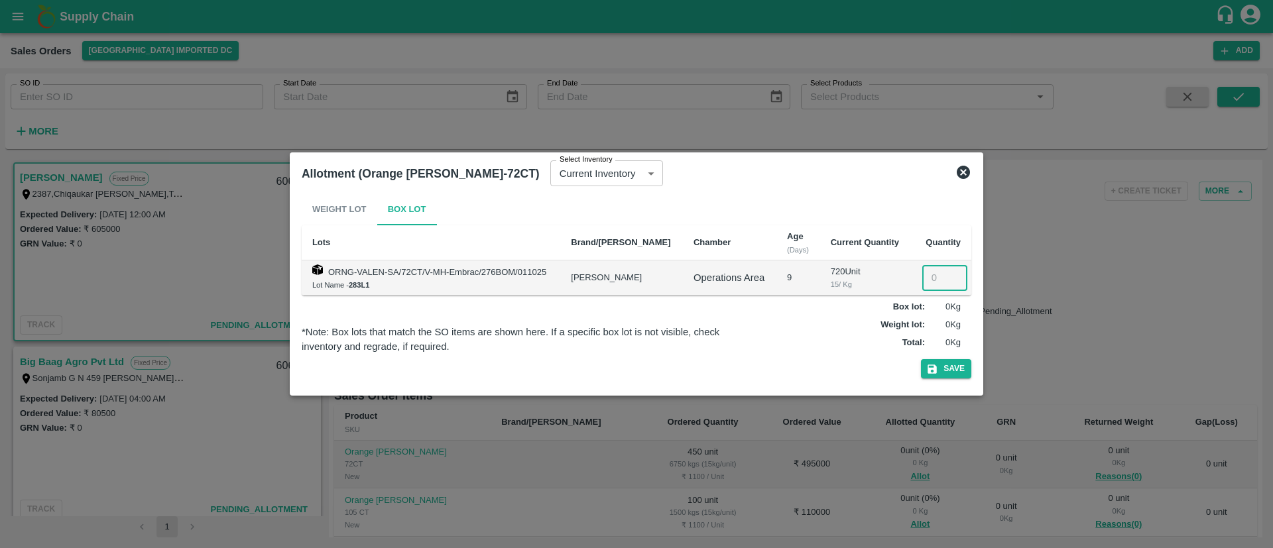
click at [932, 278] on input "number" at bounding box center [944, 277] width 45 height 25
type input "450"
click at [948, 363] on button "Save" at bounding box center [946, 368] width 50 height 19
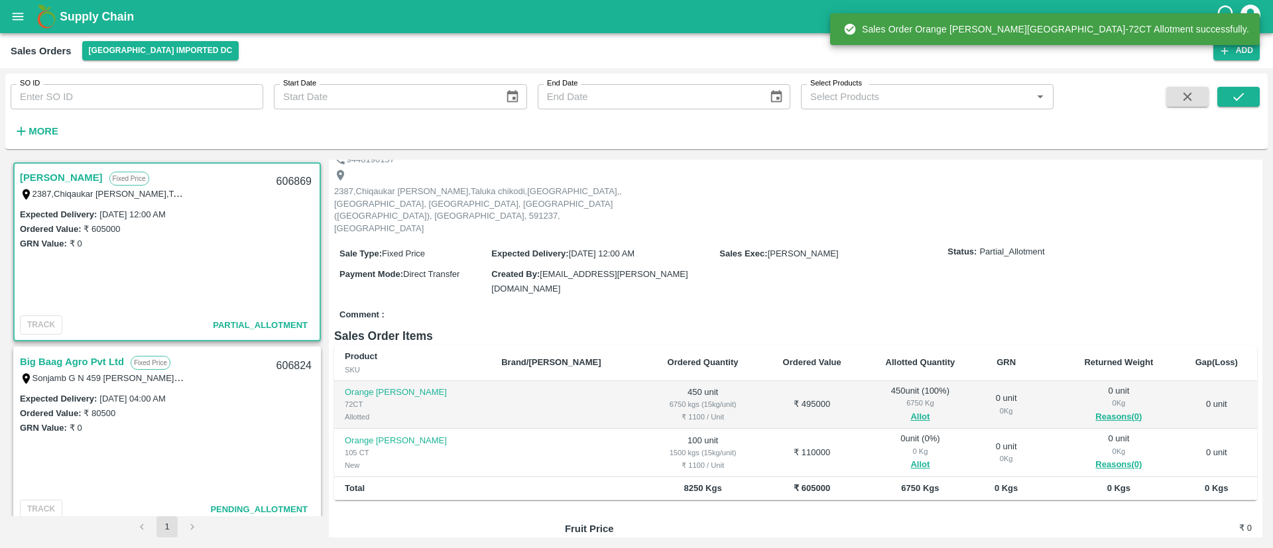
scroll to position [70, 0]
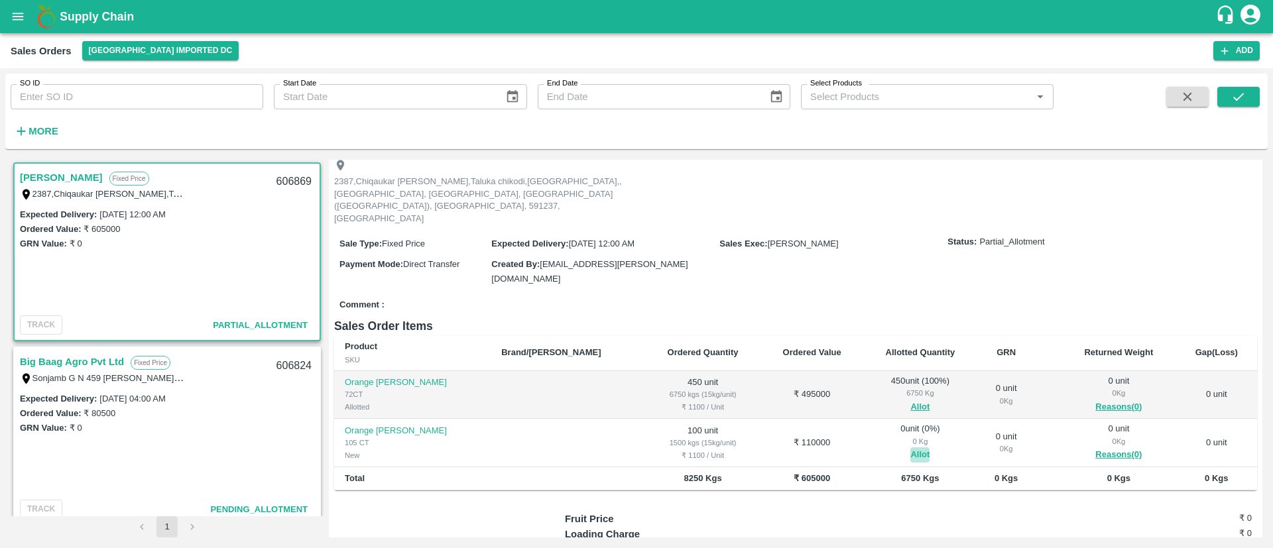
click at [910, 447] on button "Allot" at bounding box center [919, 454] width 19 height 15
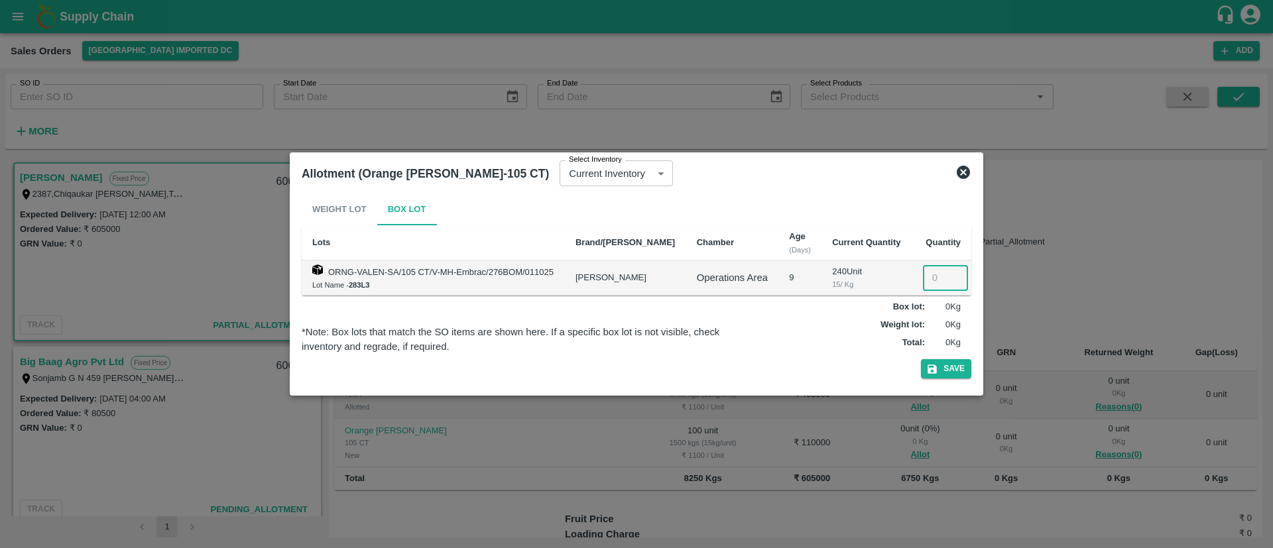
click at [927, 281] on input "number" at bounding box center [945, 277] width 45 height 25
type input "100"
click at [949, 365] on button "Save" at bounding box center [946, 368] width 50 height 19
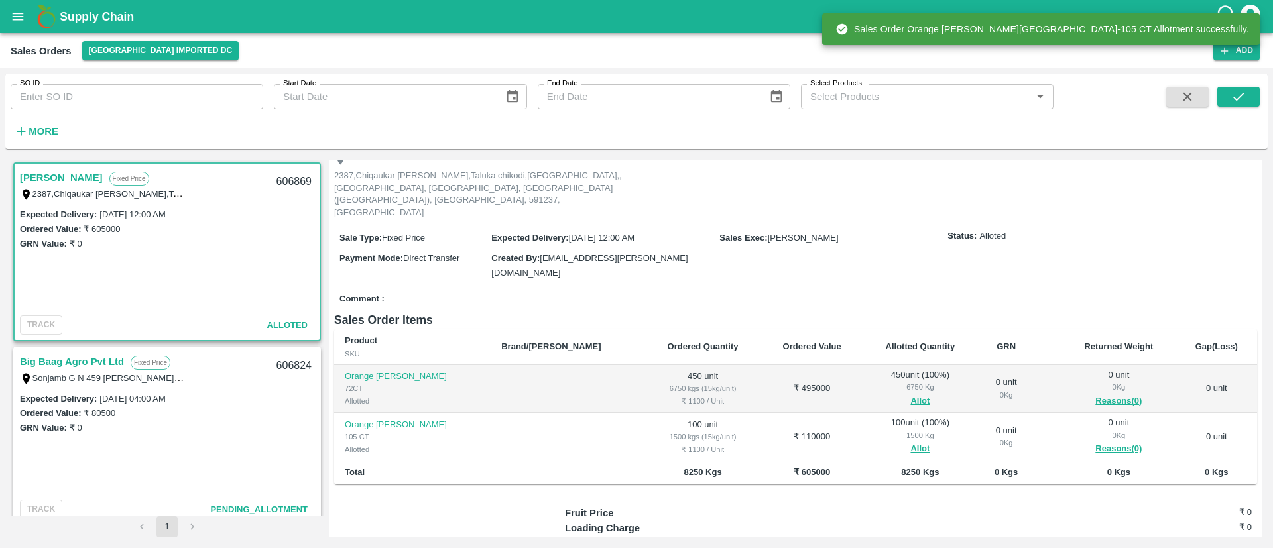
scroll to position [77, 0]
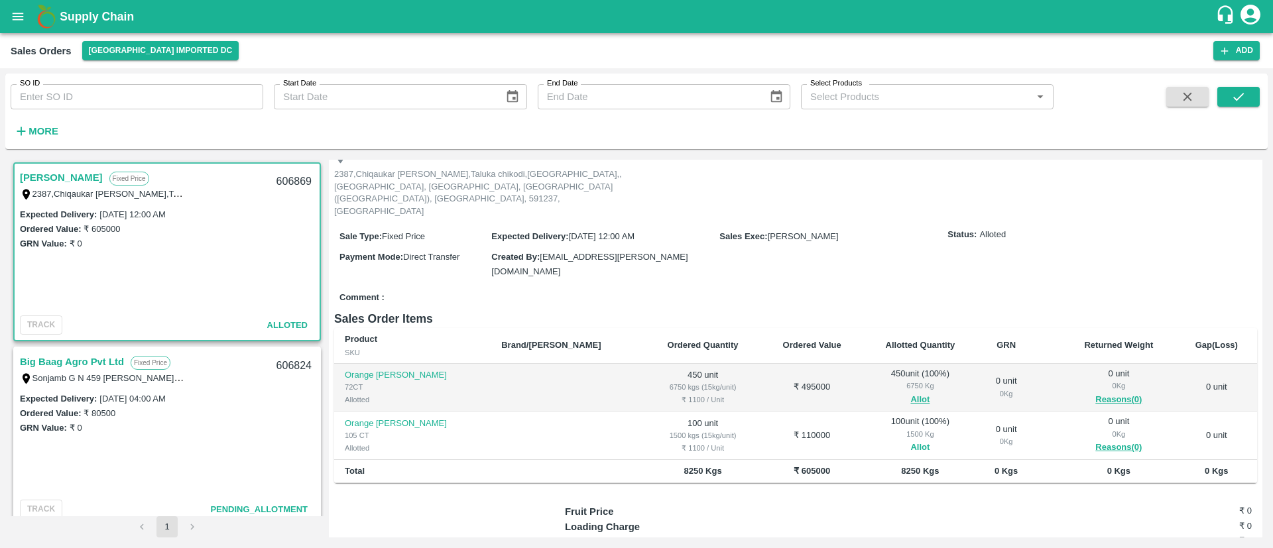
click at [910, 440] on button "Allot" at bounding box center [919, 447] width 19 height 15
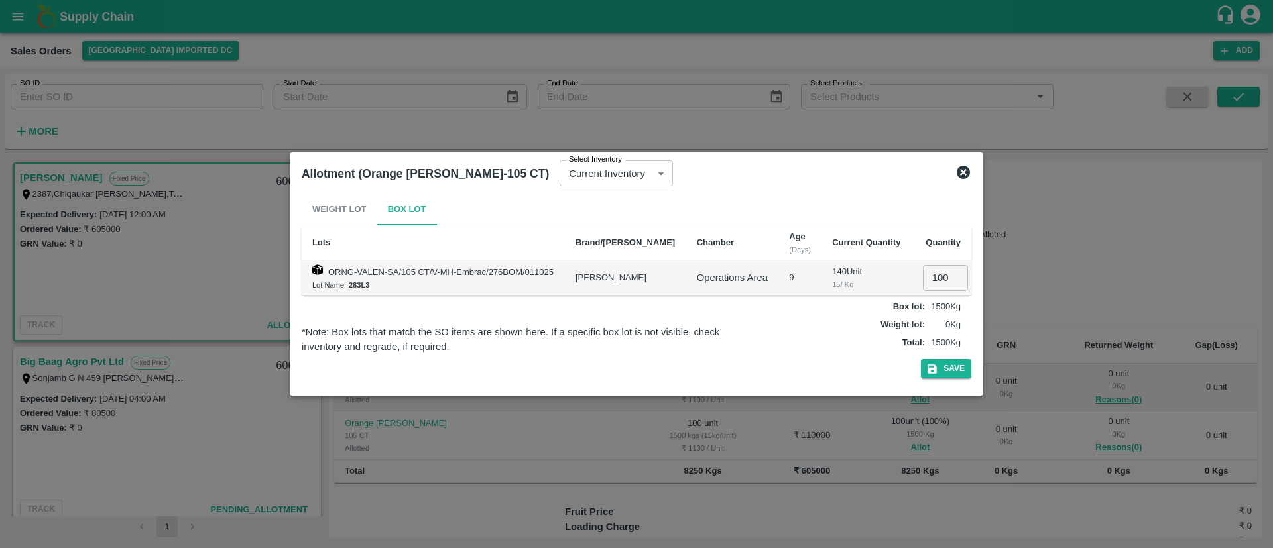
click at [962, 170] on icon at bounding box center [963, 172] width 16 height 16
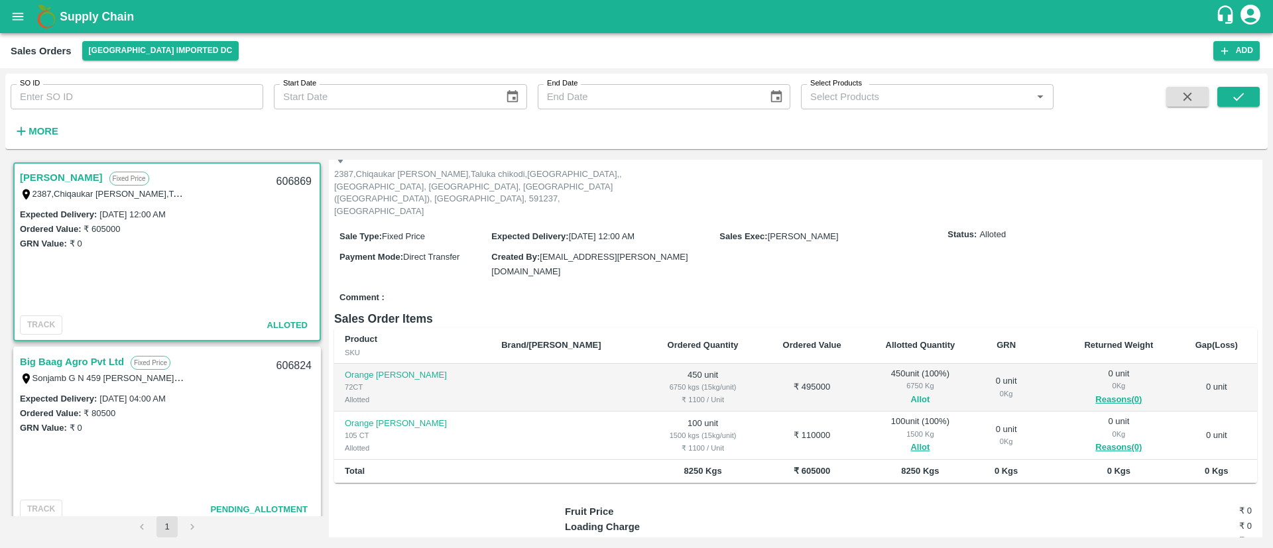
click at [910, 392] on button "Allot" at bounding box center [919, 399] width 19 height 15
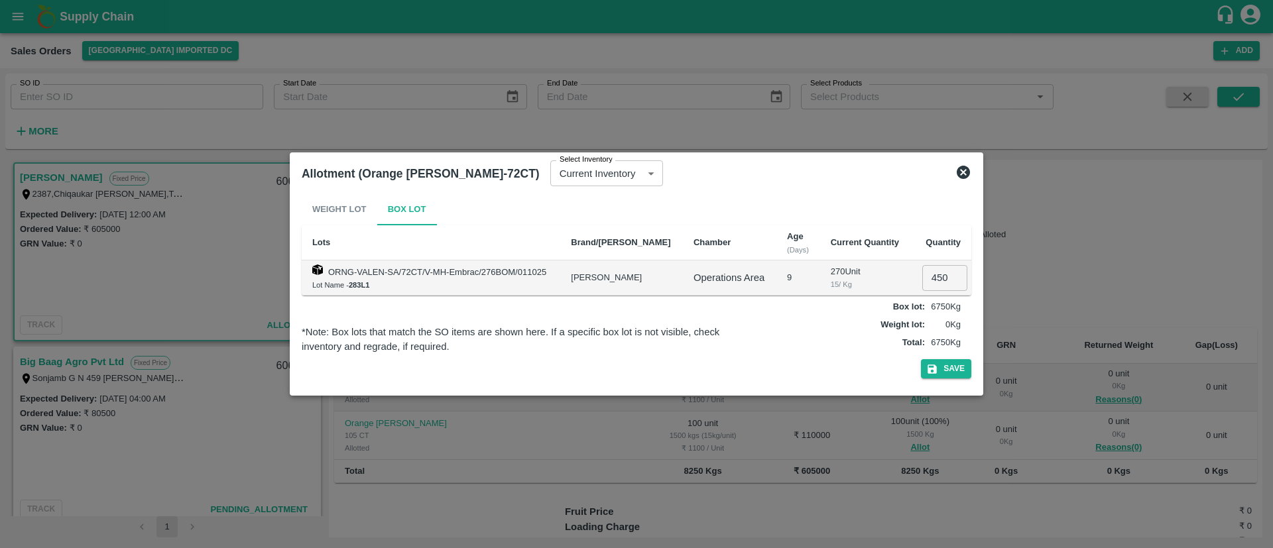
click at [961, 176] on icon at bounding box center [962, 172] width 13 height 13
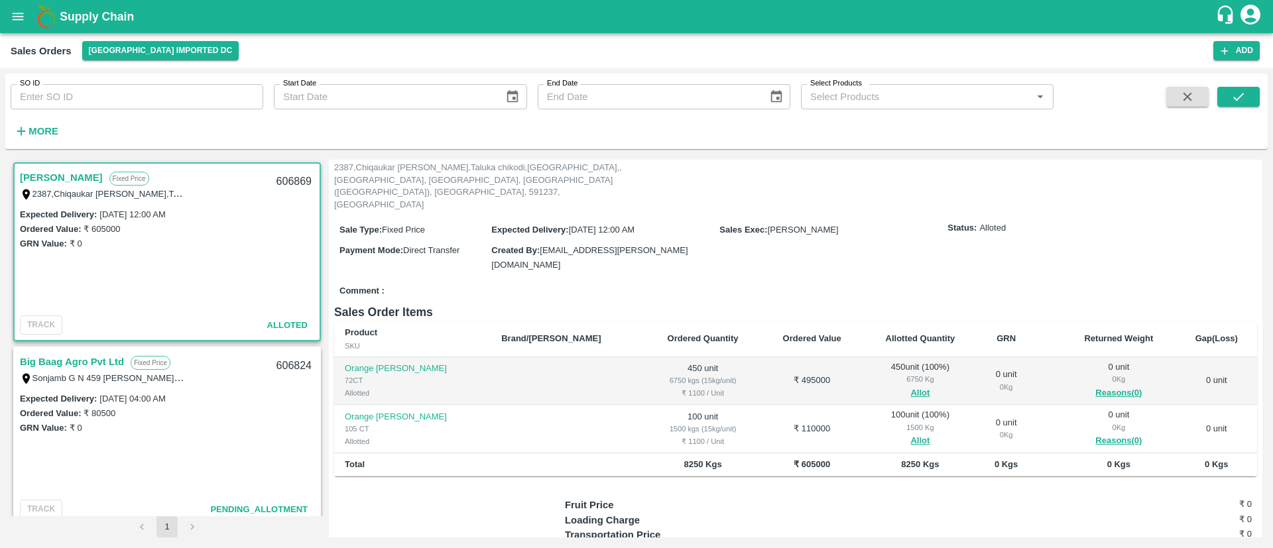
scroll to position [0, 0]
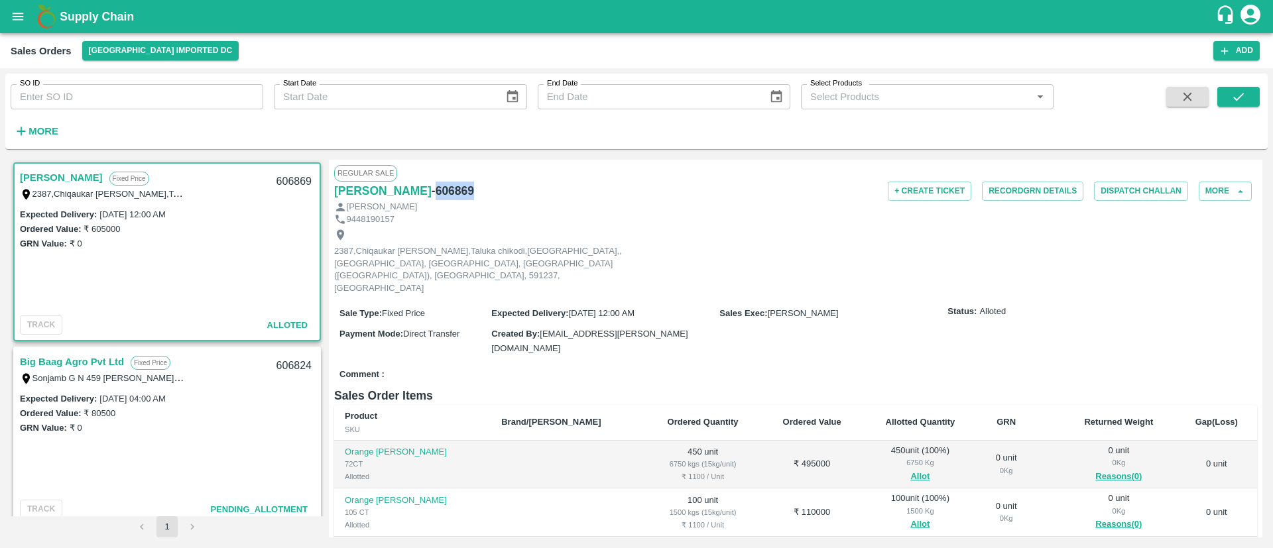
drag, startPoint x: 457, startPoint y: 194, endPoint x: 505, endPoint y: 191, distance: 47.8
click at [505, 191] on div "[PERSON_NAME] Bagwan - 606869" at bounding box center [488, 191] width 308 height 19
copy h6 "606869"
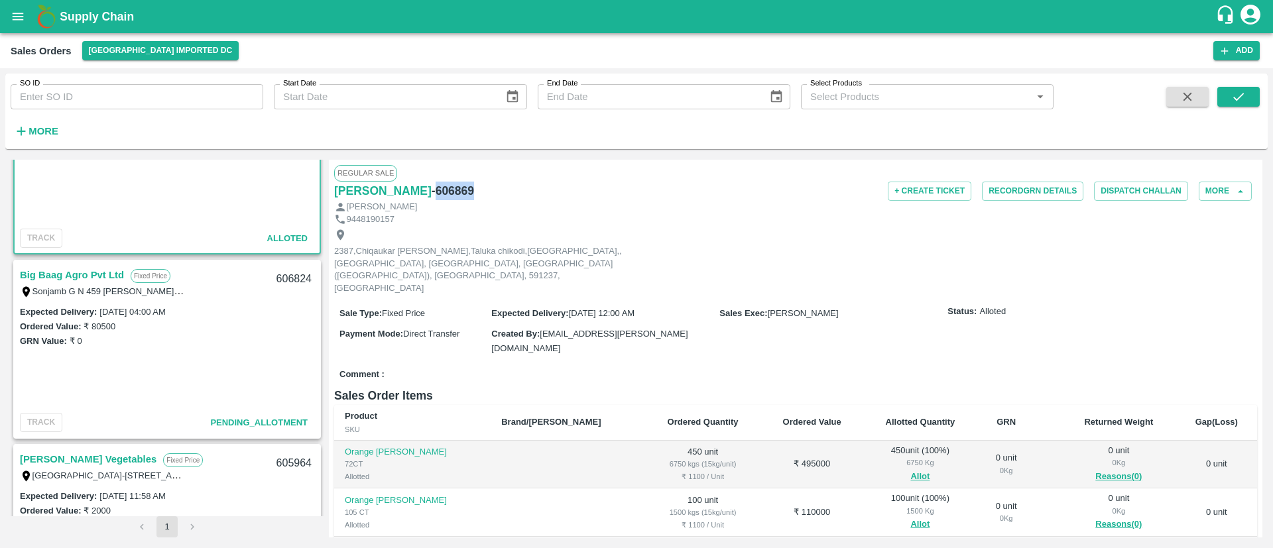
scroll to position [87, 0]
click at [80, 273] on link "Big Baag Agro Pvt Ltd" at bounding box center [72, 274] width 104 height 17
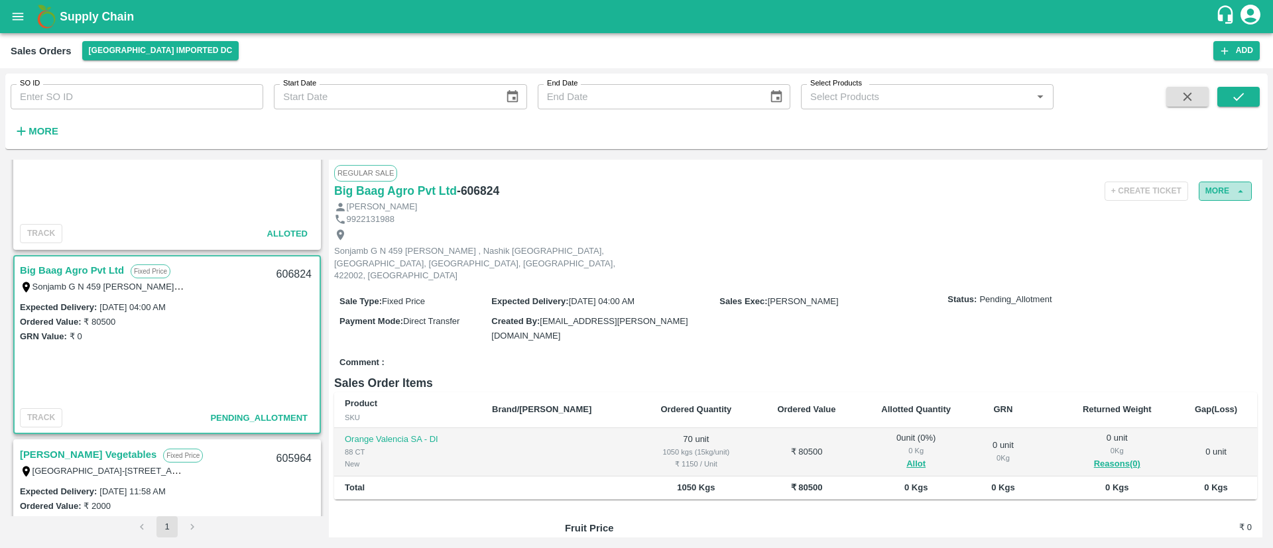
click at [1234, 189] on icon "button" at bounding box center [1240, 192] width 12 height 12
click at [1239, 189] on icon "button" at bounding box center [1240, 192] width 12 height 12
click at [1236, 193] on icon "button" at bounding box center [1240, 192] width 12 height 12
click at [1205, 186] on button "More" at bounding box center [1224, 191] width 53 height 19
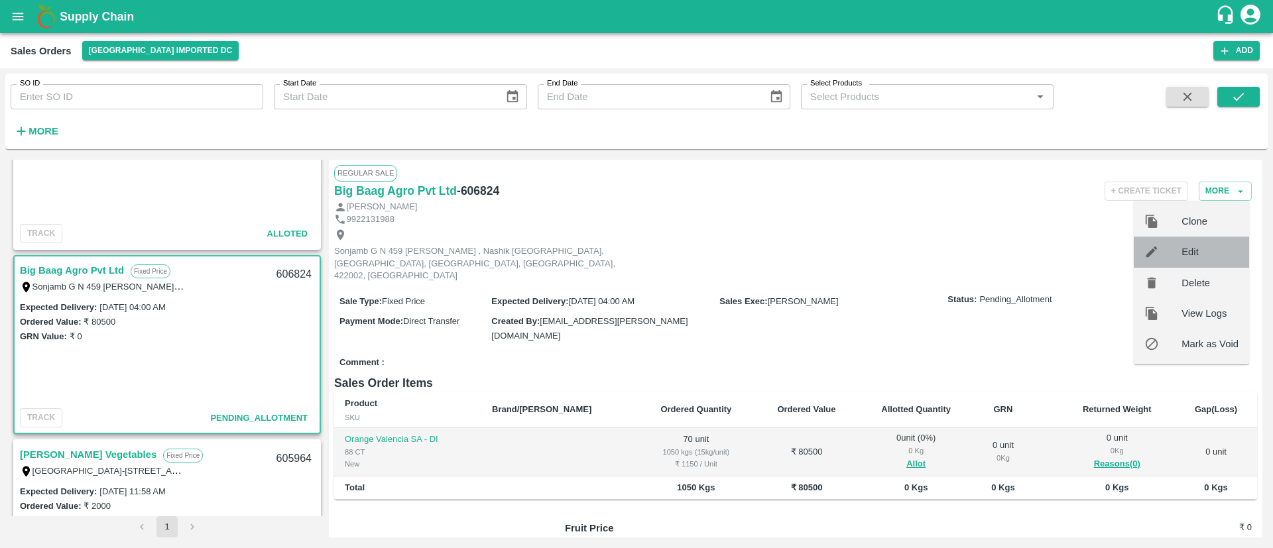
click at [1173, 249] on div at bounding box center [1162, 252] width 37 height 15
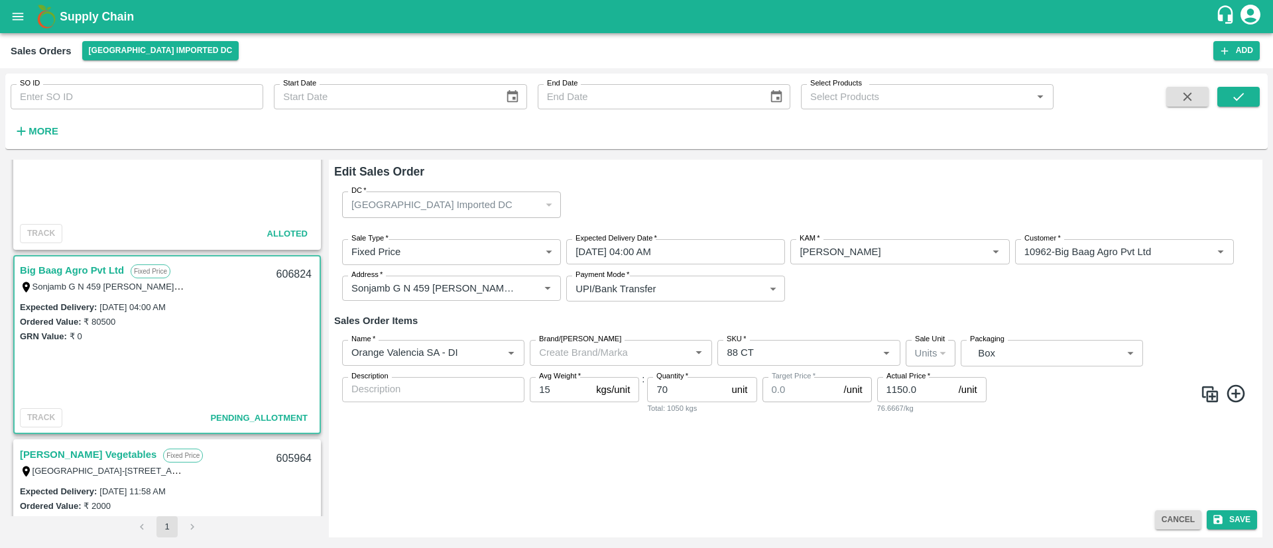
type input "0"
click at [509, 349] on icon "Open" at bounding box center [511, 352] width 15 height 15
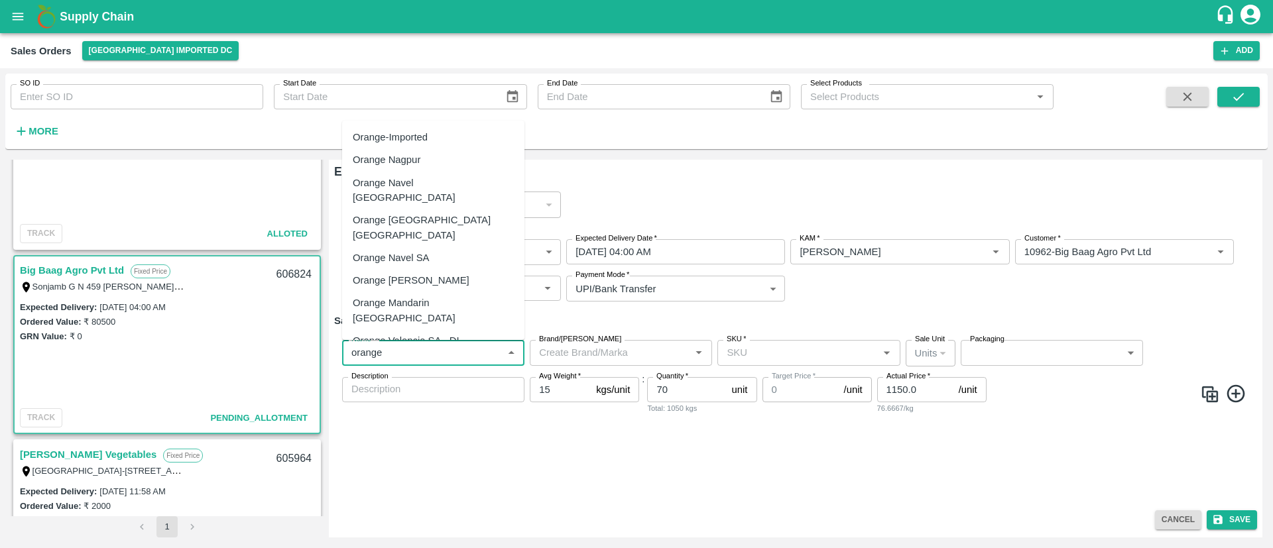
click at [424, 273] on div "Orange [PERSON_NAME]" at bounding box center [411, 280] width 117 height 15
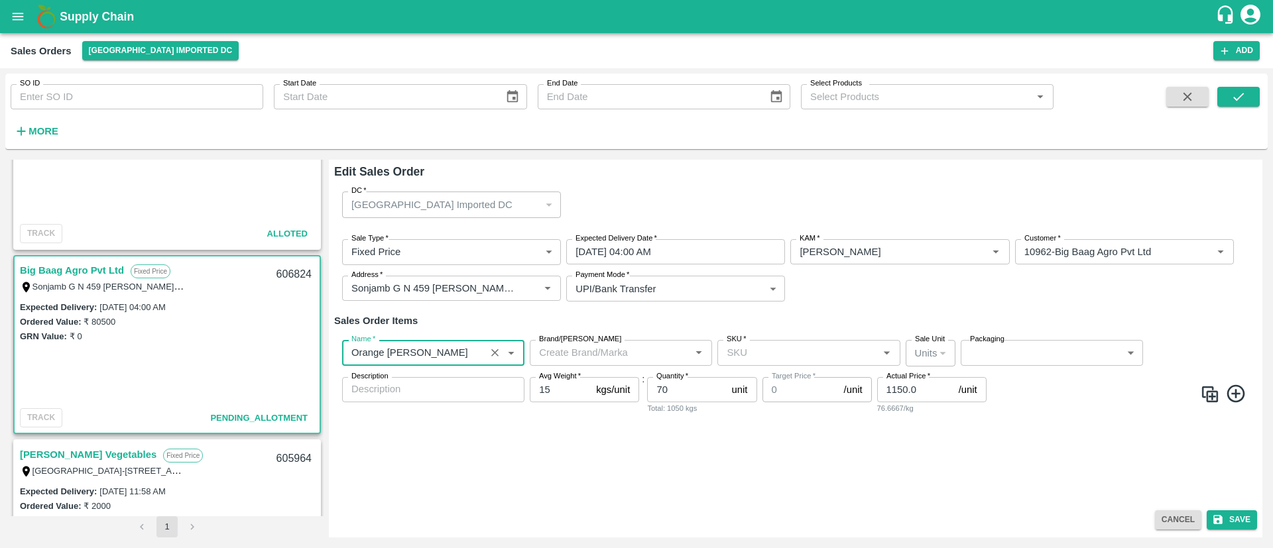
click at [894, 357] on div "SKU   *" at bounding box center [808, 352] width 182 height 25
type input "Orange [PERSON_NAME]"
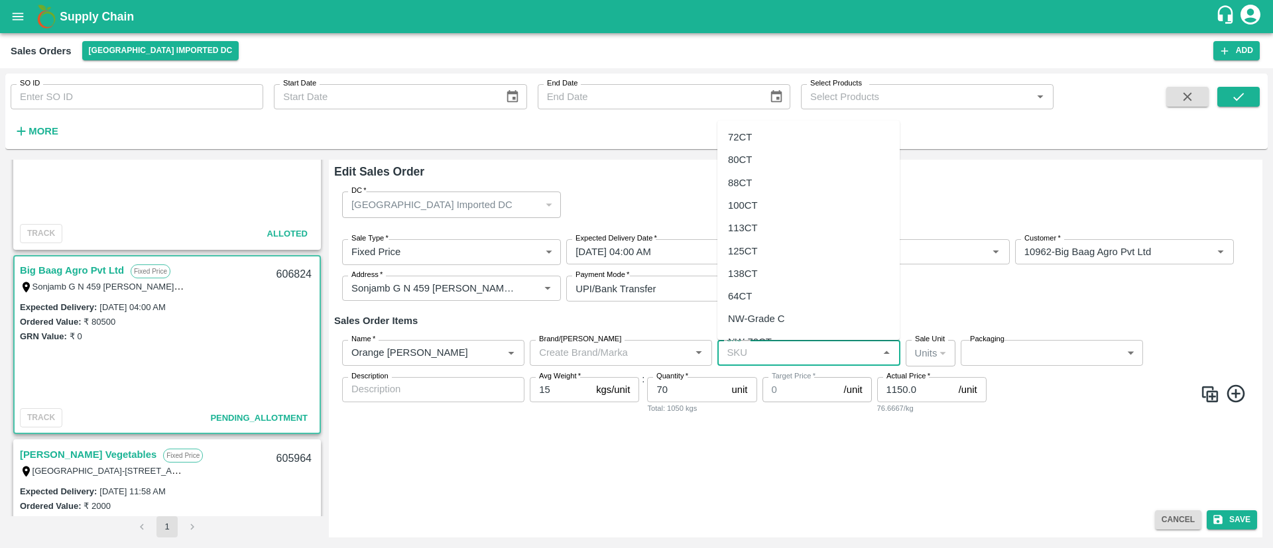
click at [743, 182] on div "88CT" at bounding box center [740, 183] width 24 height 15
type input "88CT"
type input "NA"
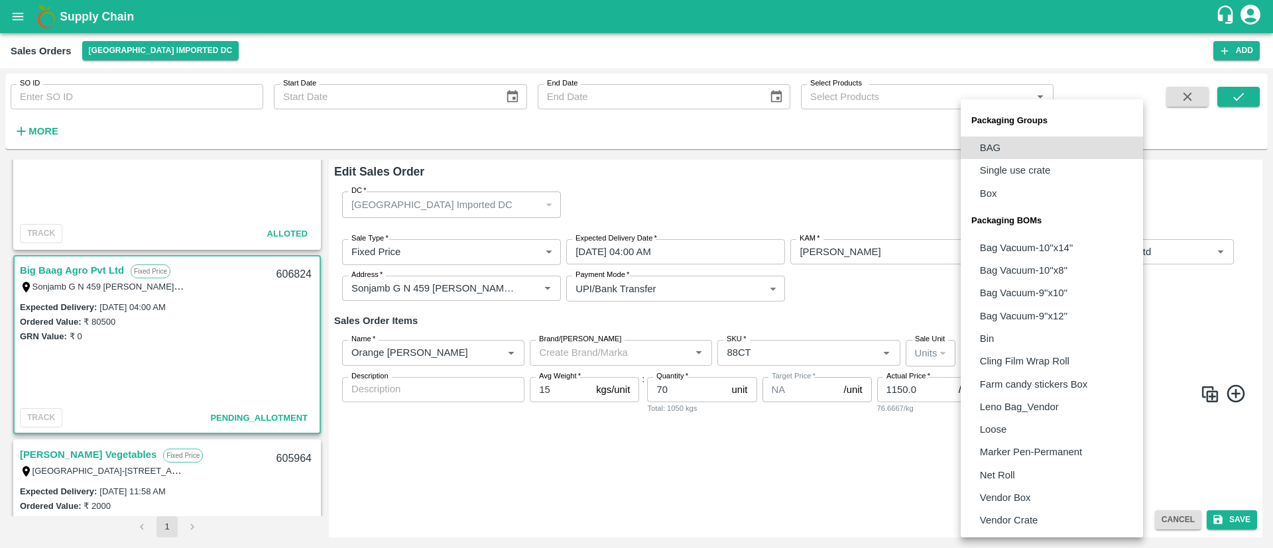
click at [1125, 352] on body "Supply Chain Sales Orders [GEOGRAPHIC_DATA] Imported [GEOGRAPHIC_DATA] Add SO I…" at bounding box center [636, 274] width 1273 height 548
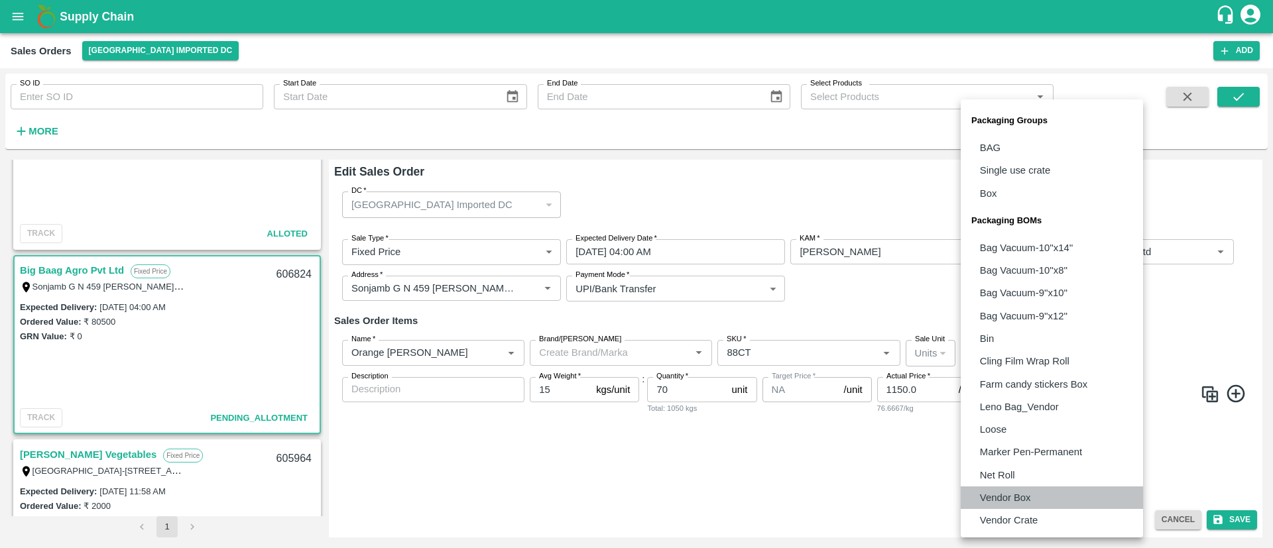
click at [1019, 494] on p "Vendor Box" at bounding box center [1005, 497] width 51 height 15
type input "BOM/276"
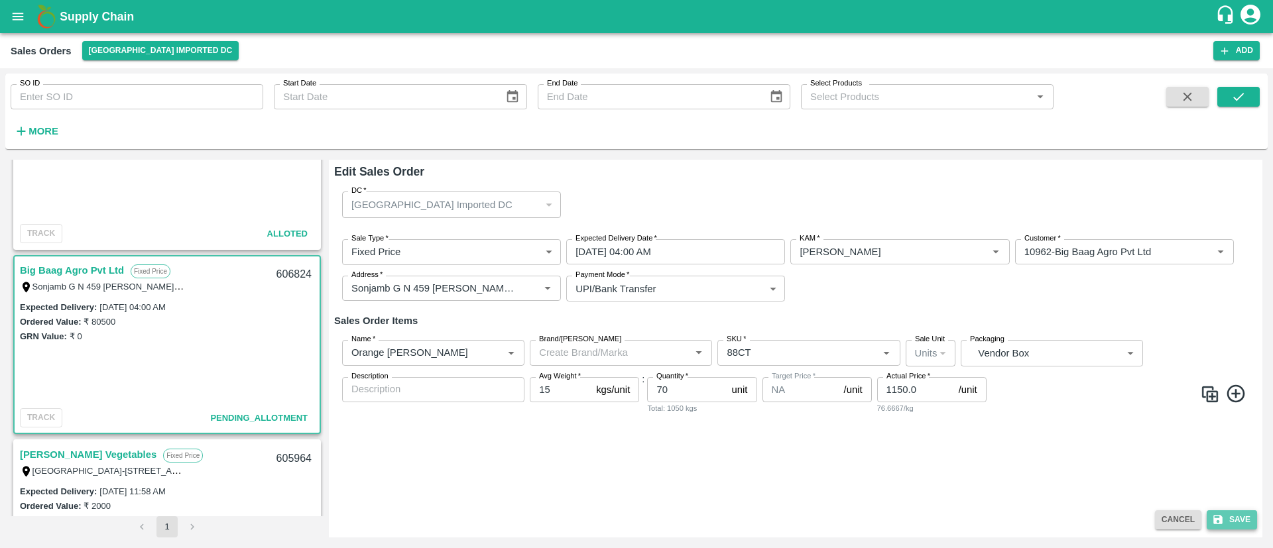
click at [1224, 520] on button "Save" at bounding box center [1231, 519] width 50 height 19
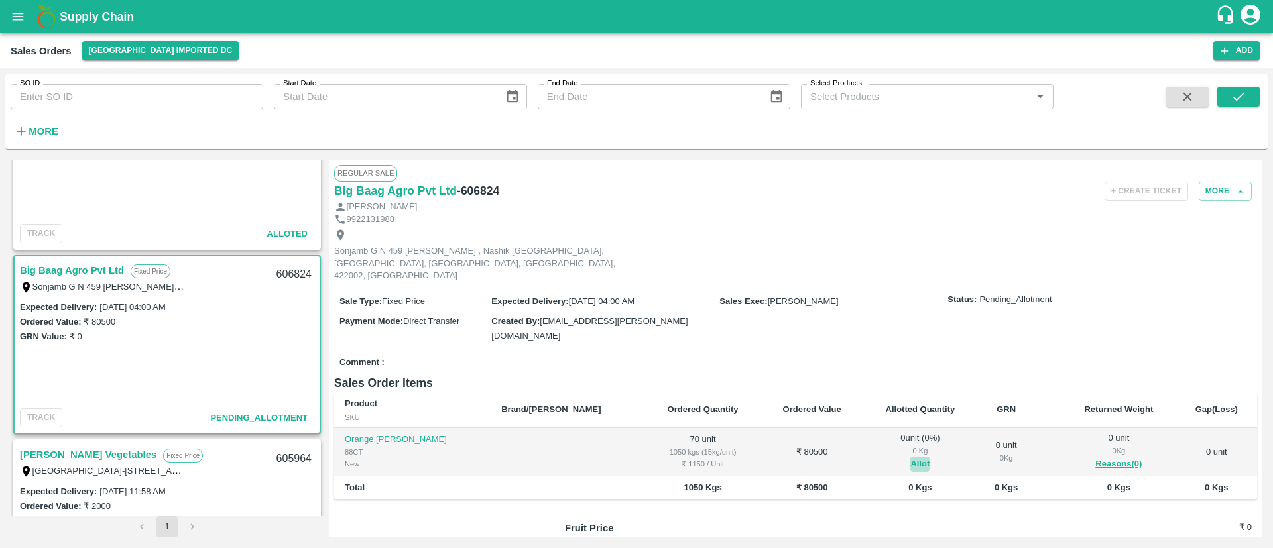
click at [910, 457] on button "Allot" at bounding box center [919, 464] width 19 height 15
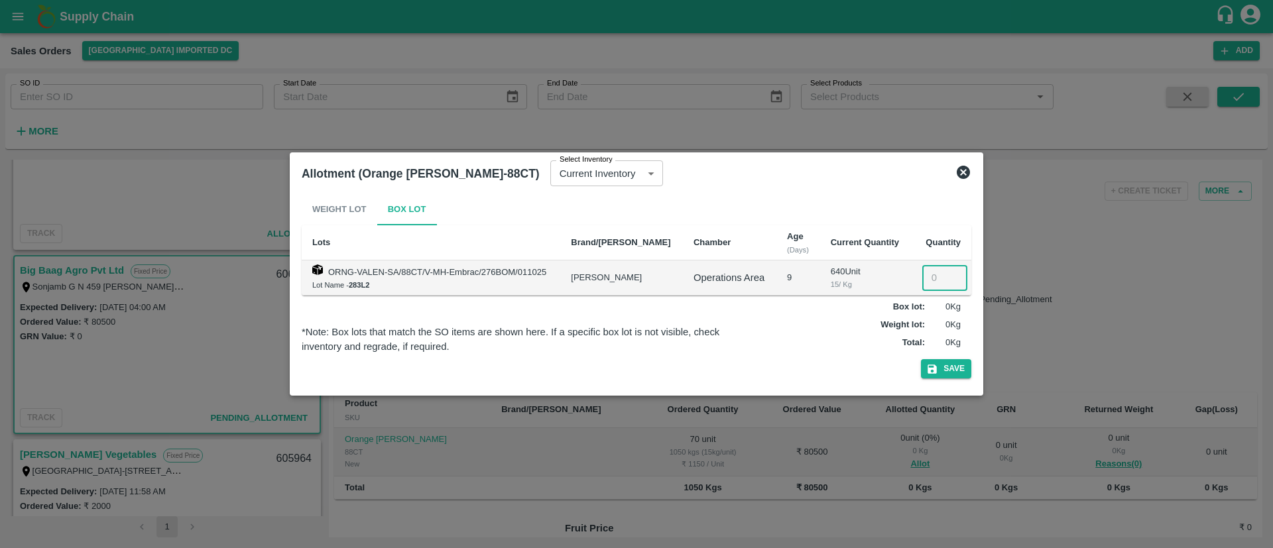
click at [933, 281] on input "number" at bounding box center [944, 277] width 45 height 25
type input "70"
click at [943, 363] on button "Save" at bounding box center [946, 368] width 50 height 19
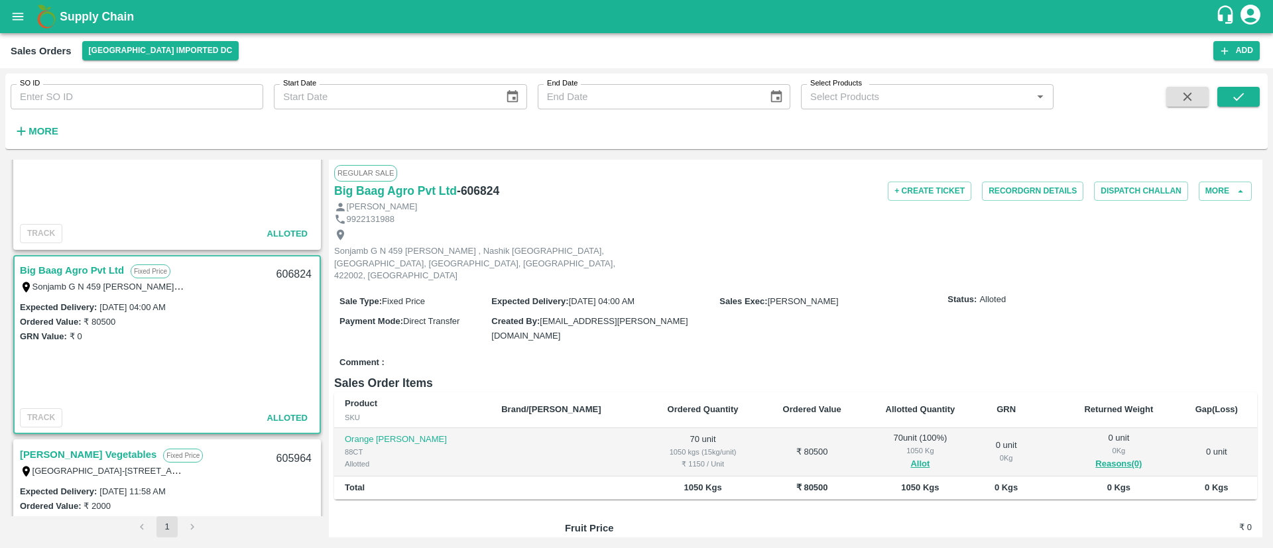
click at [462, 191] on h6 "- 606824" at bounding box center [478, 191] width 42 height 19
copy h6 "606824"
click at [23, 16] on icon "open drawer" at bounding box center [18, 16] width 11 height 7
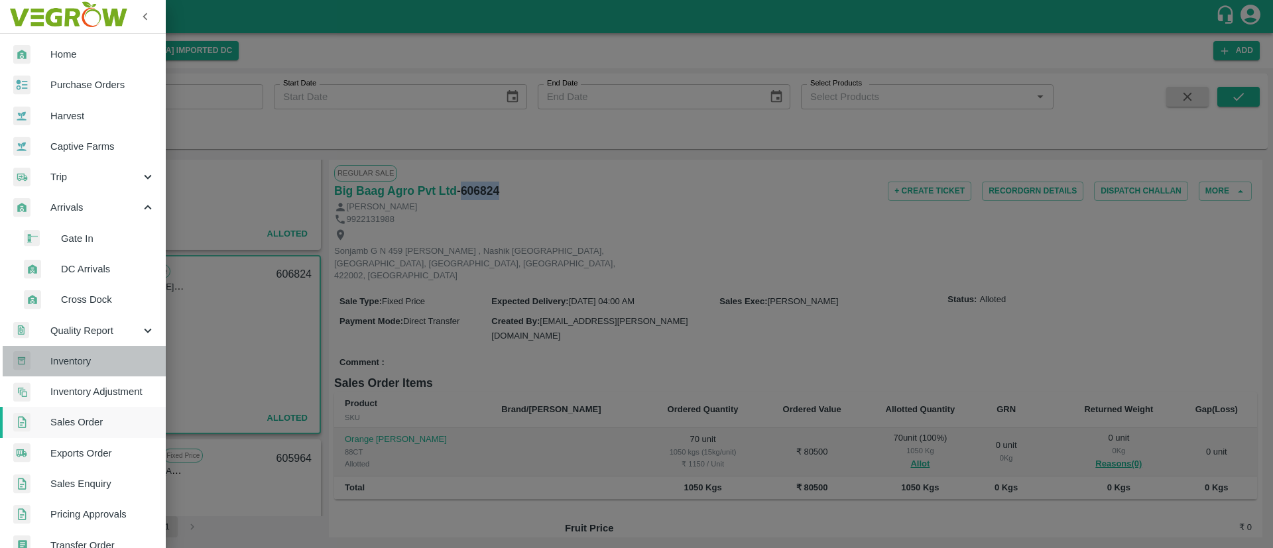
click at [93, 354] on span "Inventory" at bounding box center [102, 361] width 105 height 15
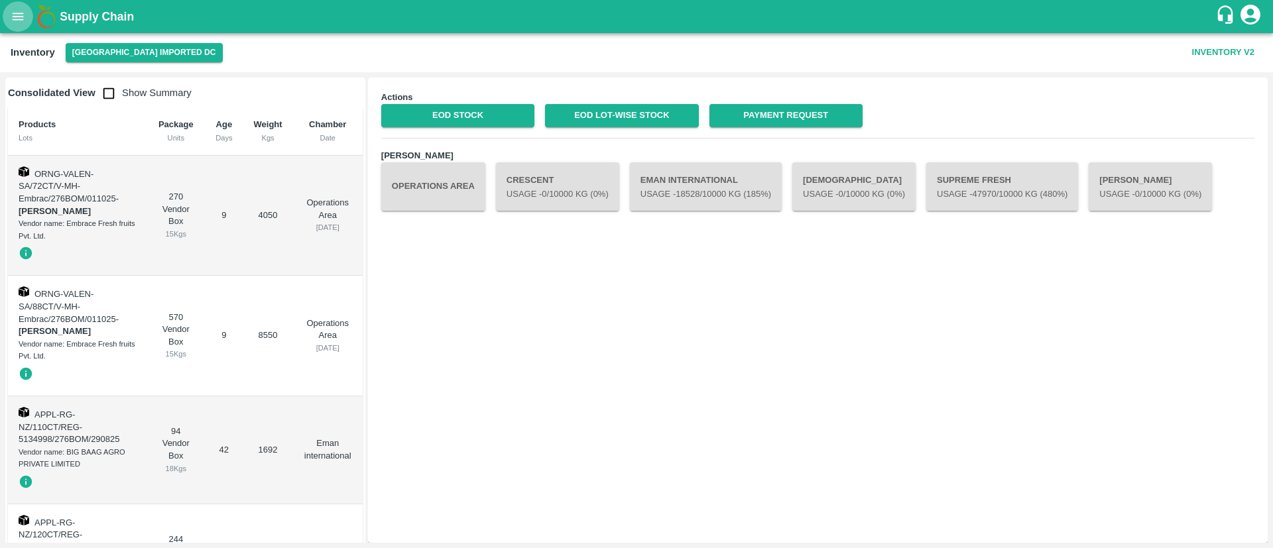
click at [24, 17] on icon "open drawer" at bounding box center [18, 16] width 15 height 15
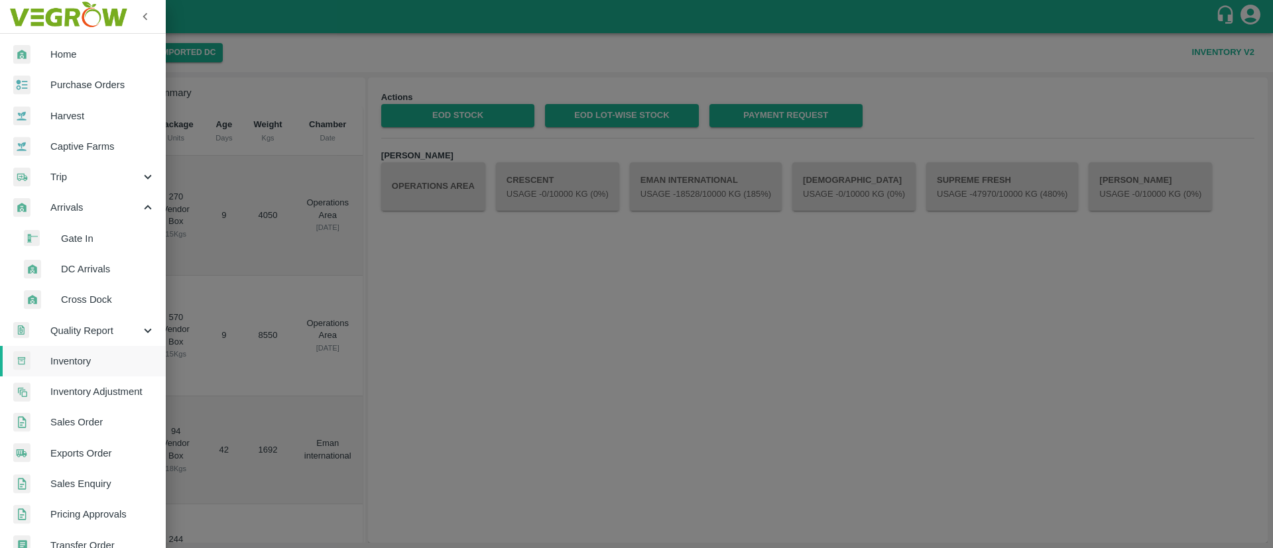
click at [422, 229] on div at bounding box center [636, 274] width 1273 height 548
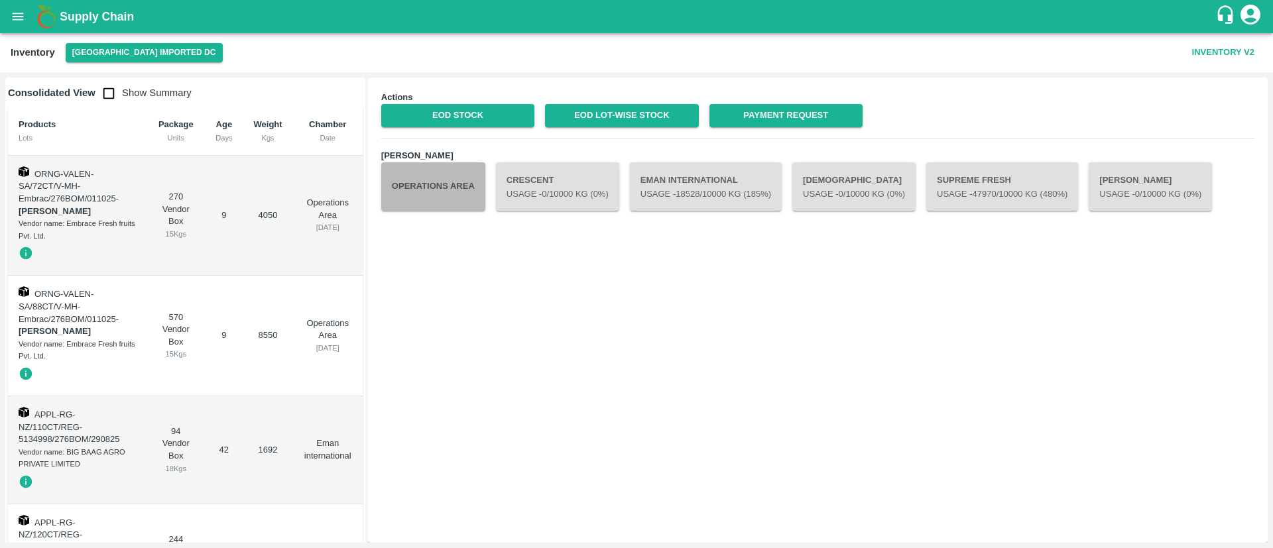
click at [459, 180] on button "Operations Area" at bounding box center [433, 186] width 104 height 48
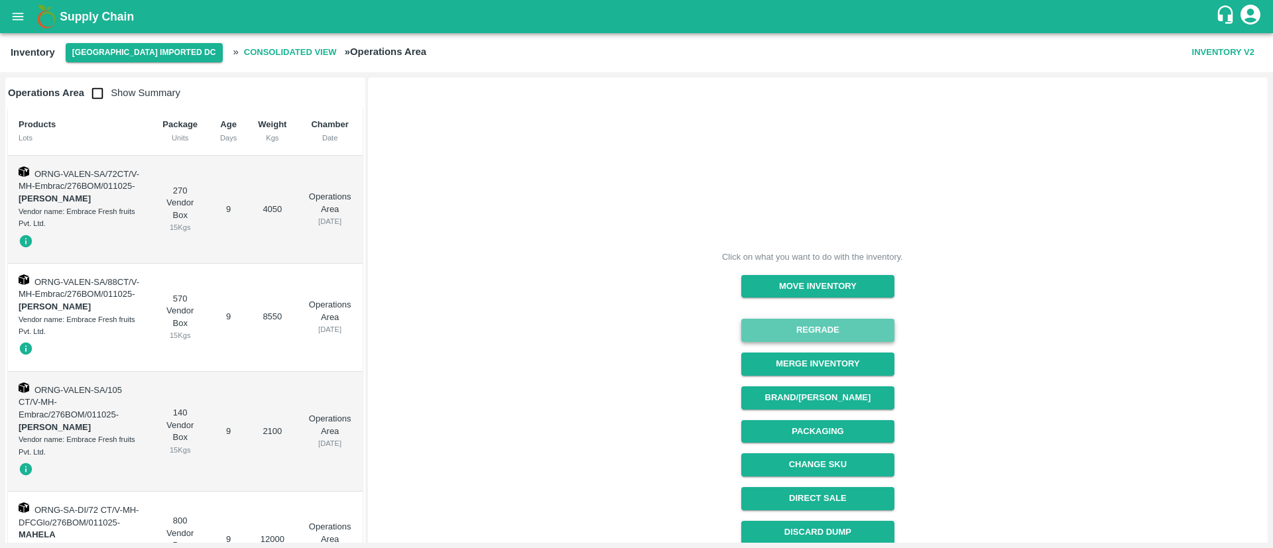
click at [812, 323] on button "Regrade" at bounding box center [817, 330] width 153 height 23
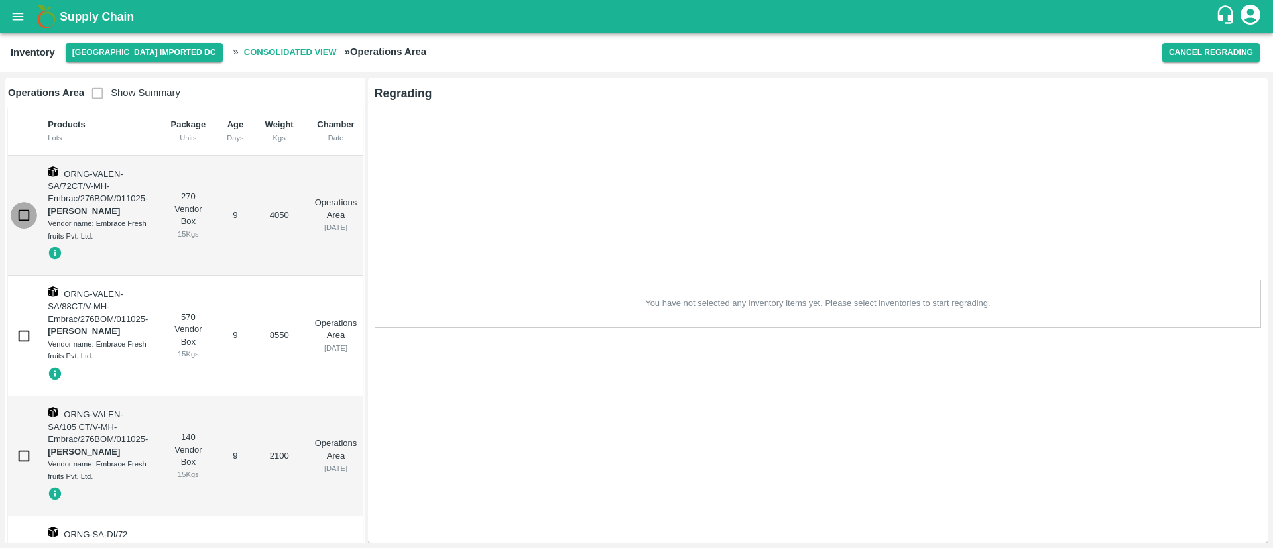
click at [24, 213] on input "checkbox" at bounding box center [24, 215] width 27 height 27
checkbox input "true"
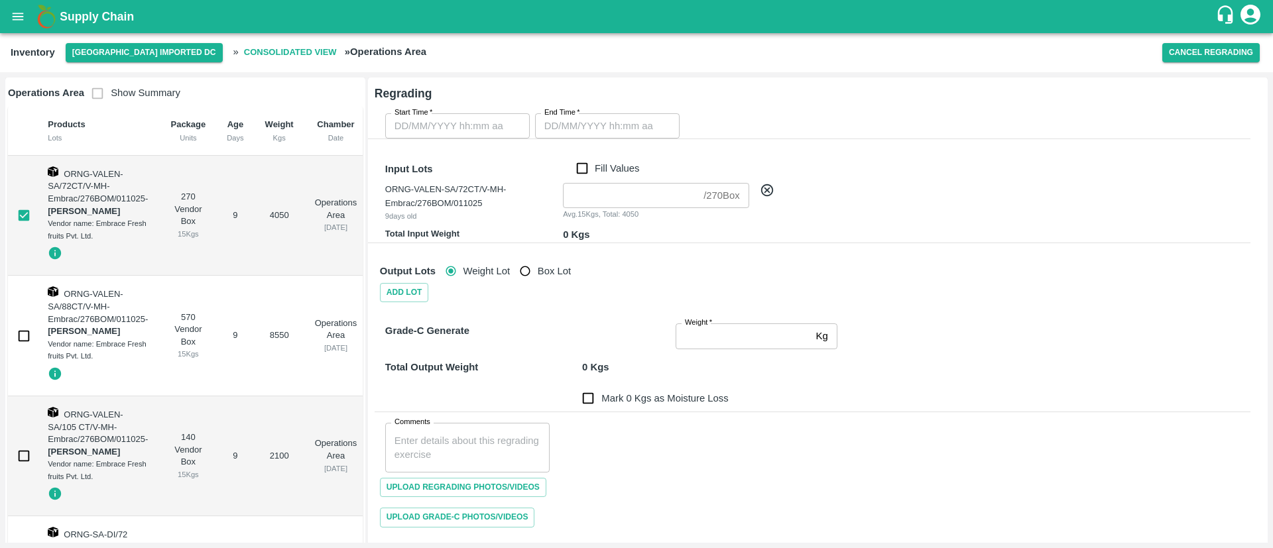
type input "DD/MM/YYYY hh:mm aa"
click at [438, 124] on input "DD/MM/YYYY hh:mm aa" at bounding box center [452, 125] width 135 height 25
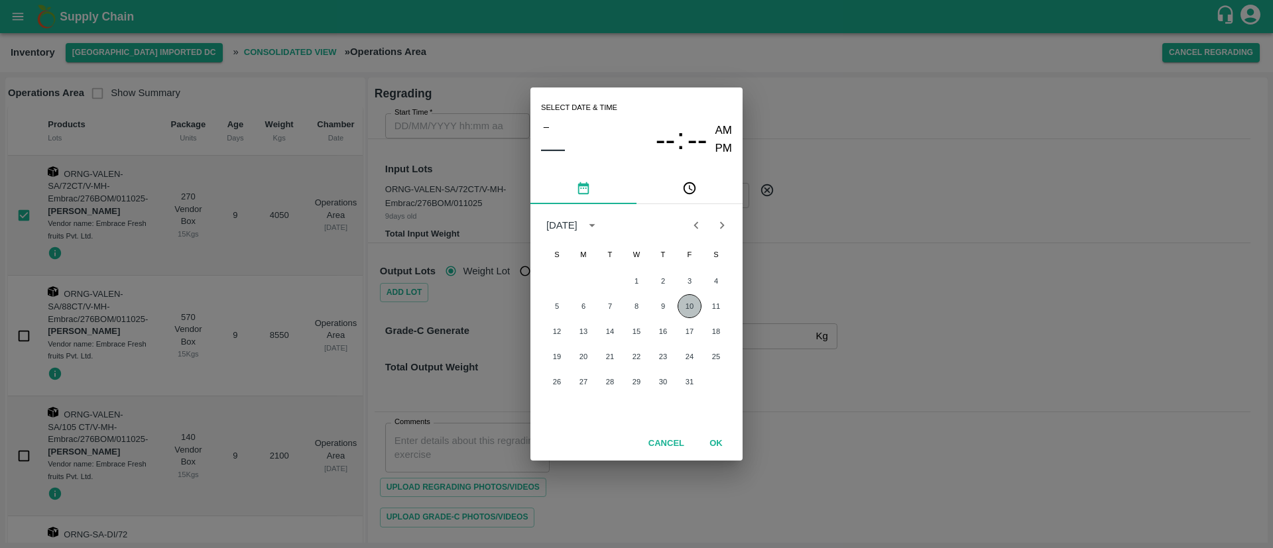
click at [693, 303] on button "10" at bounding box center [689, 306] width 24 height 24
type input "[DATE] 12:00 AM"
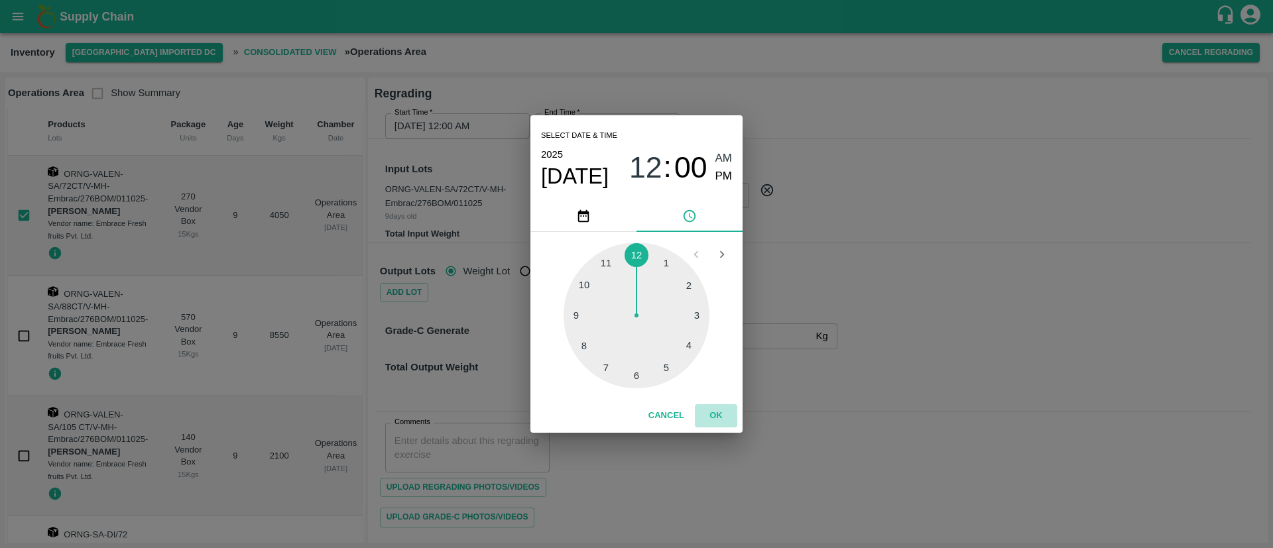
click at [715, 413] on button "OK" at bounding box center [716, 415] width 42 height 23
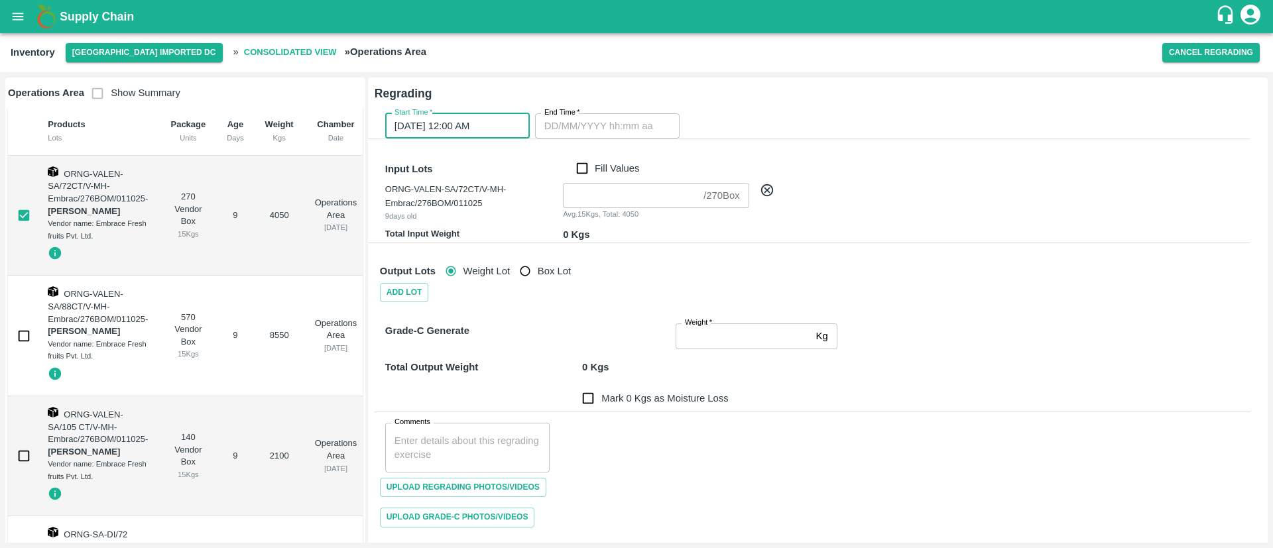
type input "DD/MM/YYYY hh:mm aa"
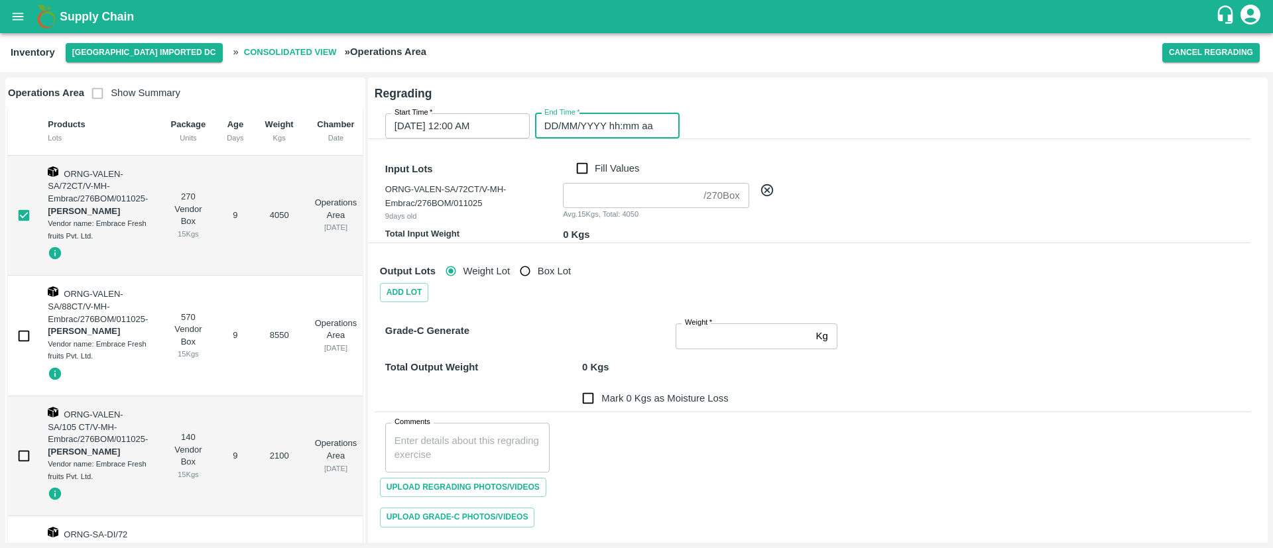
click at [591, 128] on input "DD/MM/YYYY hh:mm aa" at bounding box center [602, 125] width 135 height 25
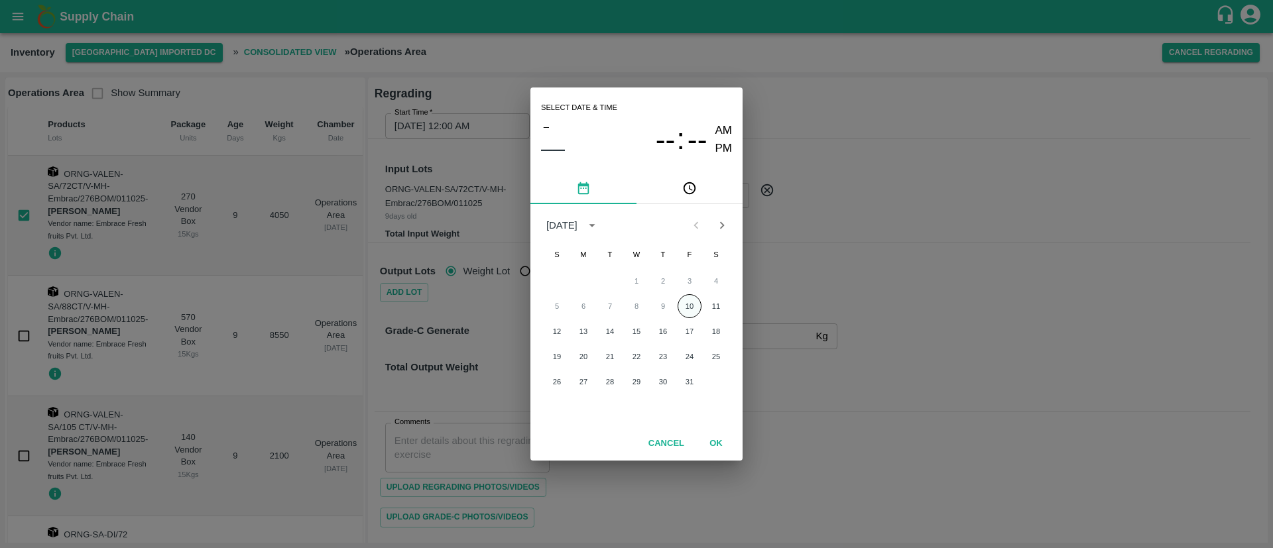
click at [699, 308] on button "10" at bounding box center [689, 306] width 24 height 24
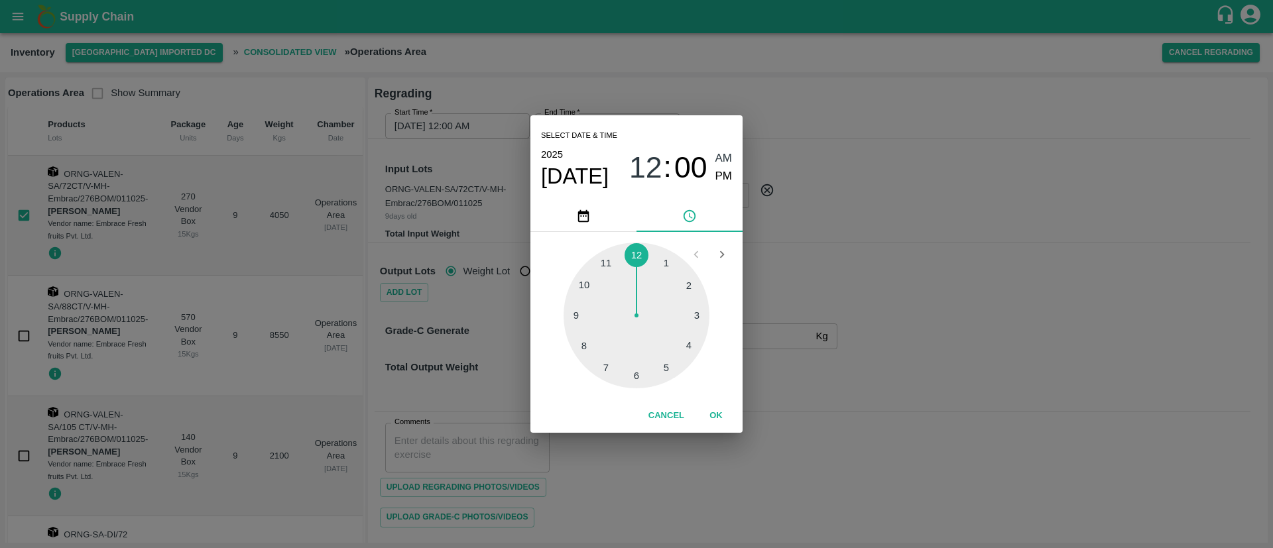
click at [733, 172] on div "Select date & time [DATE] 12 : 00 AM PM" at bounding box center [636, 157] width 212 height 85
click at [726, 174] on span "PM" at bounding box center [723, 177] width 17 height 18
type input "[DATE] 12:00 PM"
click at [726, 174] on span "PM" at bounding box center [723, 177] width 17 height 18
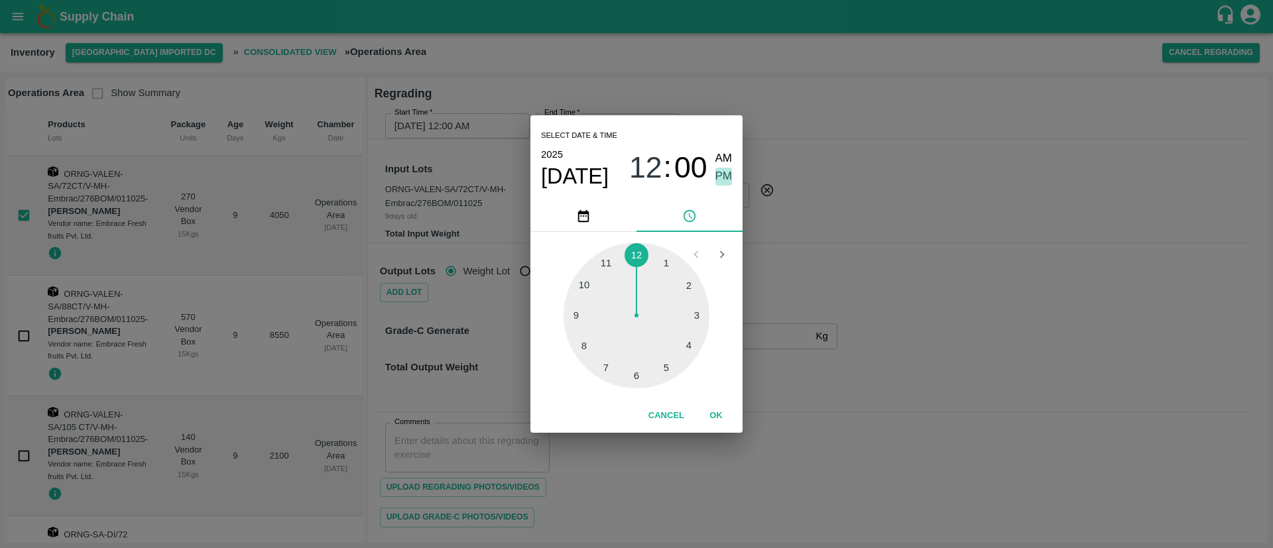
click at [726, 174] on span "PM" at bounding box center [723, 177] width 17 height 18
click at [710, 410] on button "OK" at bounding box center [716, 415] width 42 height 23
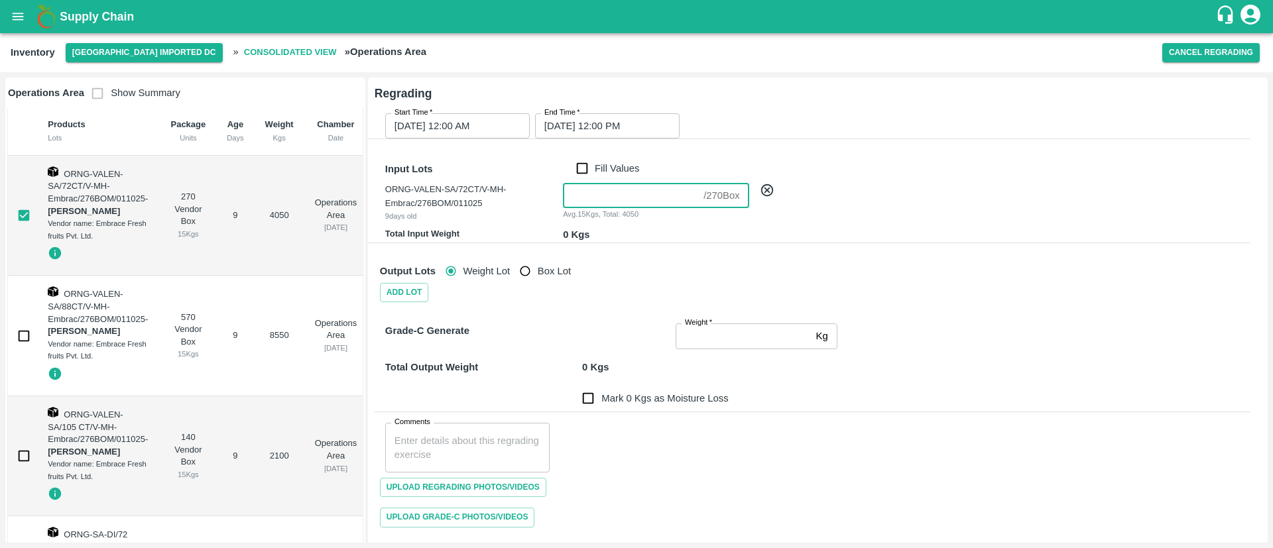
click at [596, 192] on input "number" at bounding box center [630, 195] width 135 height 25
type input "1"
click at [605, 253] on div "Output Lots Weight Lot Box Lot" at bounding box center [809, 266] width 881 height 35
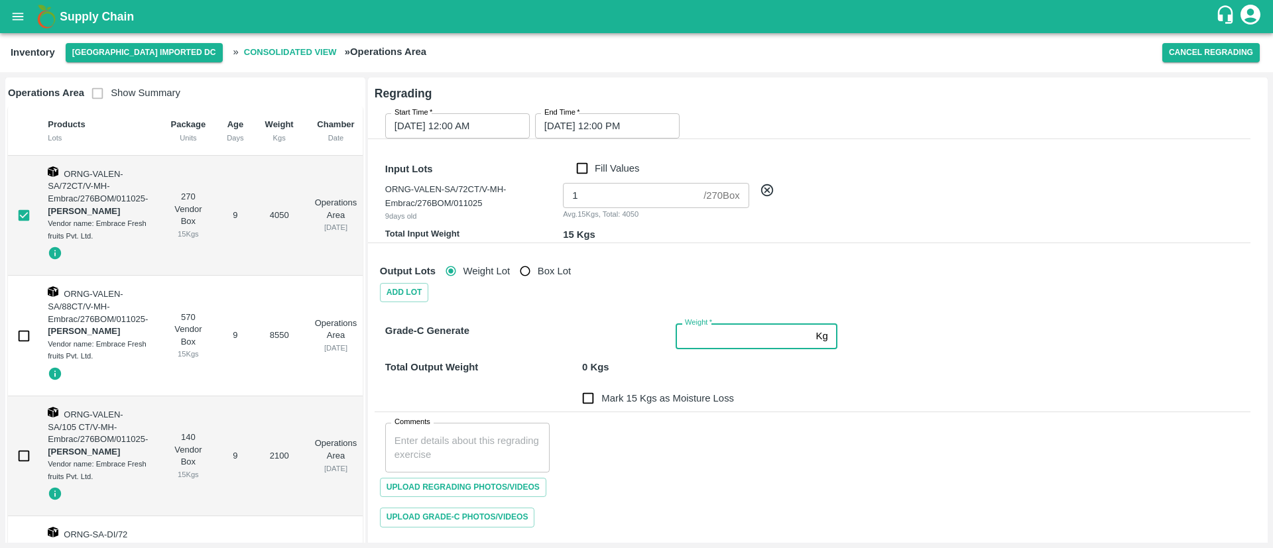
click at [732, 338] on input "Weight   *" at bounding box center [742, 335] width 135 height 25
type input "15"
click at [697, 365] on div "Total Output Weight 15 Kgs" at bounding box center [809, 359] width 881 height 30
click at [588, 398] on input "Mark 0 Kgs as Moisture Loss" at bounding box center [588, 398] width 27 height 27
checkbox input "true"
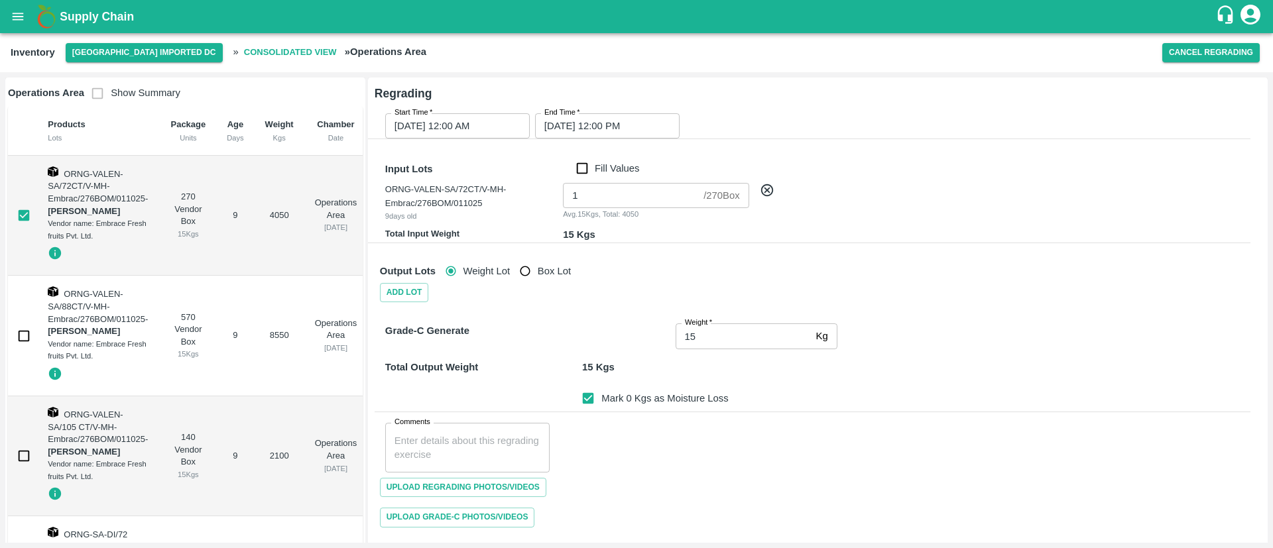
scroll to position [48, 0]
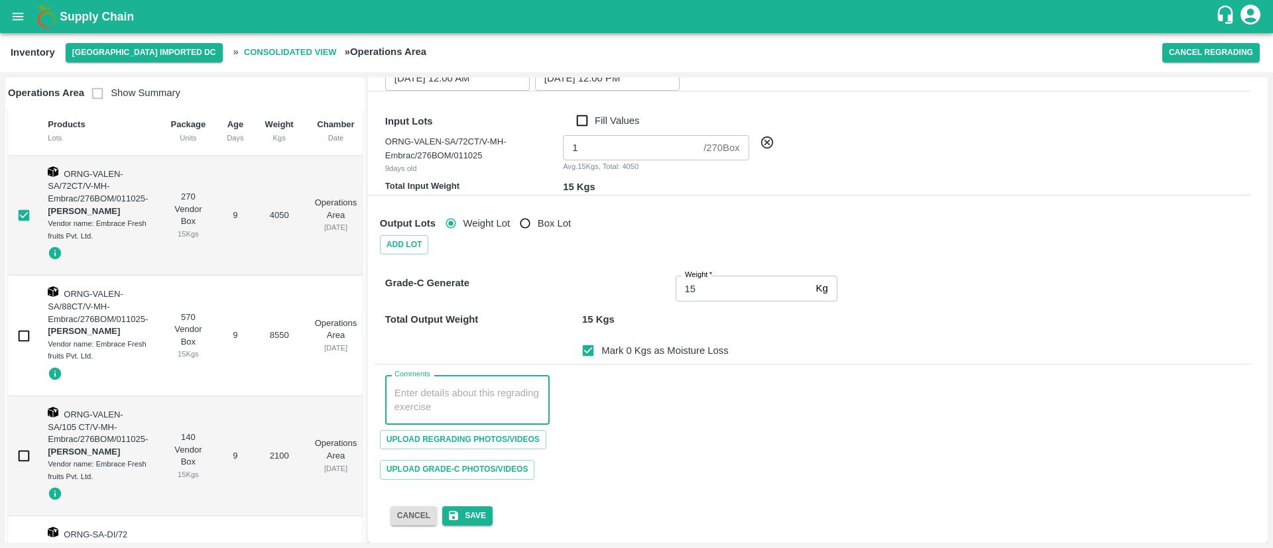
click at [475, 396] on textarea "Comments" at bounding box center [467, 400] width 146 height 28
type textarea "Custom Box Received"
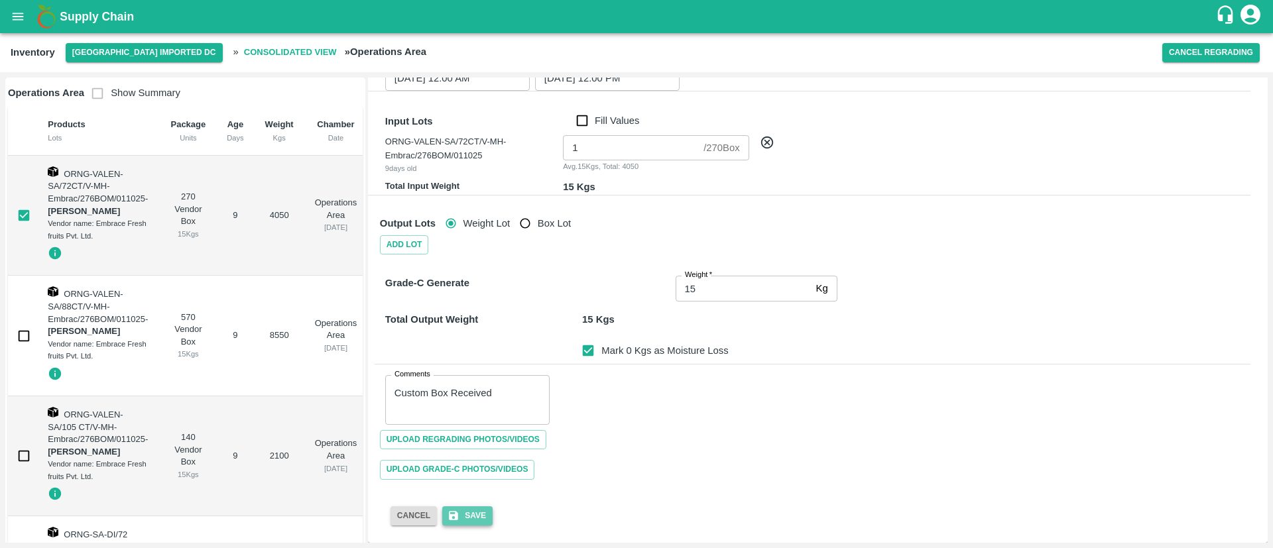
click at [479, 515] on button "Save" at bounding box center [467, 515] width 50 height 19
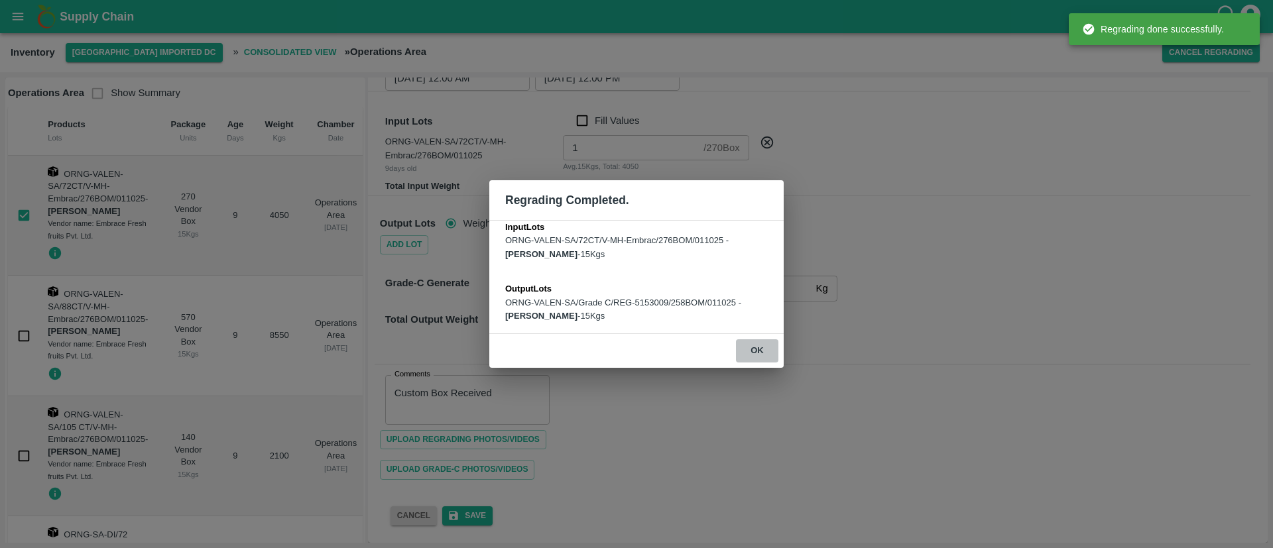
click at [762, 347] on button "ok" at bounding box center [757, 350] width 42 height 23
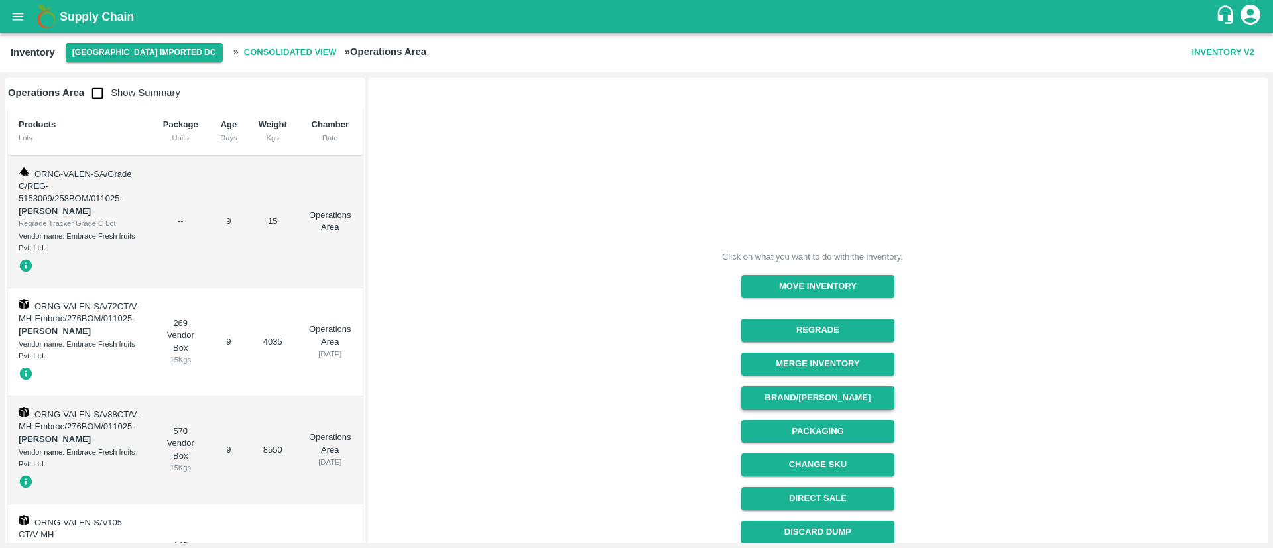
scroll to position [142, 0]
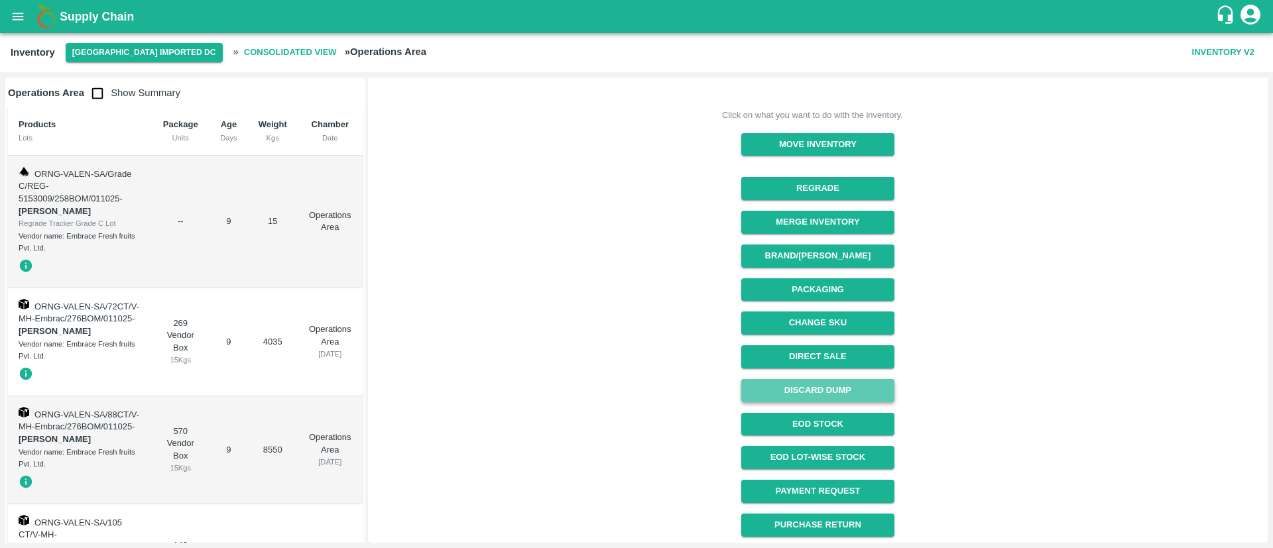
click at [805, 394] on button "Discard Dump" at bounding box center [817, 390] width 153 height 23
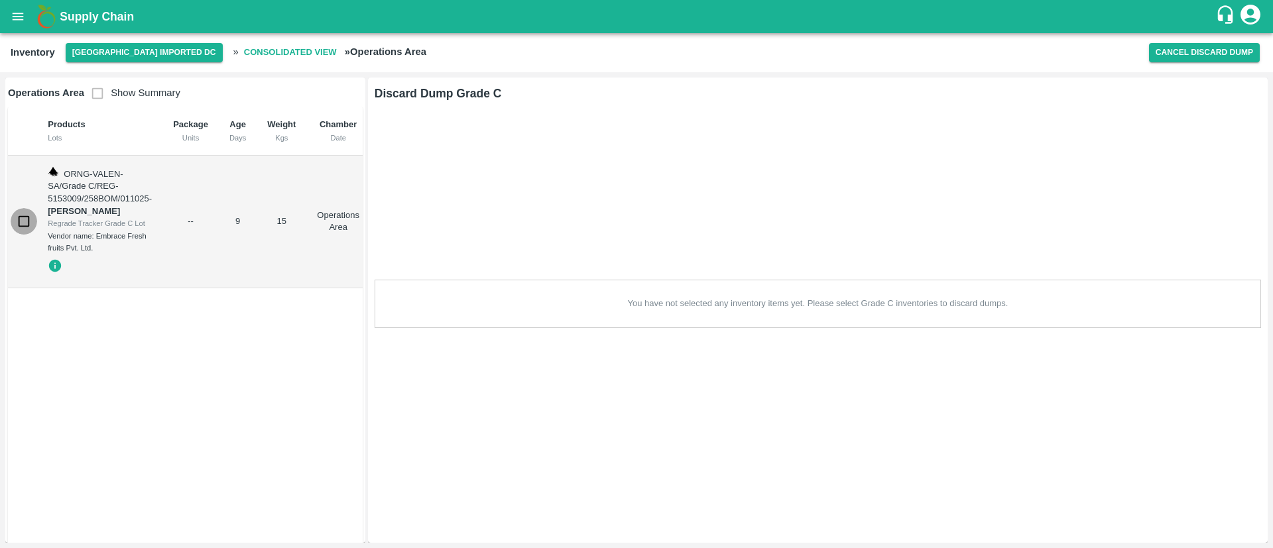
click at [27, 219] on input "checkbox" at bounding box center [24, 221] width 27 height 27
checkbox input "true"
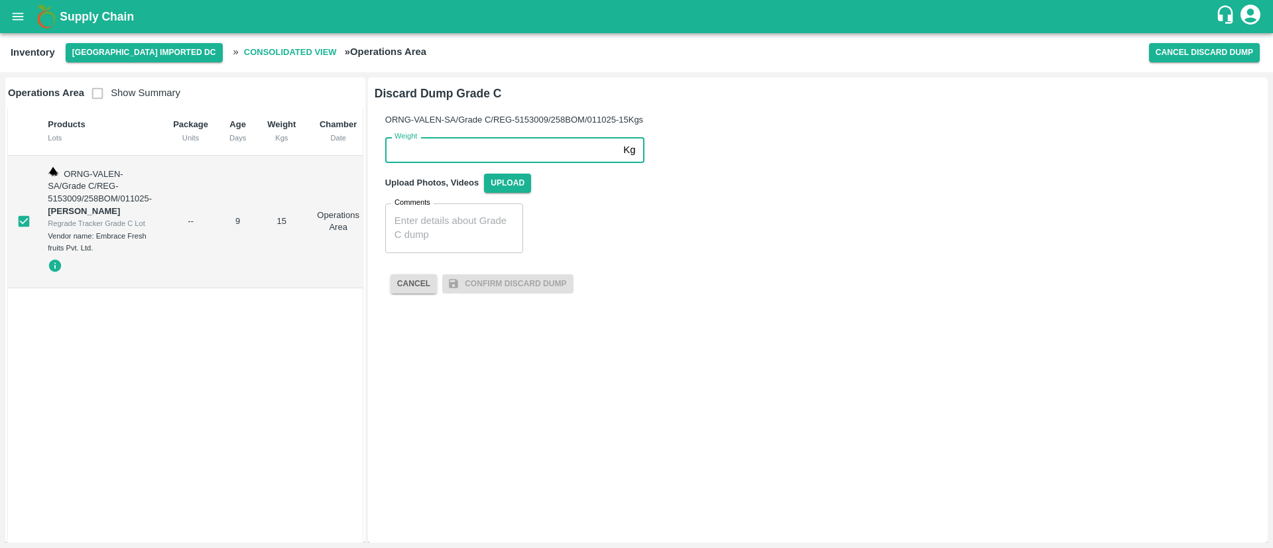
click at [453, 150] on input "Weight" at bounding box center [501, 149] width 233 height 25
type input "15"
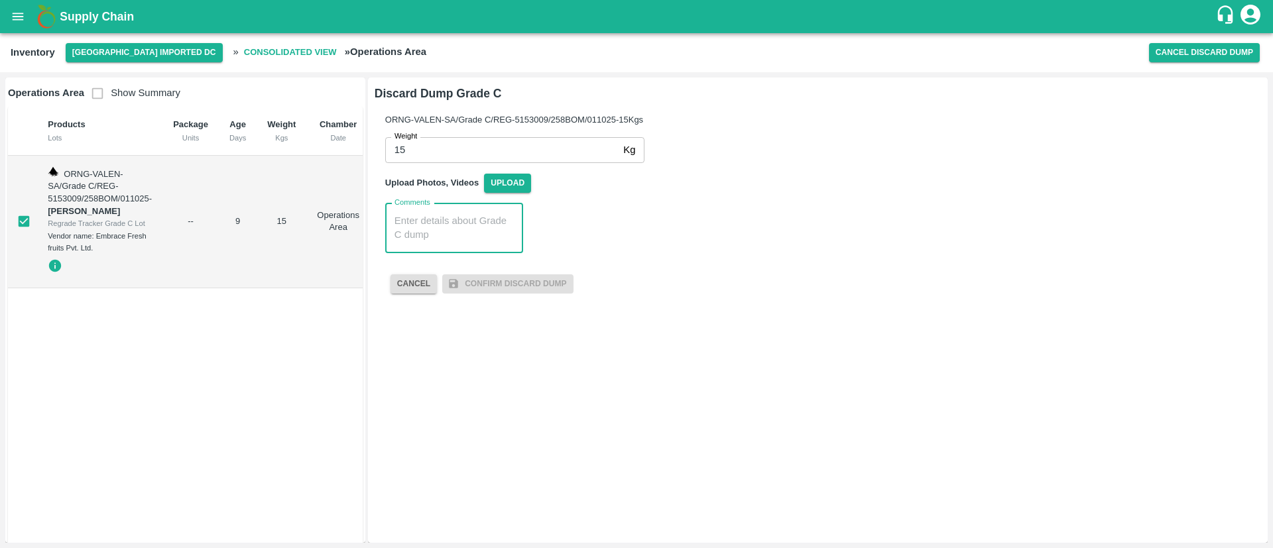
click at [425, 231] on textarea "Comments" at bounding box center [453, 228] width 119 height 28
click at [526, 182] on span "Upload" at bounding box center [507, 183] width 47 height 19
click at [0, 0] on input "Upload" at bounding box center [0, 0] width 0 height 0
click at [460, 223] on textarea "Custom Box" at bounding box center [458, 228] width 129 height 28
click at [463, 232] on textarea "Custom Box received in Container no" at bounding box center [453, 228] width 119 height 28
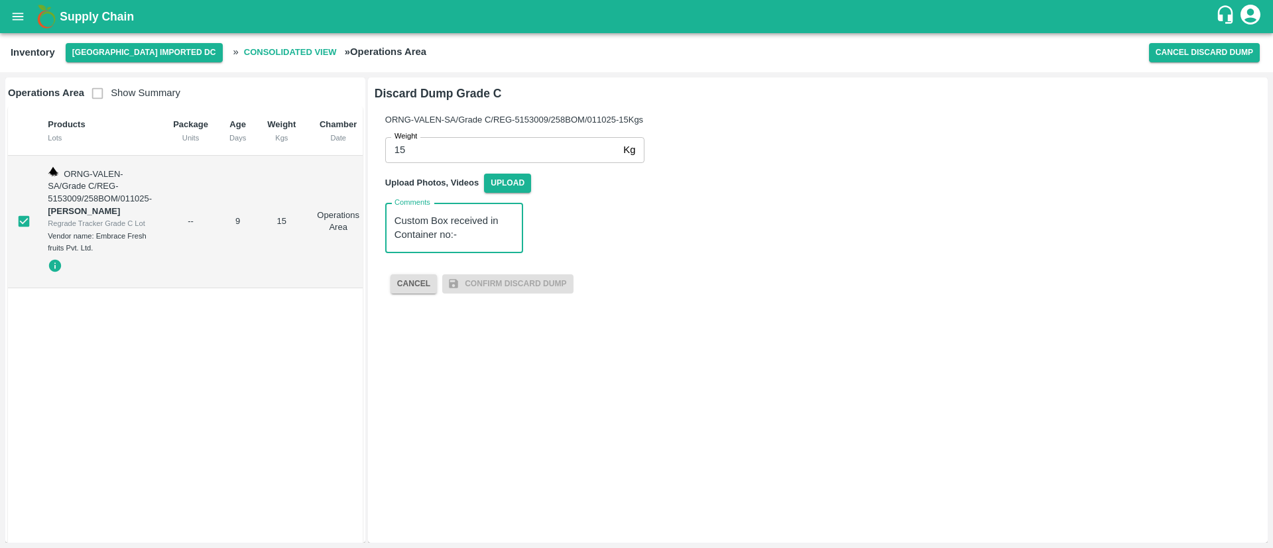
paste textarea "MNBU-3365032"
type textarea "Custom Box received in Container no:-MNBU-3365032"
click at [522, 184] on span "Upload" at bounding box center [507, 183] width 47 height 19
click at [0, 0] on input "Upload" at bounding box center [0, 0] width 0 height 0
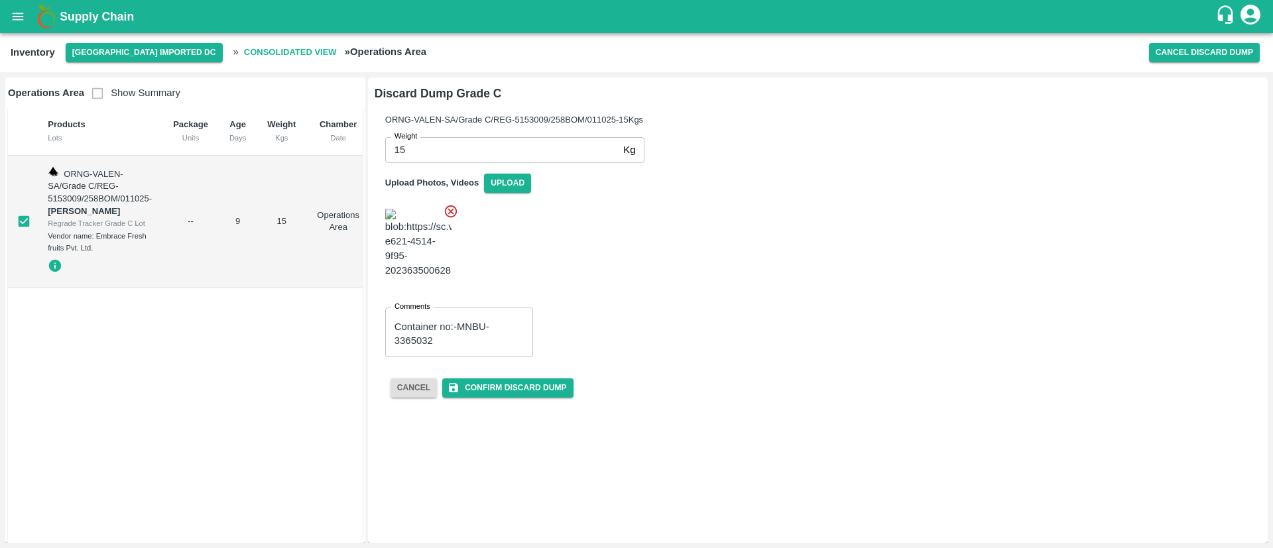
click at [424, 212] on img at bounding box center [418, 244] width 66 height 70
click at [502, 378] on button "Confirm Discard Dump" at bounding box center [507, 387] width 131 height 19
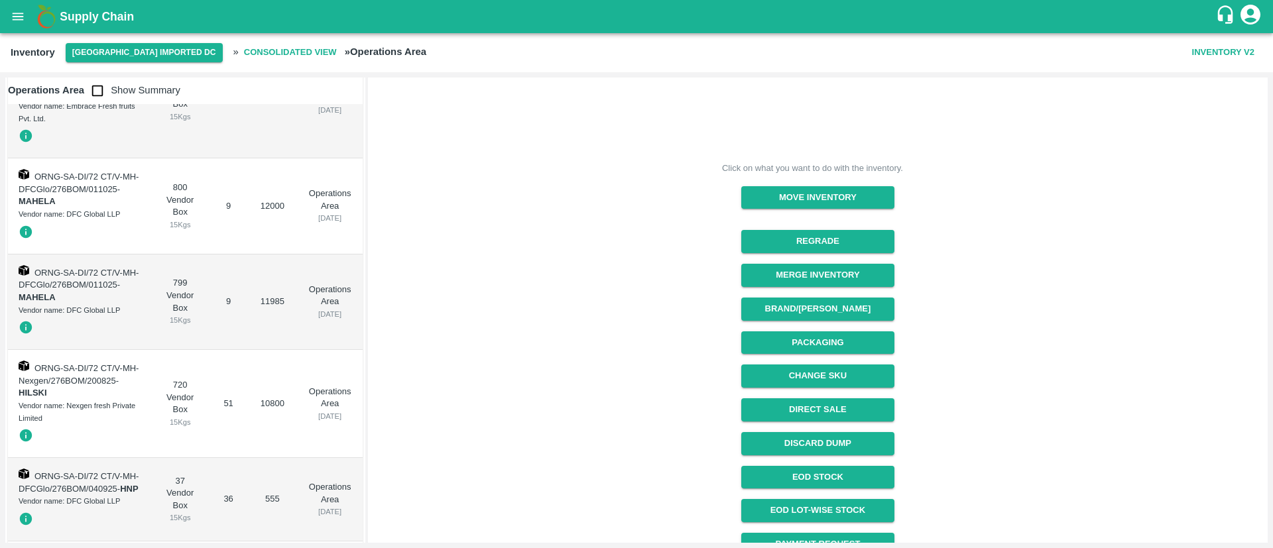
scroll to position [0, 0]
